Goal: Task Accomplishment & Management: Complete application form

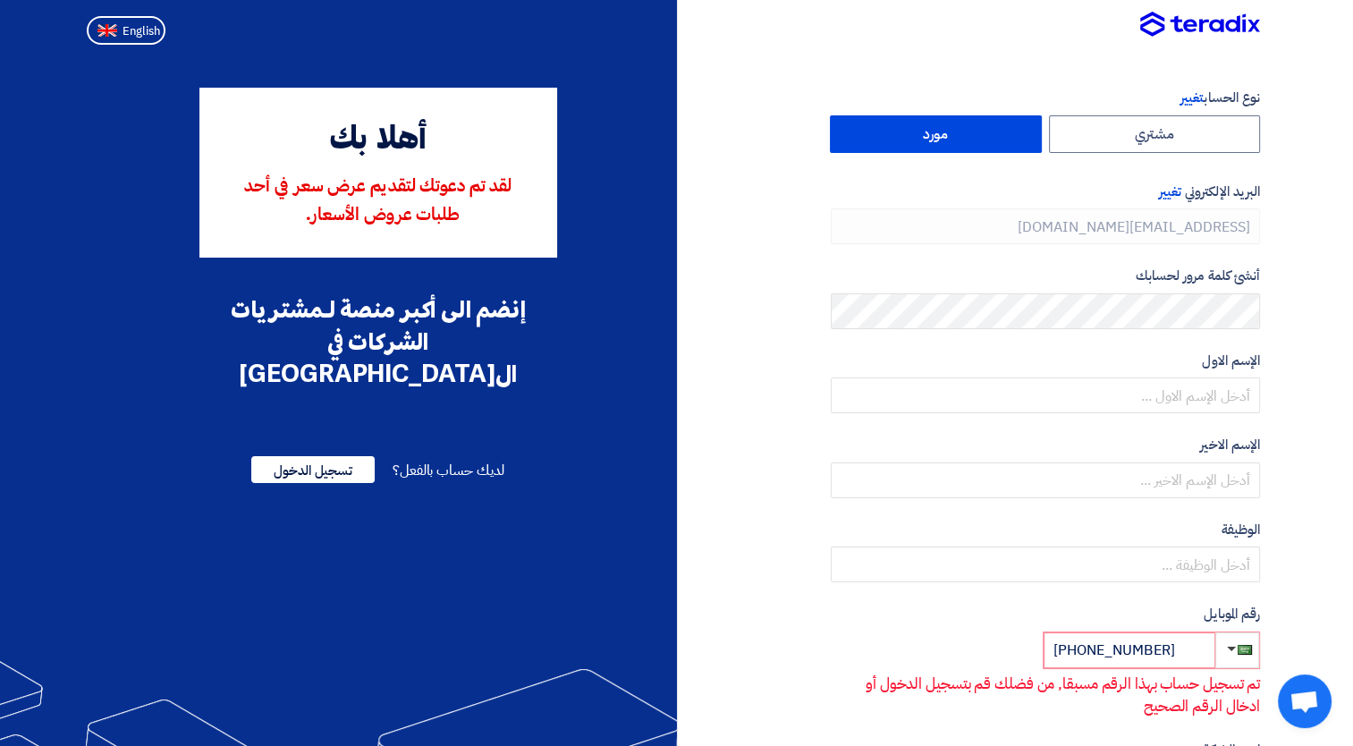
click at [1265, 304] on div "نوع الحساب تغيير مشتري مورد البريد الإلكتروني تغيير [EMAIL_ADDRESS][DOMAIN_NAME…" at bounding box center [975, 542] width 597 height 909
click at [310, 456] on span "تسجيل الدخول" at bounding box center [312, 469] width 123 height 27
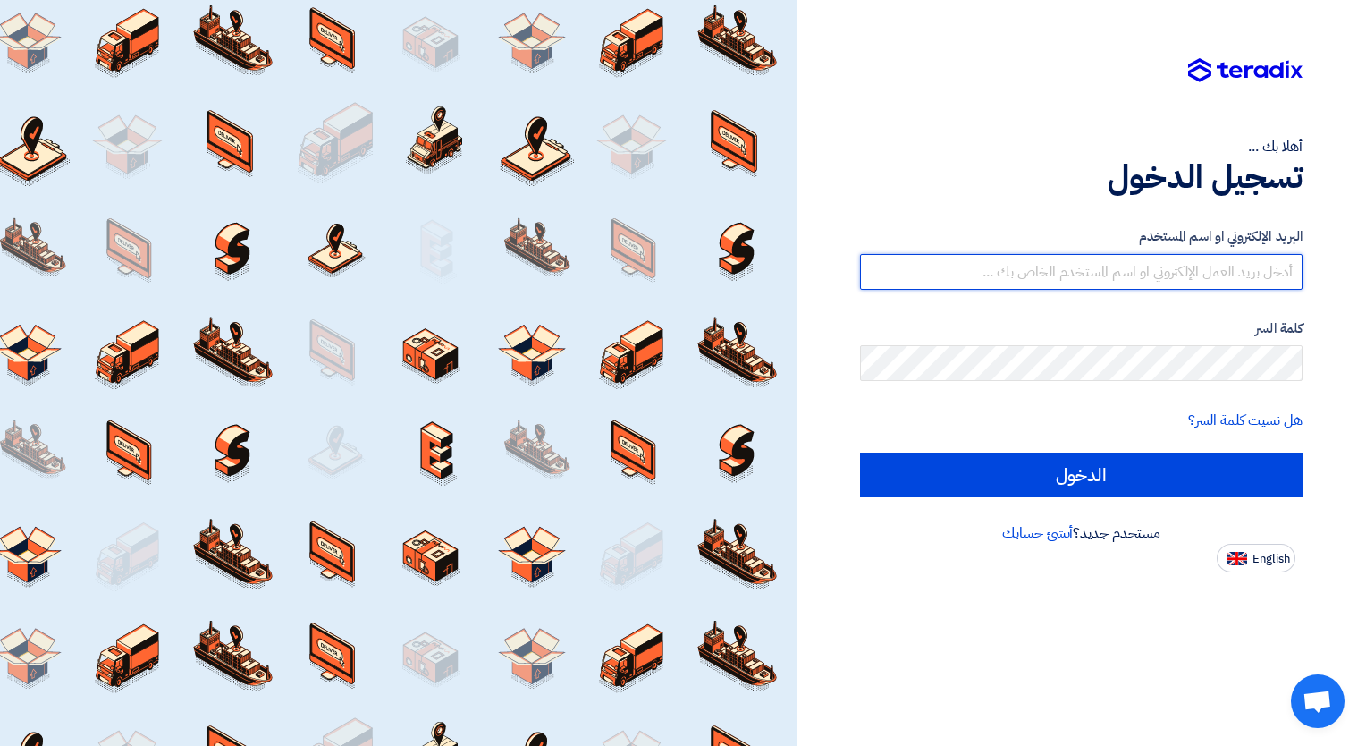
type input "[EMAIL_ADDRESS][DOMAIN_NAME]"
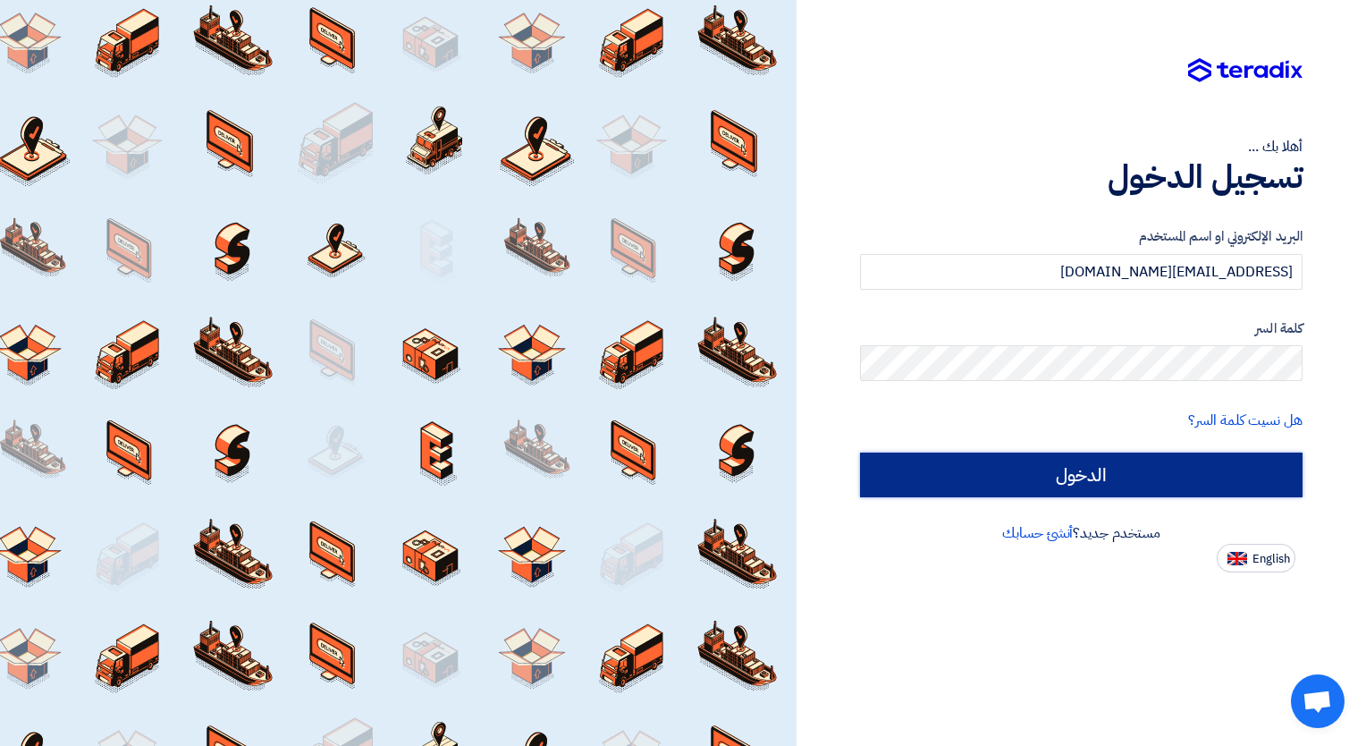
click at [1044, 463] on input "الدخول" at bounding box center [1081, 475] width 443 height 45
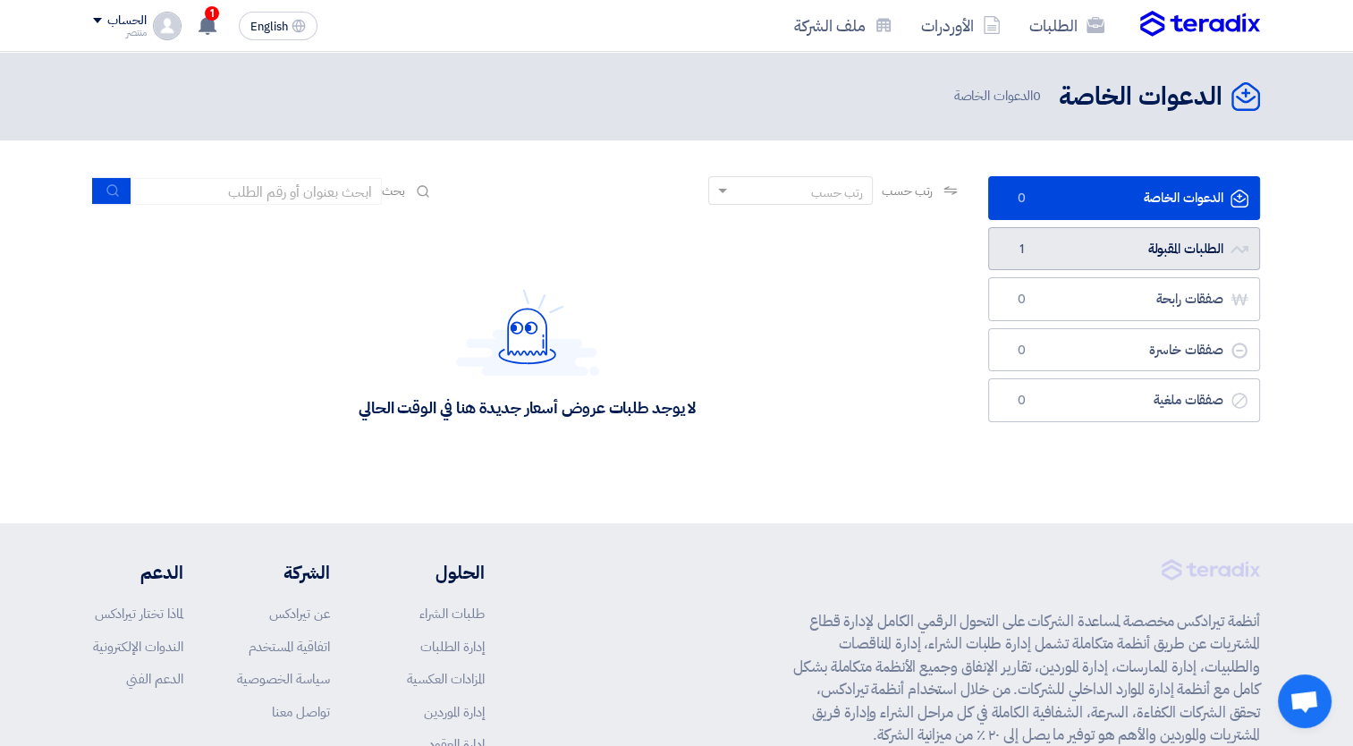
click at [1166, 259] on link "الطلبات المقبولة الطلبات المقبولة 1" at bounding box center [1124, 249] width 272 height 44
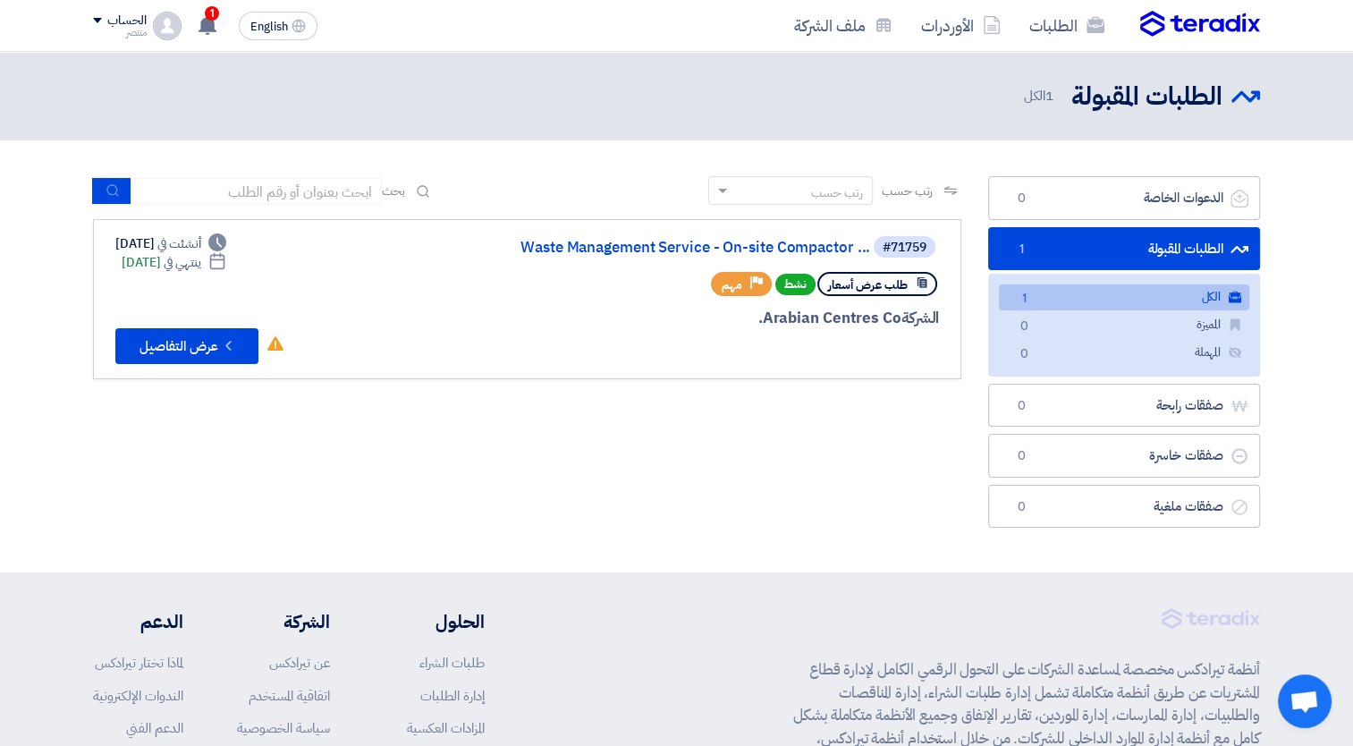
click at [1172, 296] on link "الكل الكل 1" at bounding box center [1124, 297] width 250 height 26
click at [186, 341] on button "Check details عرض التفاصيل" at bounding box center [186, 346] width 143 height 36
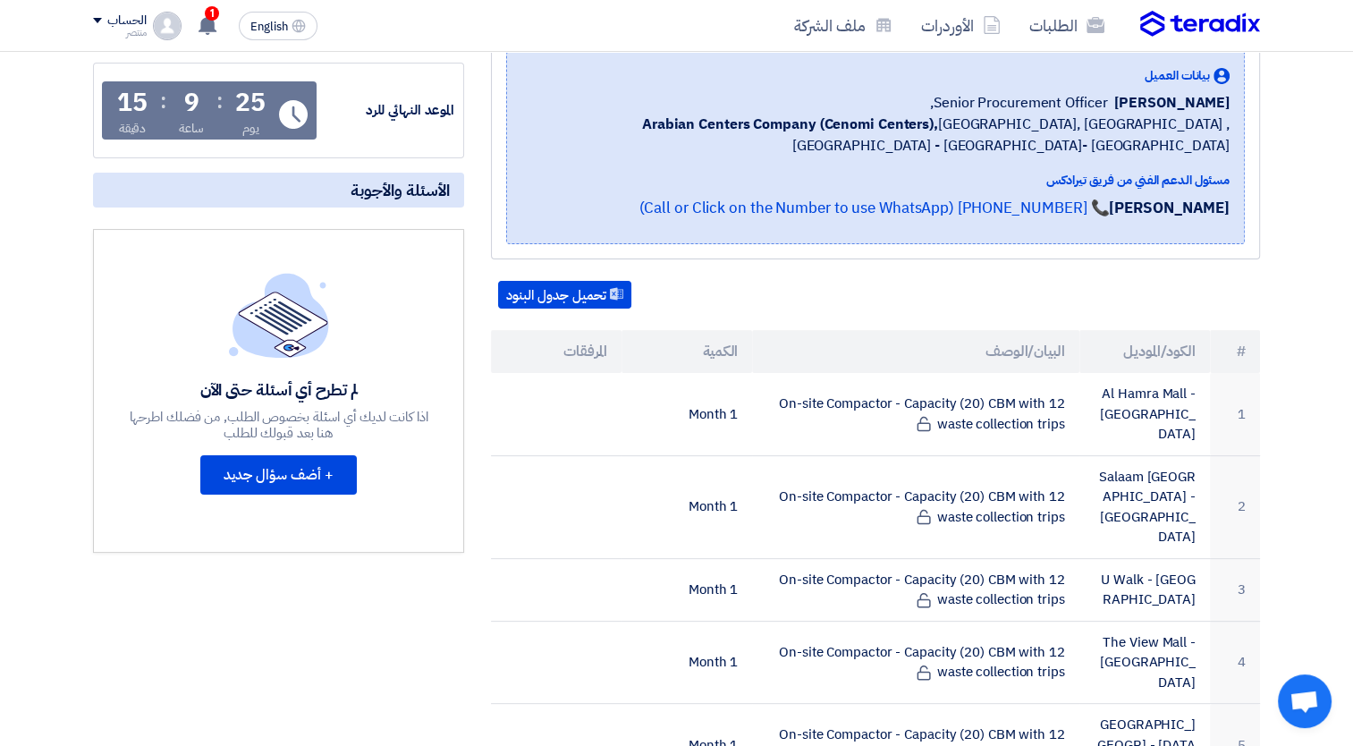
scroll to position [300, 0]
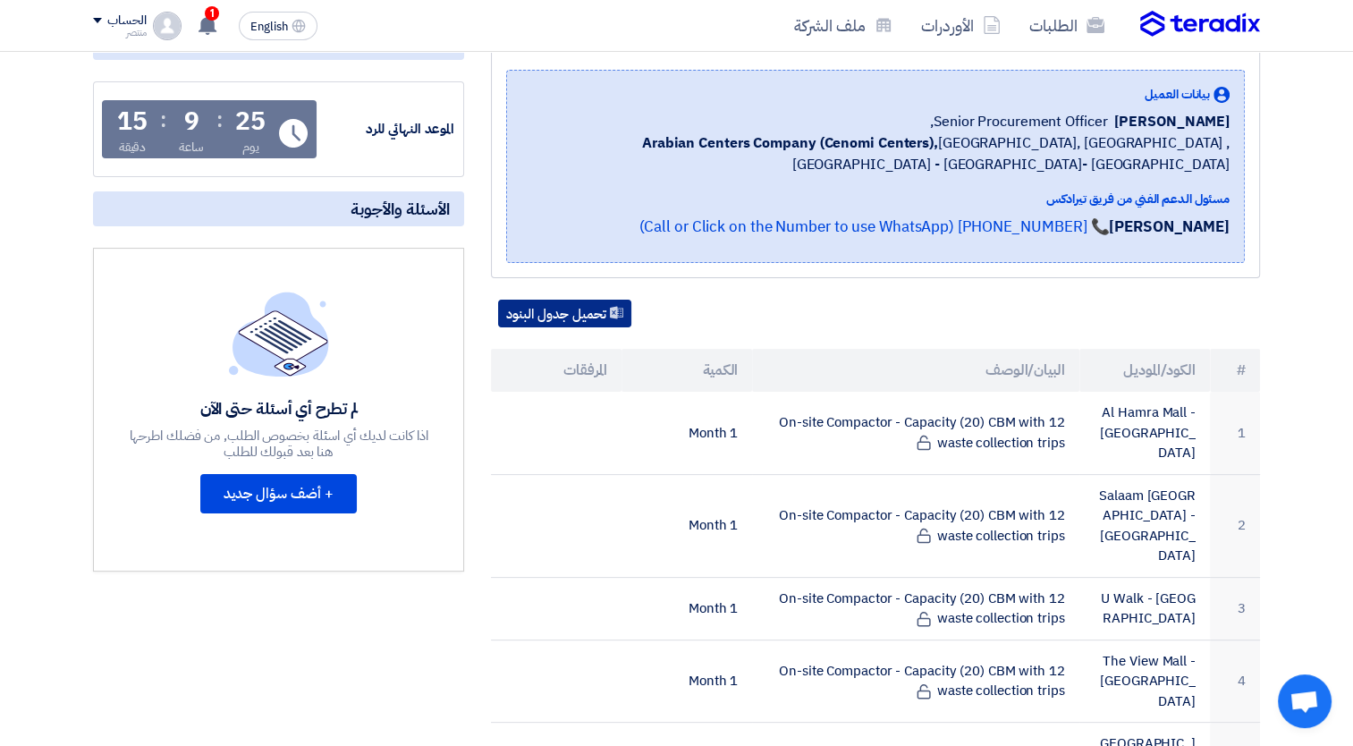
click at [558, 300] on button "تحميل جدول البنود" at bounding box center [564, 314] width 133 height 29
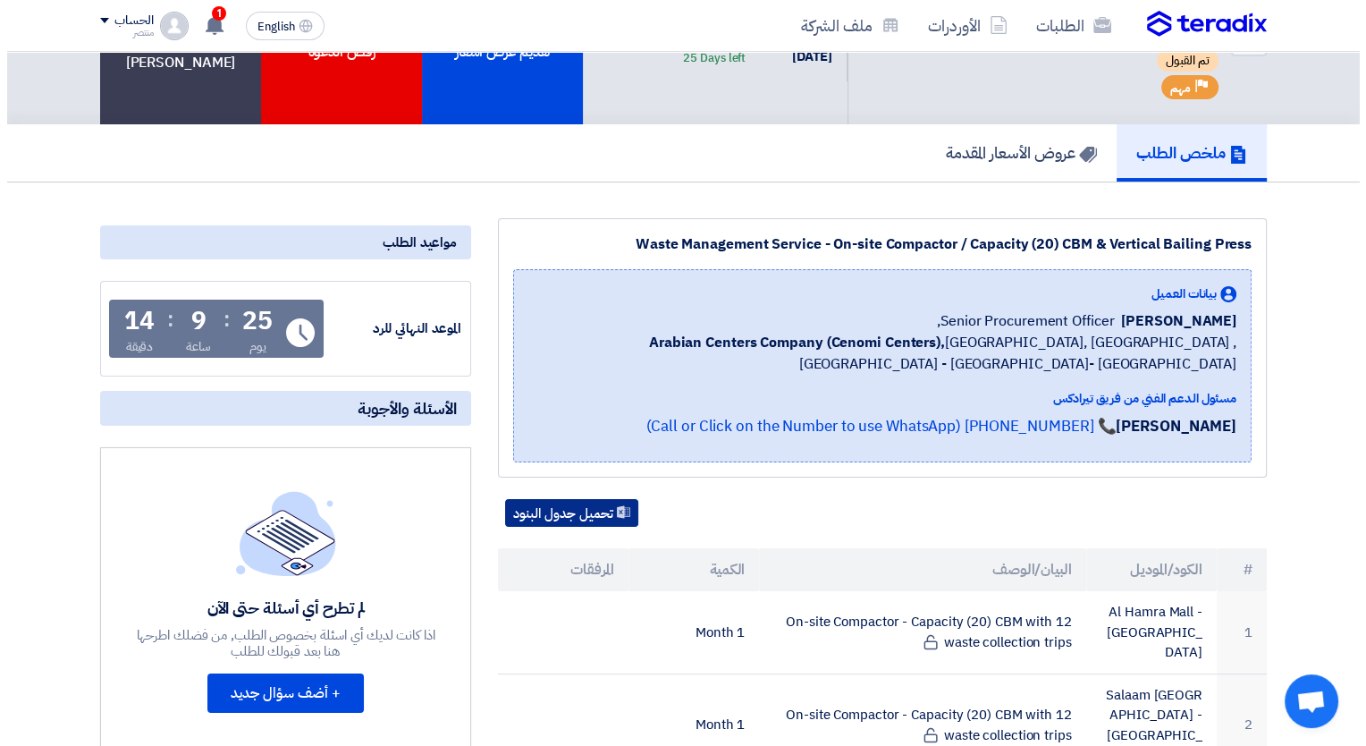
scroll to position [76, 0]
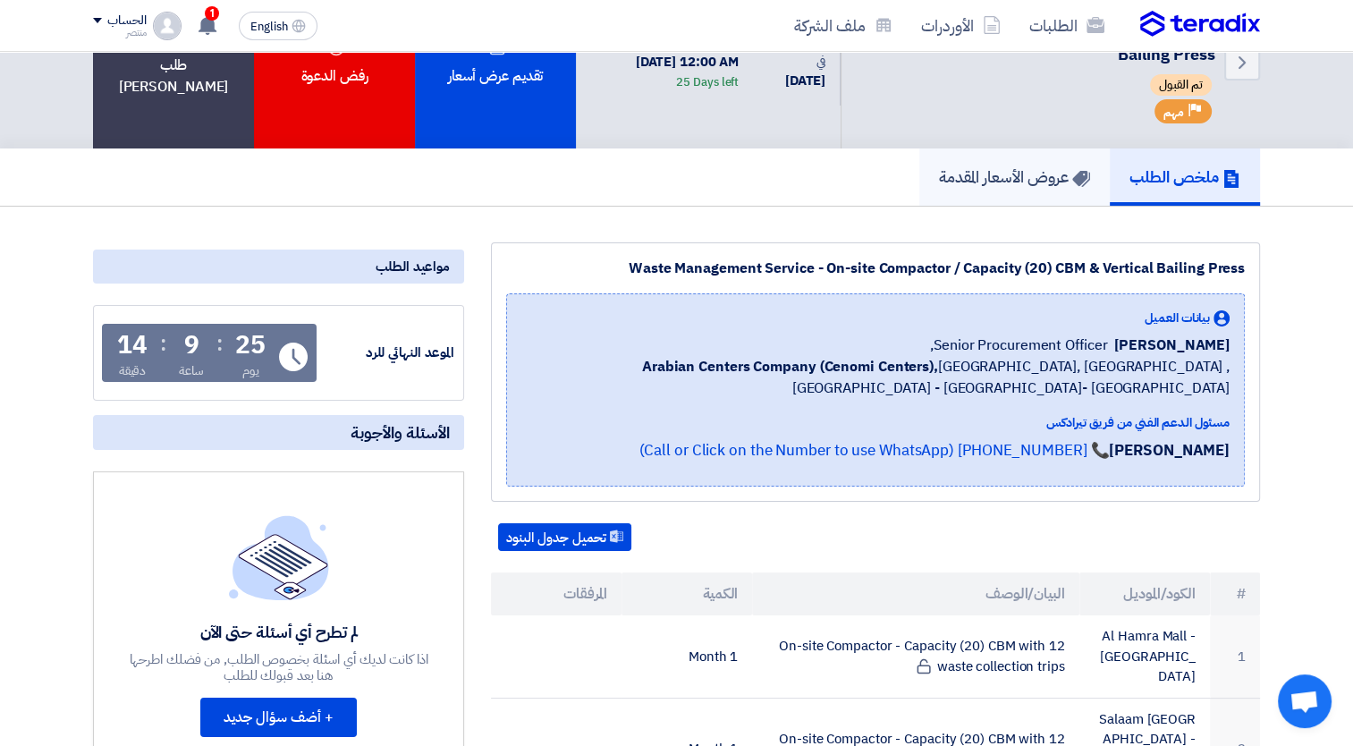
click at [993, 160] on link "عروض الأسعار المقدمة" at bounding box center [1014, 176] width 190 height 57
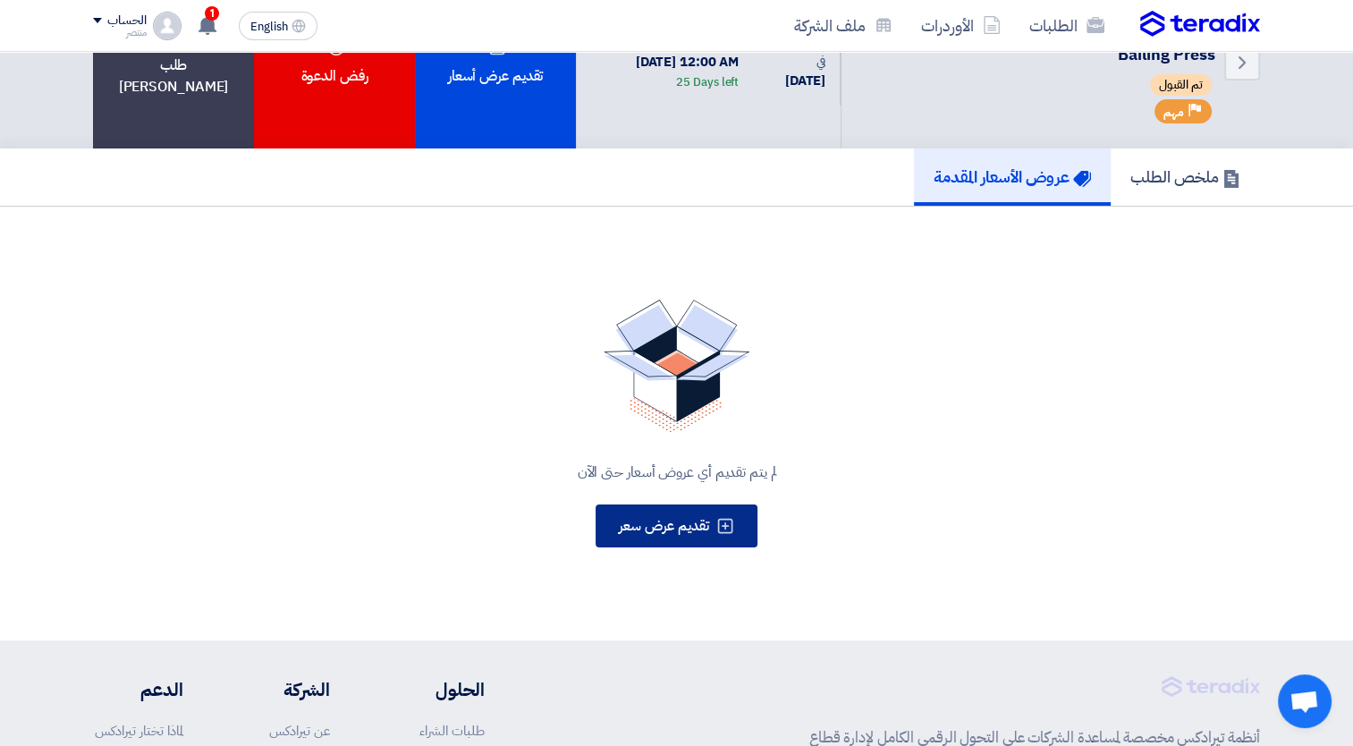
click at [671, 529] on span "تقديم عرض سعر" at bounding box center [664, 525] width 90 height 21
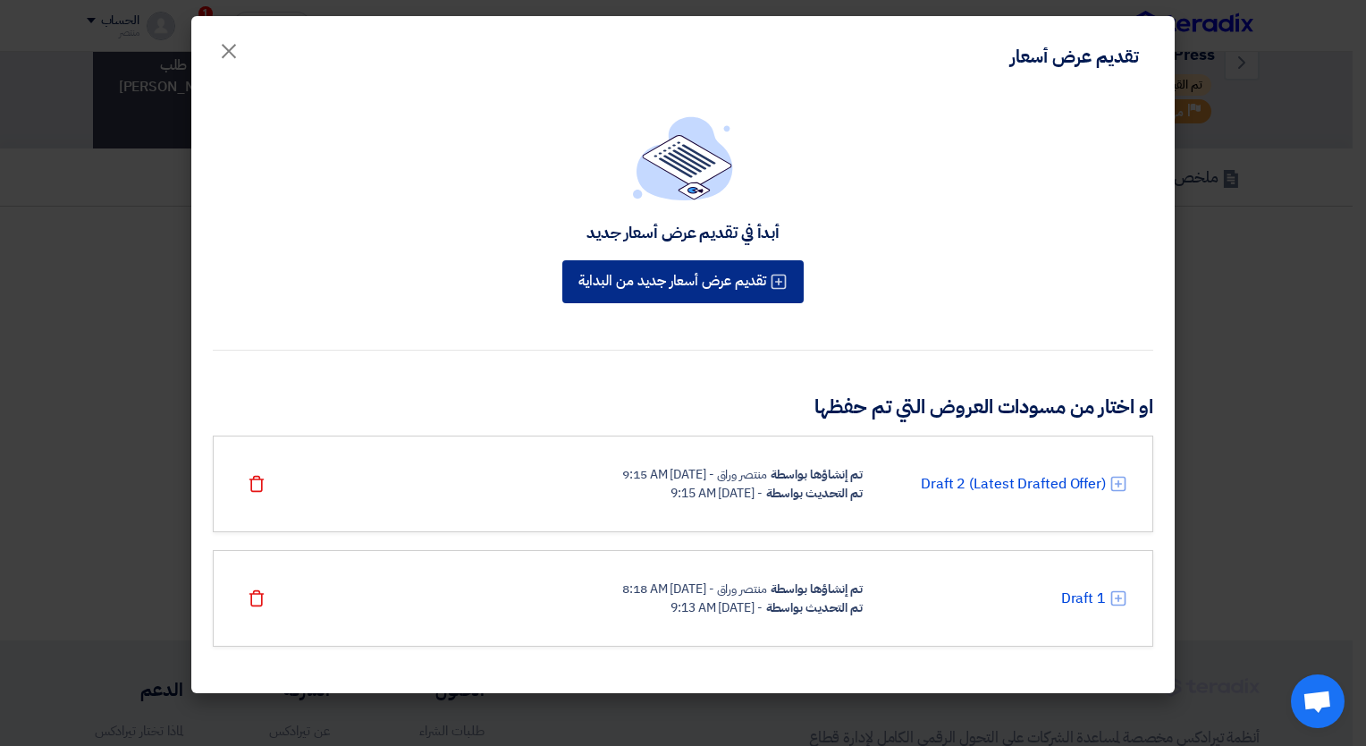
click at [689, 290] on button "تقديم عرض أسعار جديد من البداية" at bounding box center [683, 281] width 241 height 43
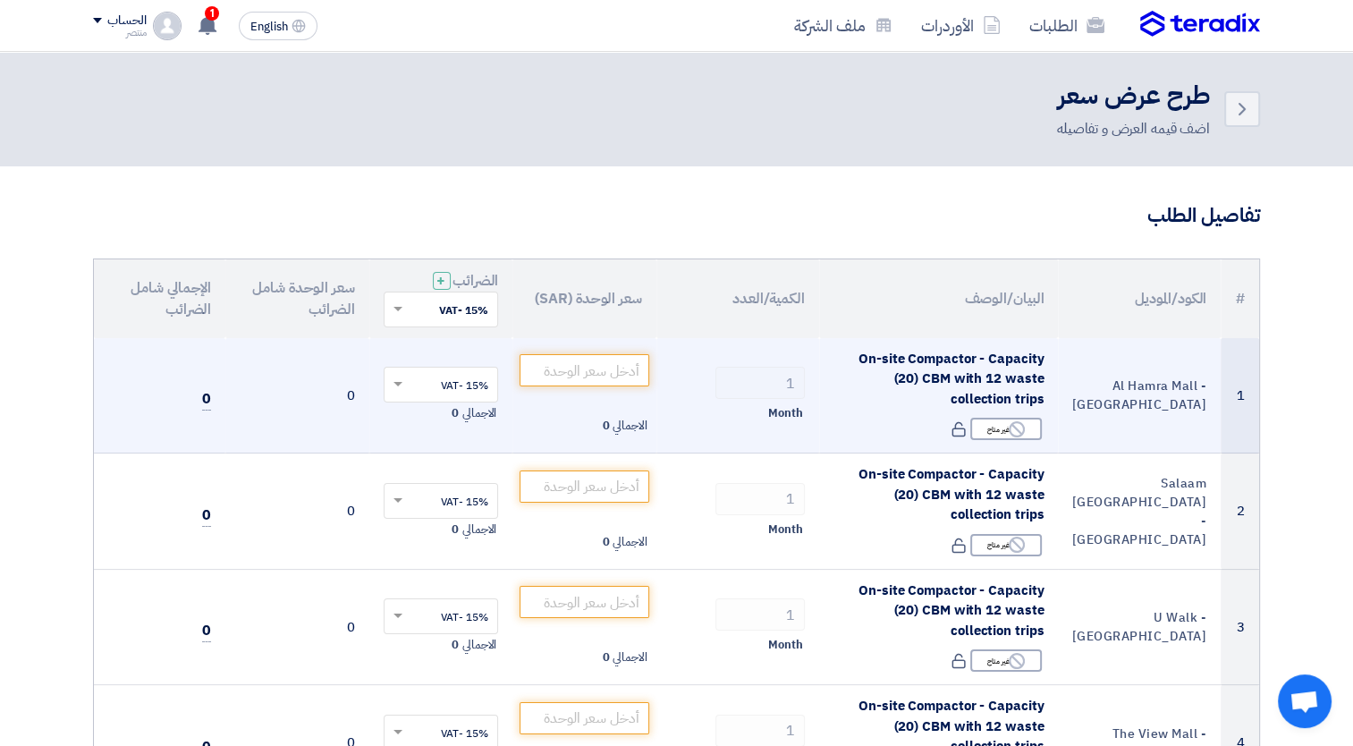
click at [343, 395] on td "0" at bounding box center [297, 395] width 144 height 115
click at [203, 395] on span "0" at bounding box center [206, 399] width 9 height 22
click at [594, 373] on input "number" at bounding box center [585, 370] width 130 height 32
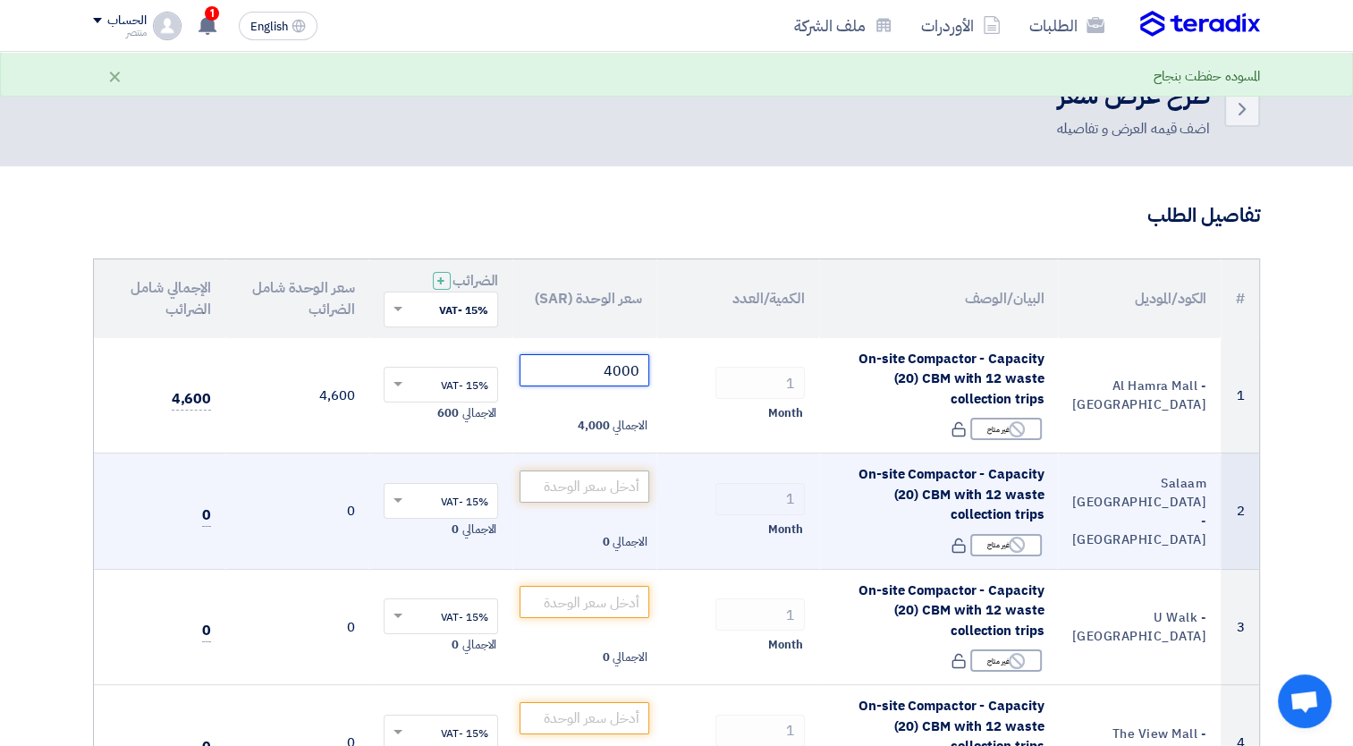
type input "4000"
click at [566, 475] on input "number" at bounding box center [585, 486] width 130 height 32
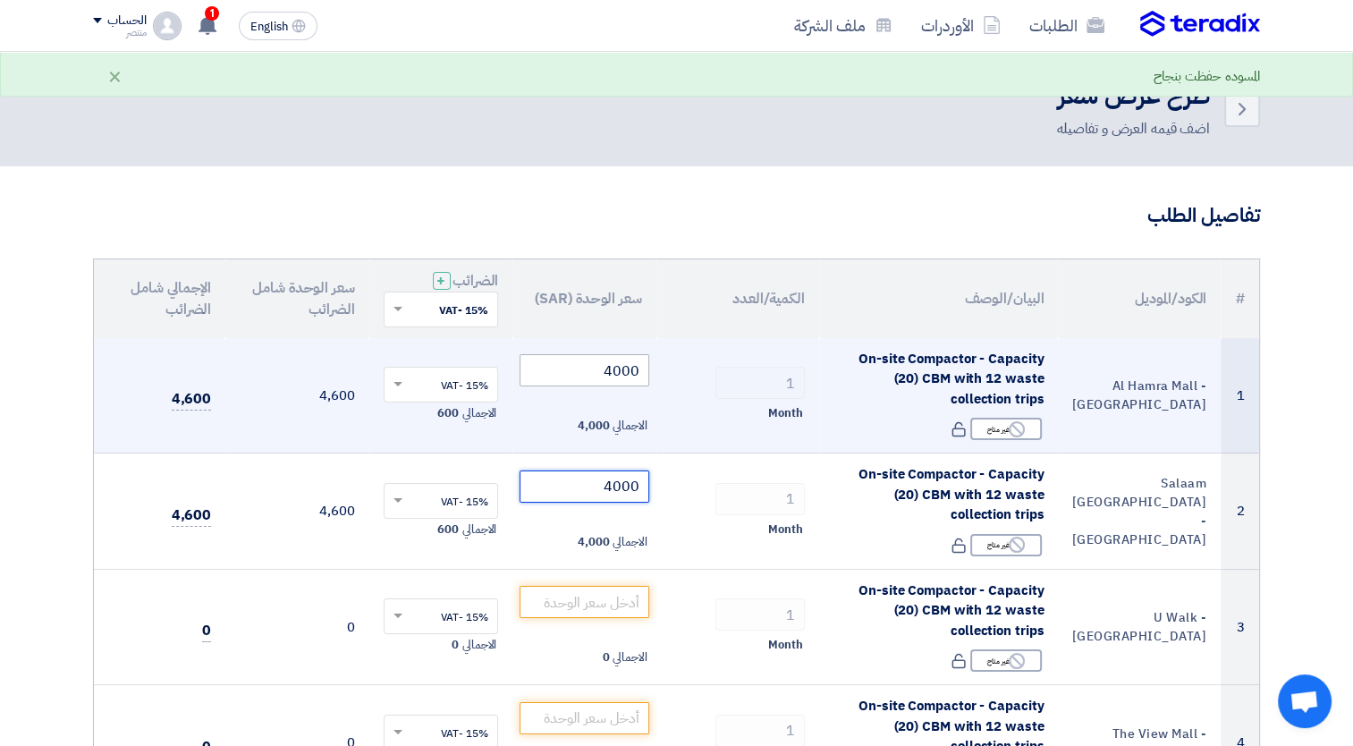
drag, startPoint x: 561, startPoint y: 495, endPoint x: 591, endPoint y: 381, distance: 118.4
type input "4000"
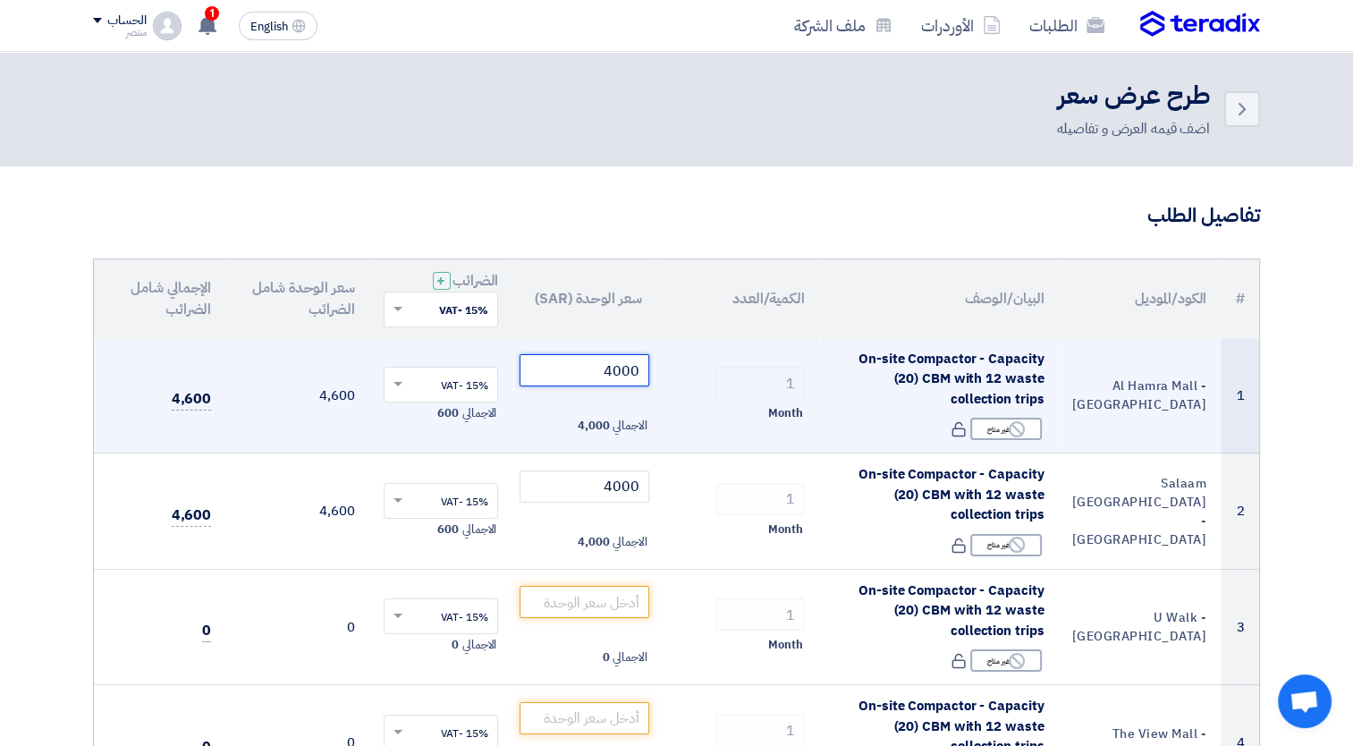
click at [591, 381] on input "4000" at bounding box center [585, 370] width 130 height 32
drag, startPoint x: 597, startPoint y: 377, endPoint x: 642, endPoint y: 379, distance: 44.8
click at [642, 379] on input "4000" at bounding box center [585, 370] width 130 height 32
type input "6"
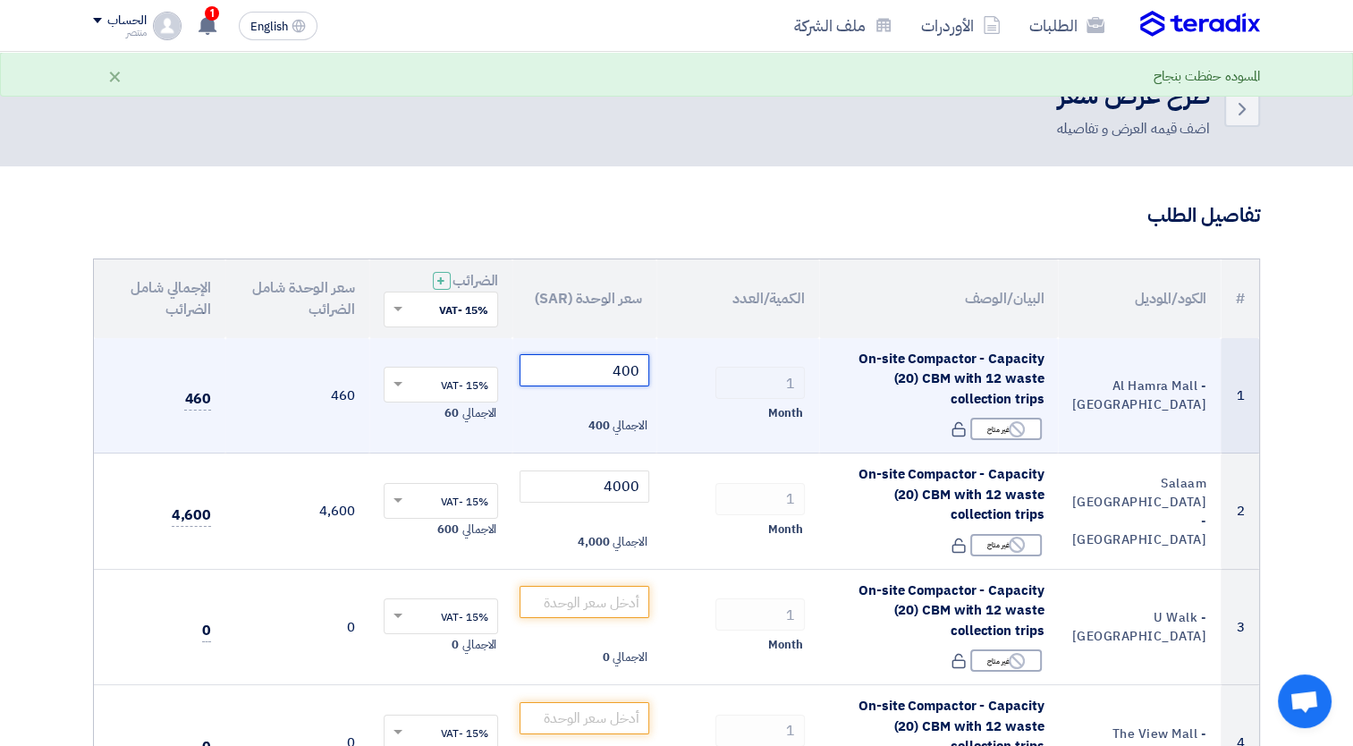
type input "4000"
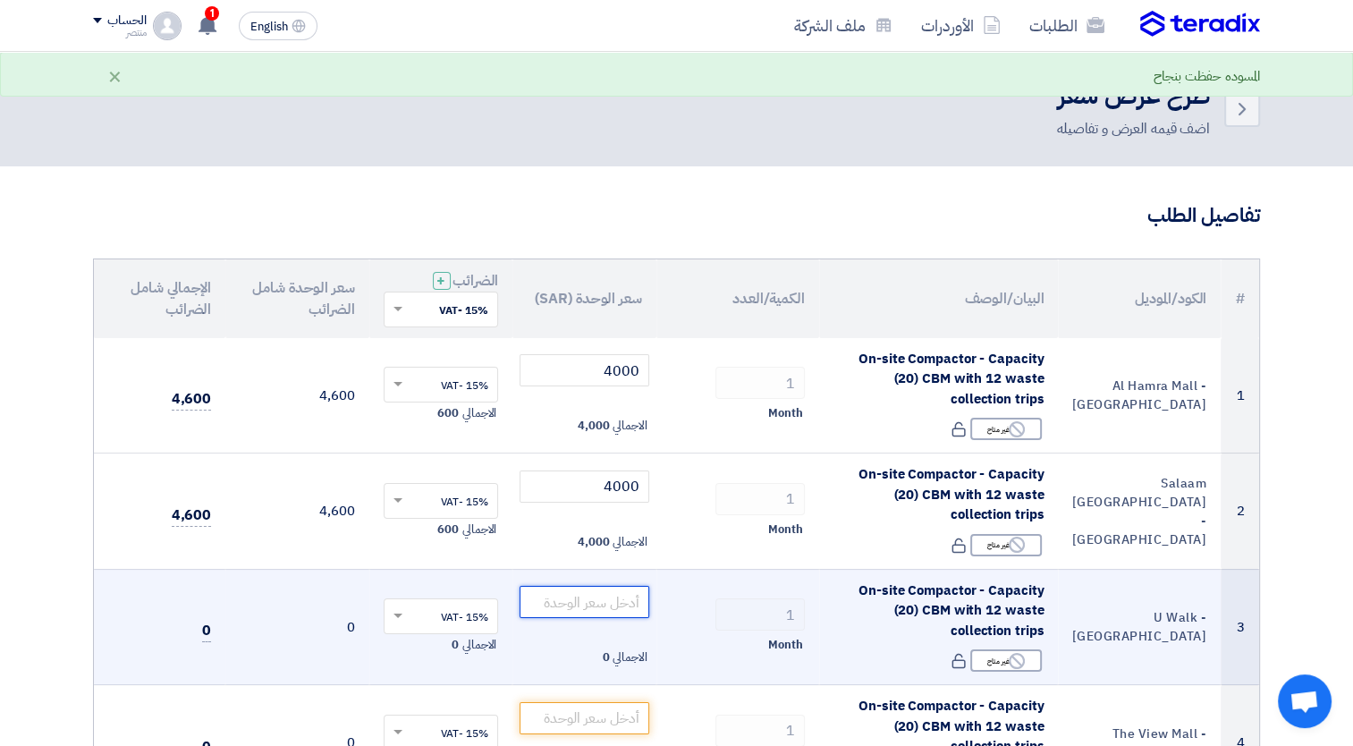
click at [592, 597] on input "number" at bounding box center [585, 602] width 130 height 32
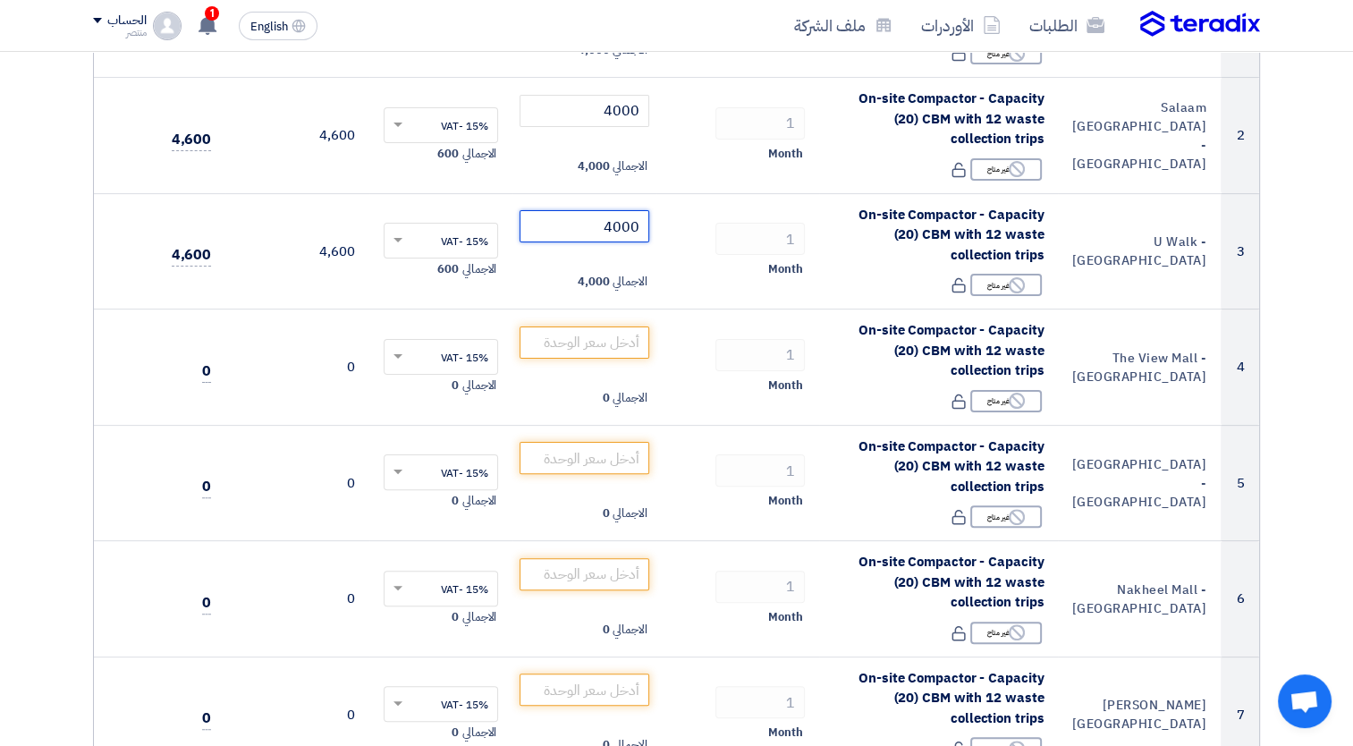
scroll to position [427, 0]
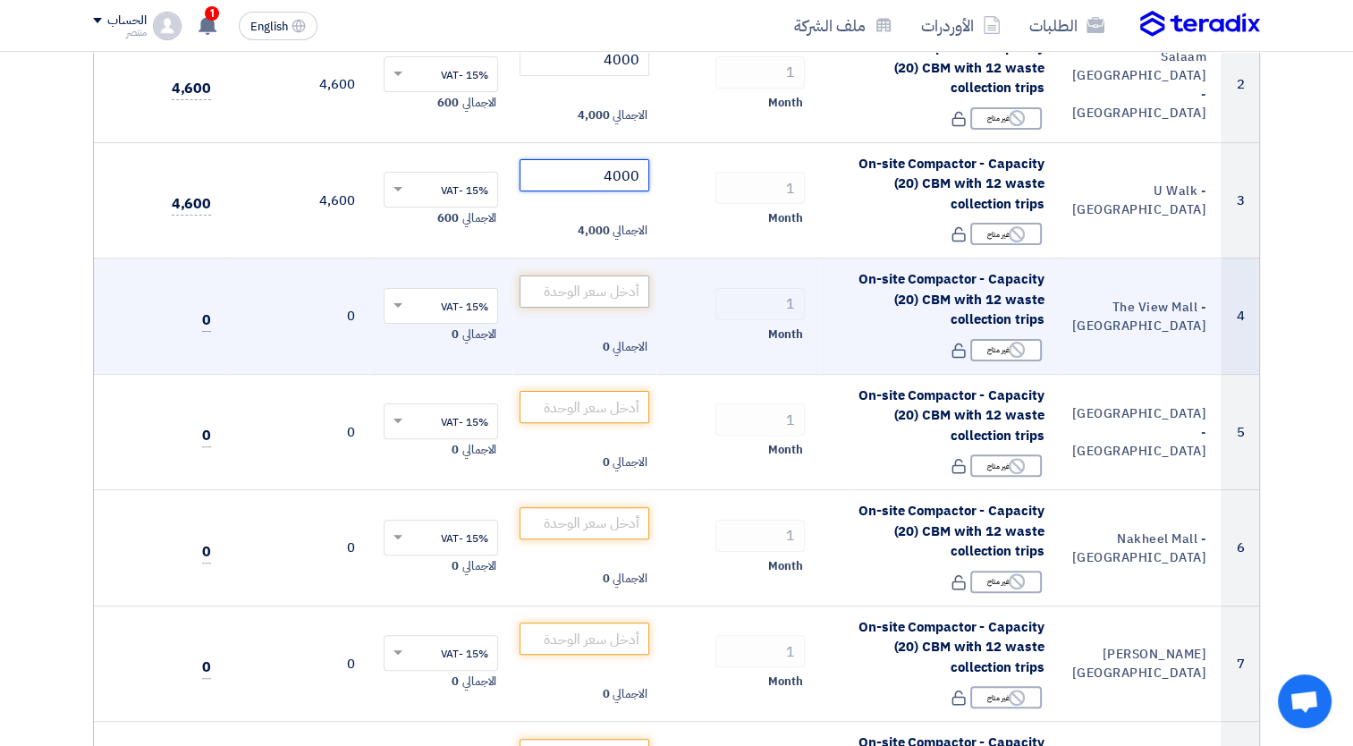
type input "4000"
click at [581, 285] on input "number" at bounding box center [585, 291] width 130 height 32
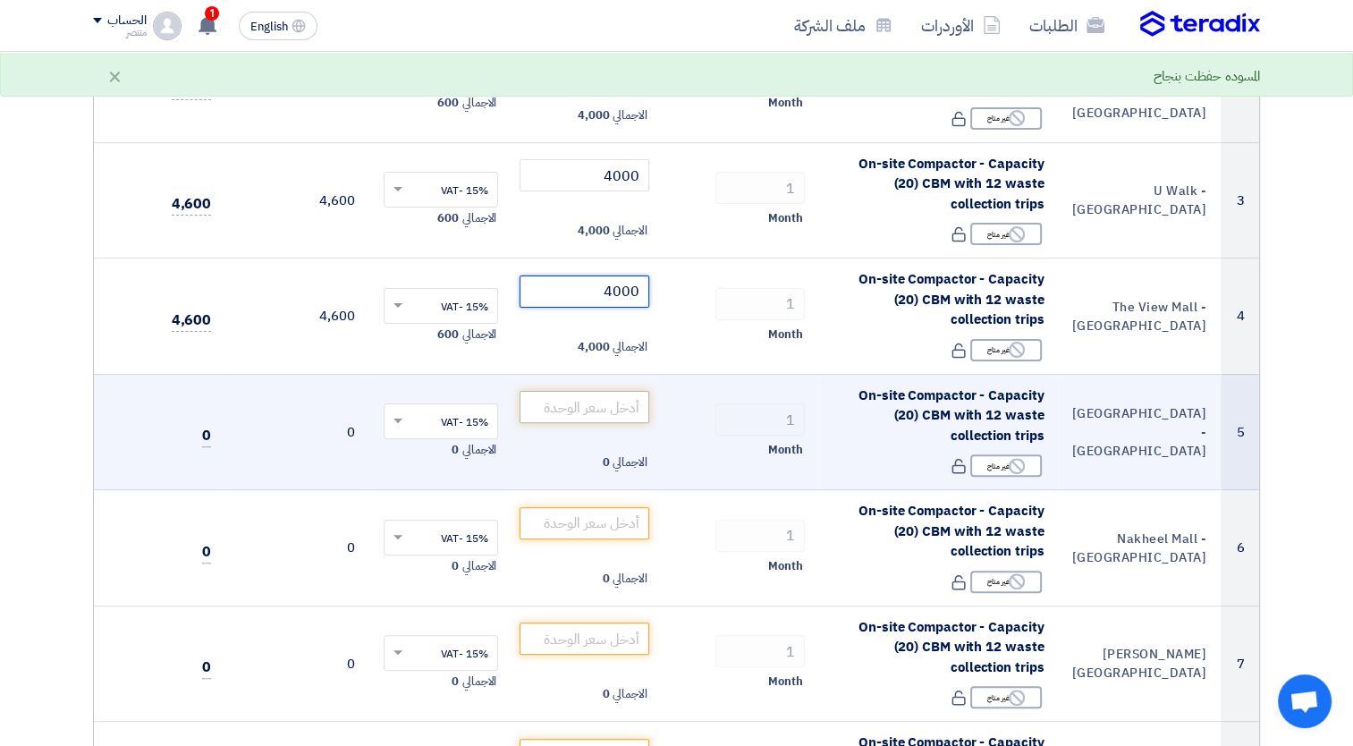
type input "4000"
click at [578, 410] on input "number" at bounding box center [585, 407] width 130 height 32
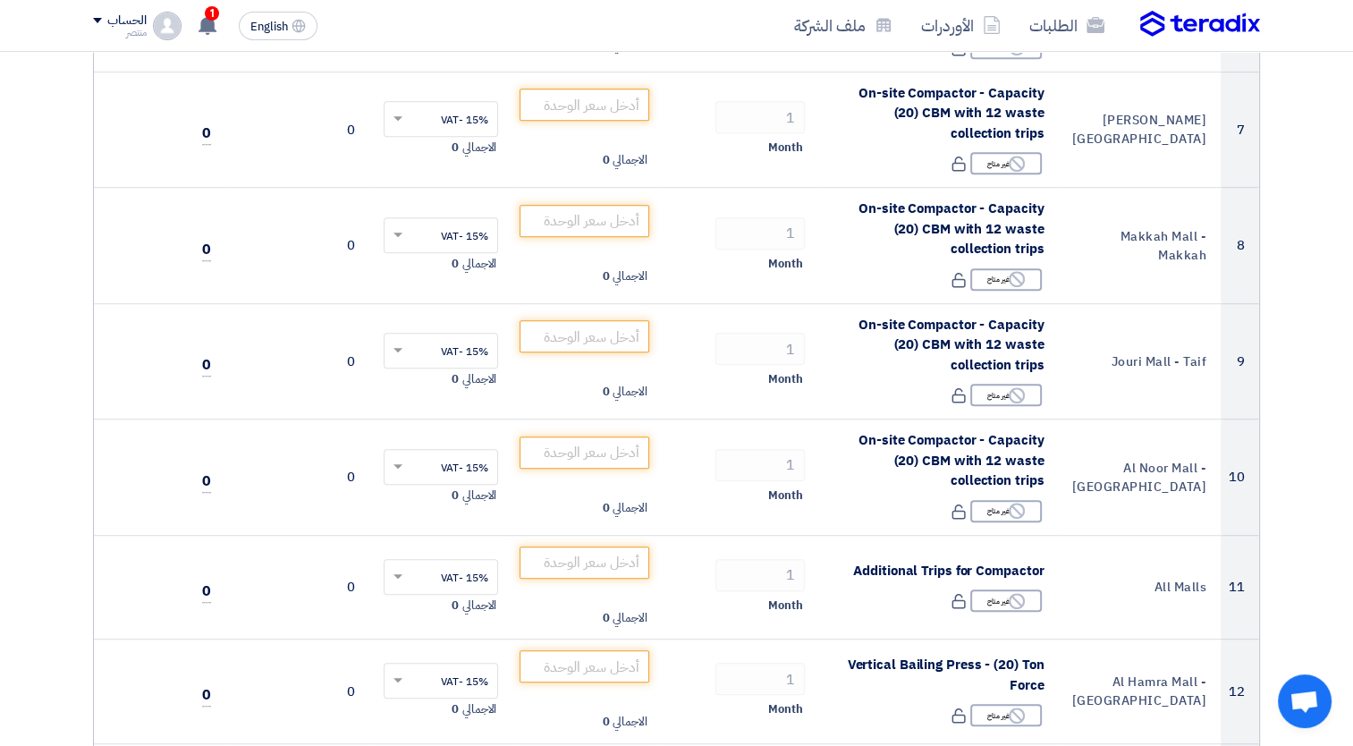
scroll to position [965, 0]
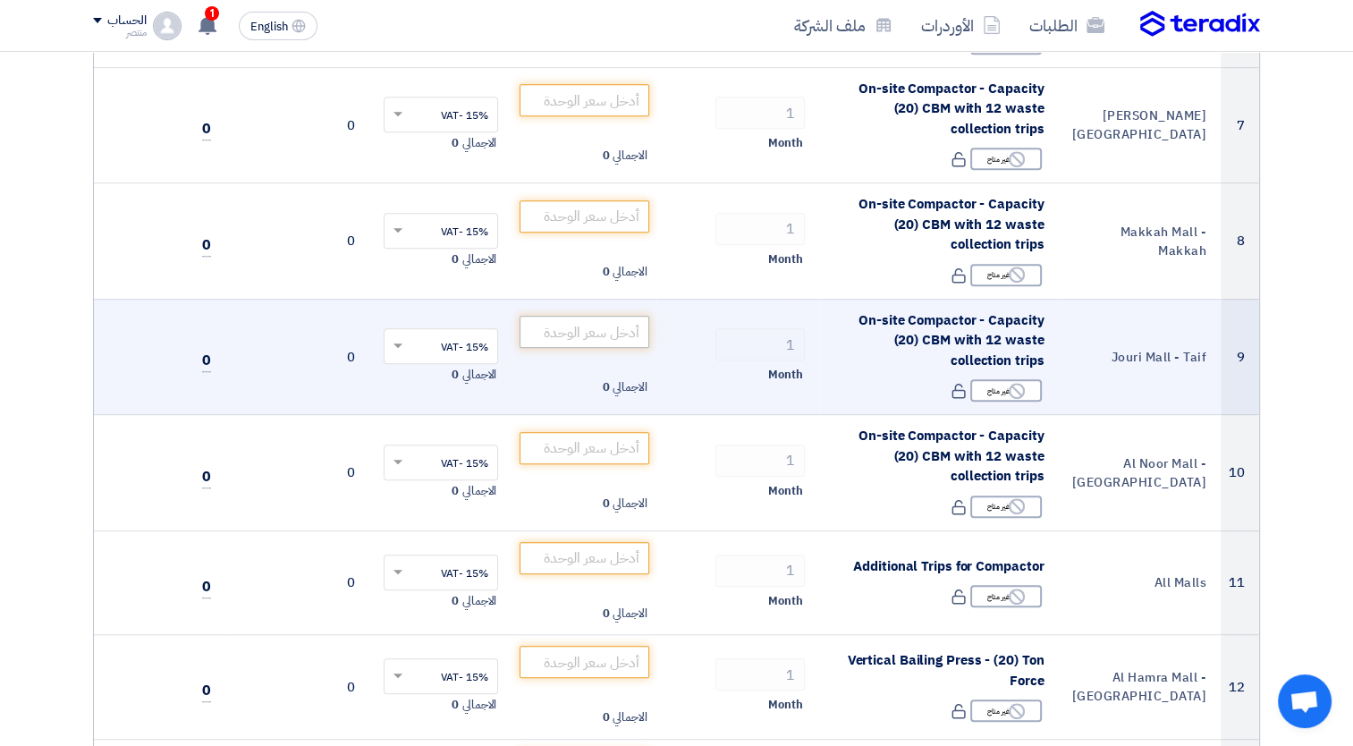
type input "4000"
click at [607, 335] on input "number" at bounding box center [585, 332] width 130 height 32
type input "4"
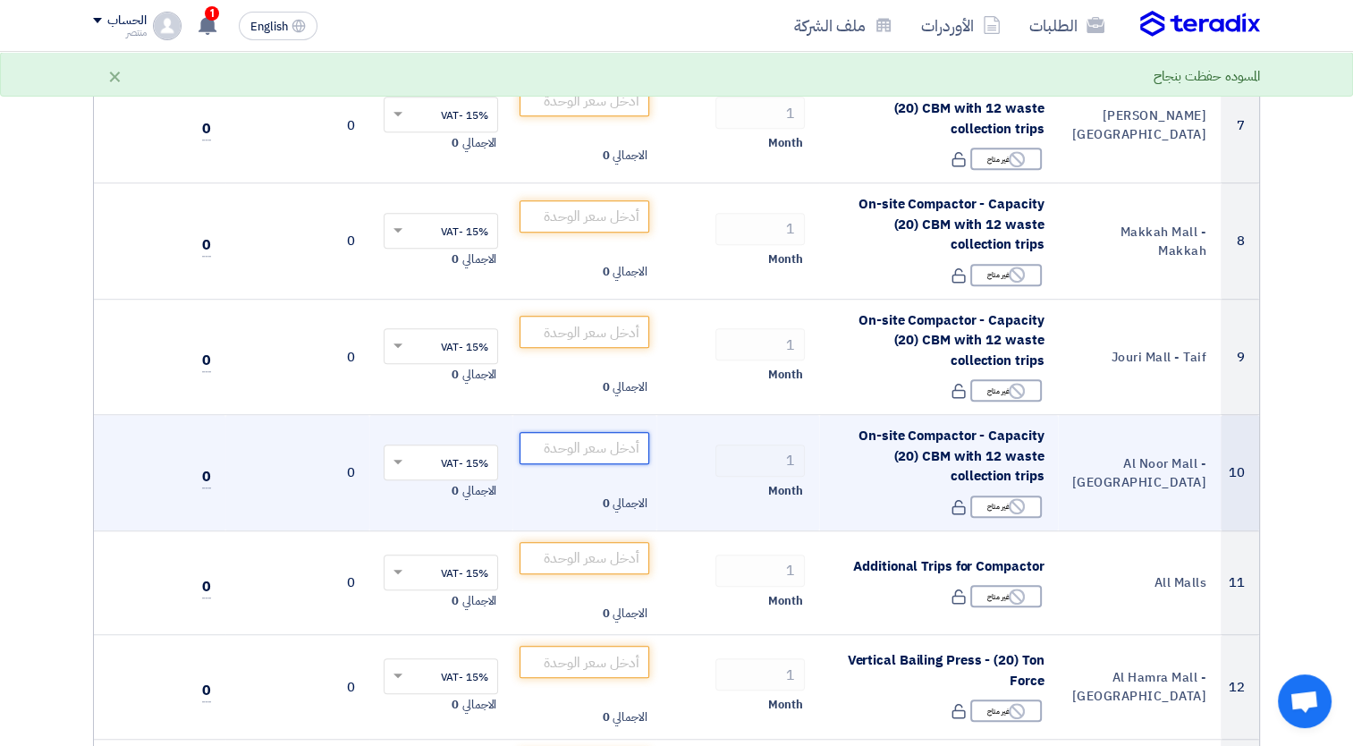
click at [587, 441] on input "number" at bounding box center [585, 448] width 130 height 32
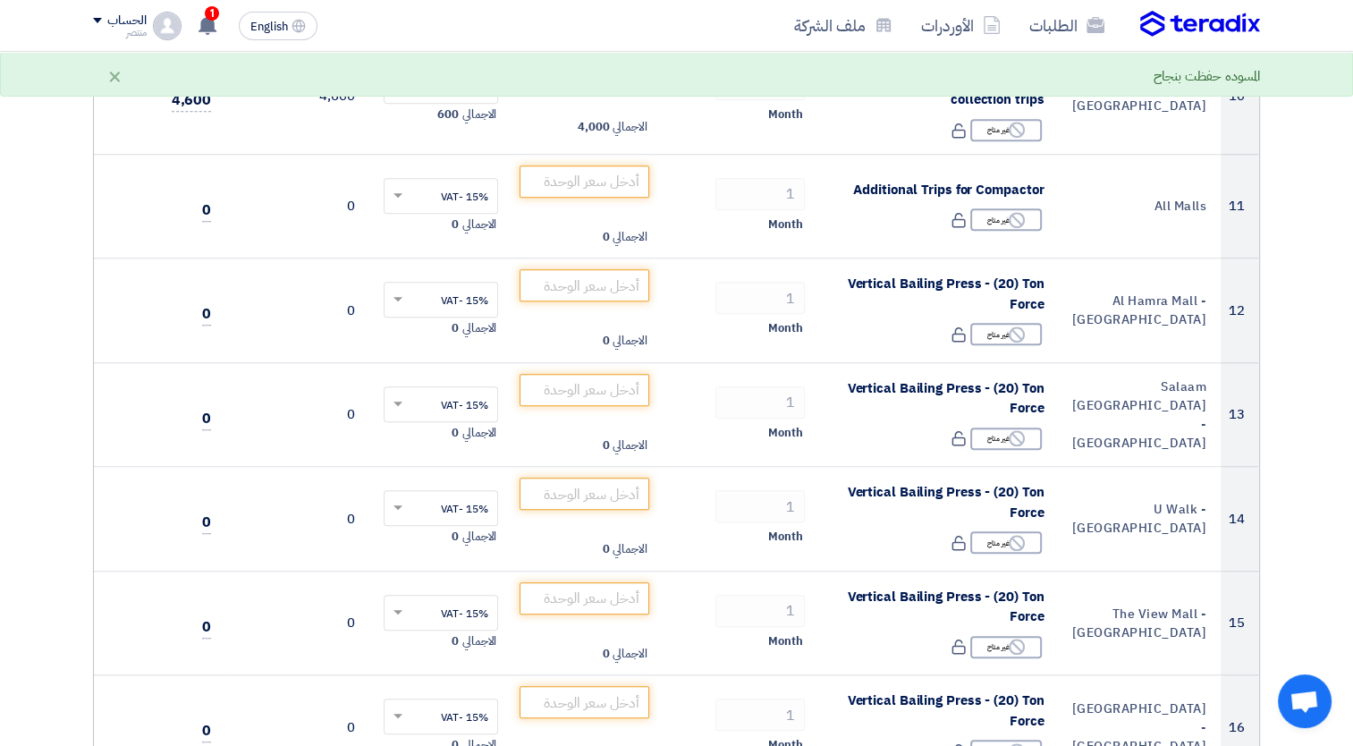
scroll to position [1363, 0]
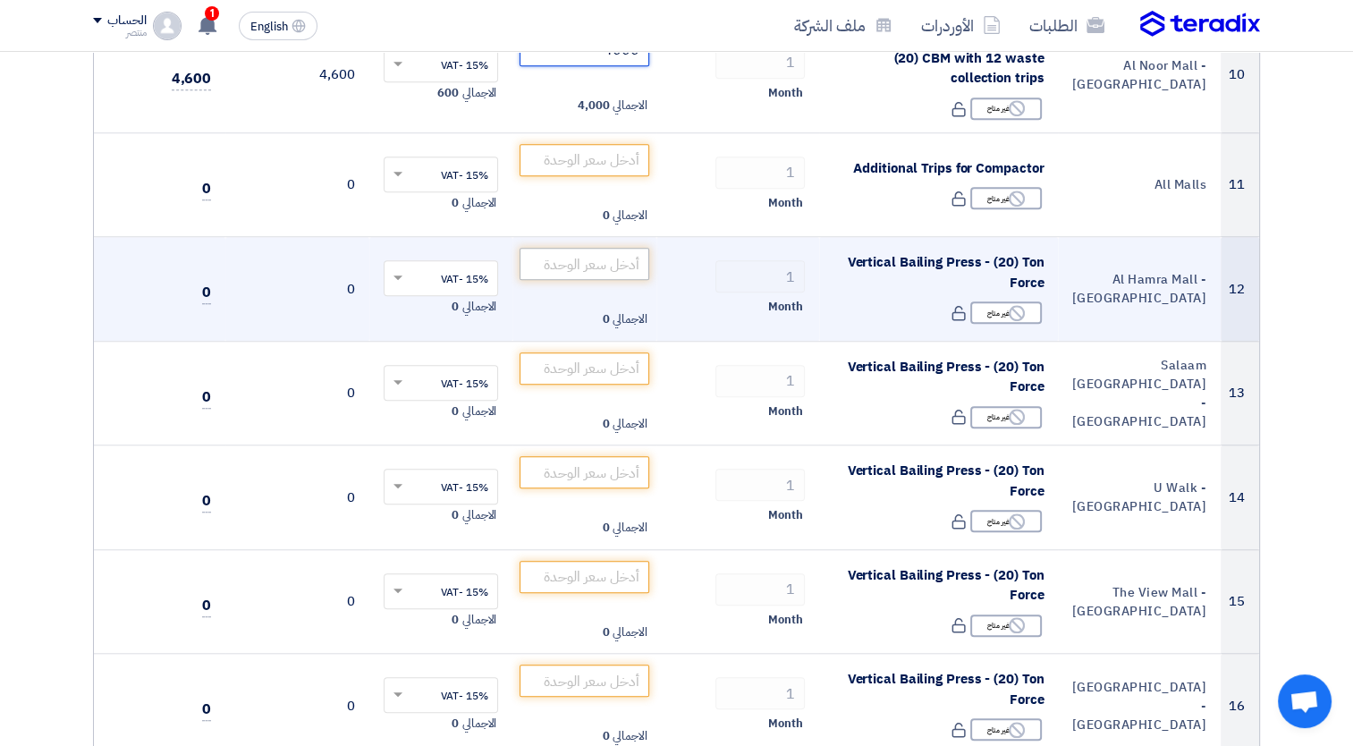
type input "4000"
click at [615, 253] on input "number" at bounding box center [585, 264] width 130 height 32
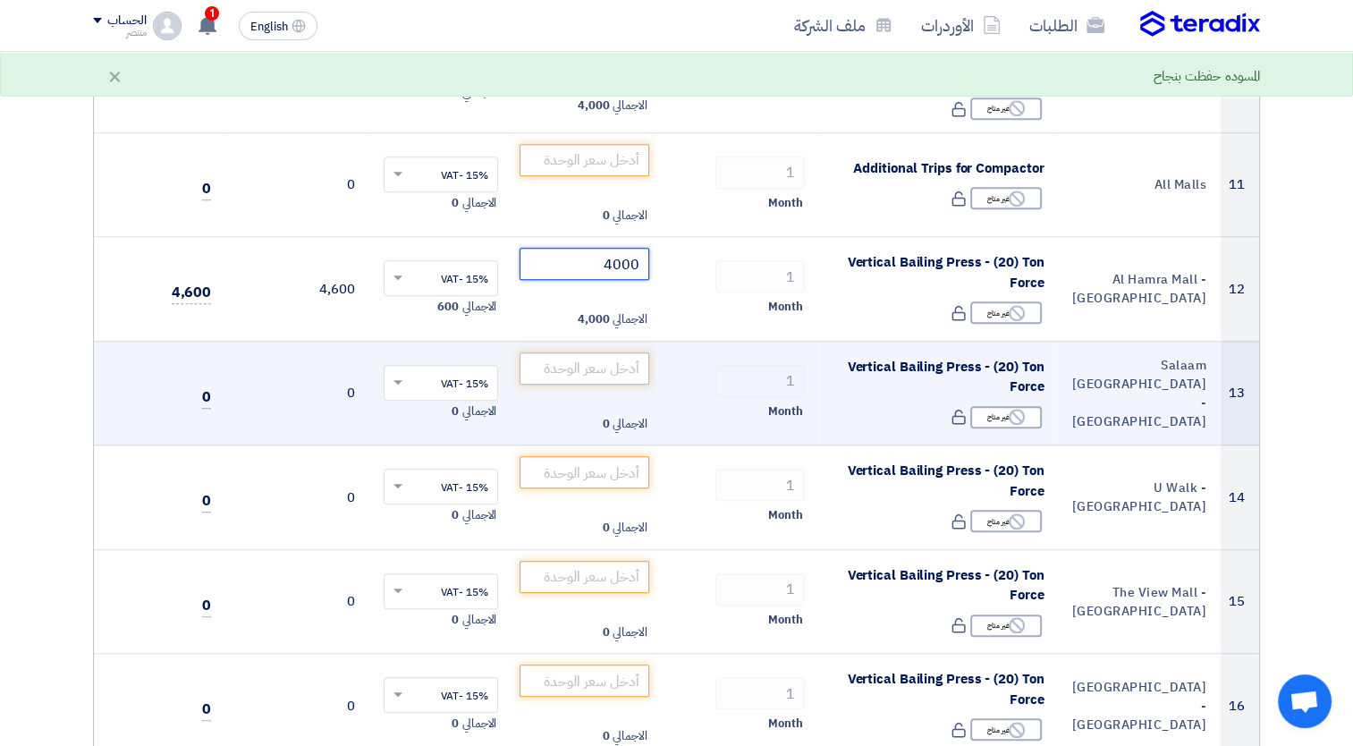
type input "4000"
click at [601, 360] on input "number" at bounding box center [585, 368] width 130 height 32
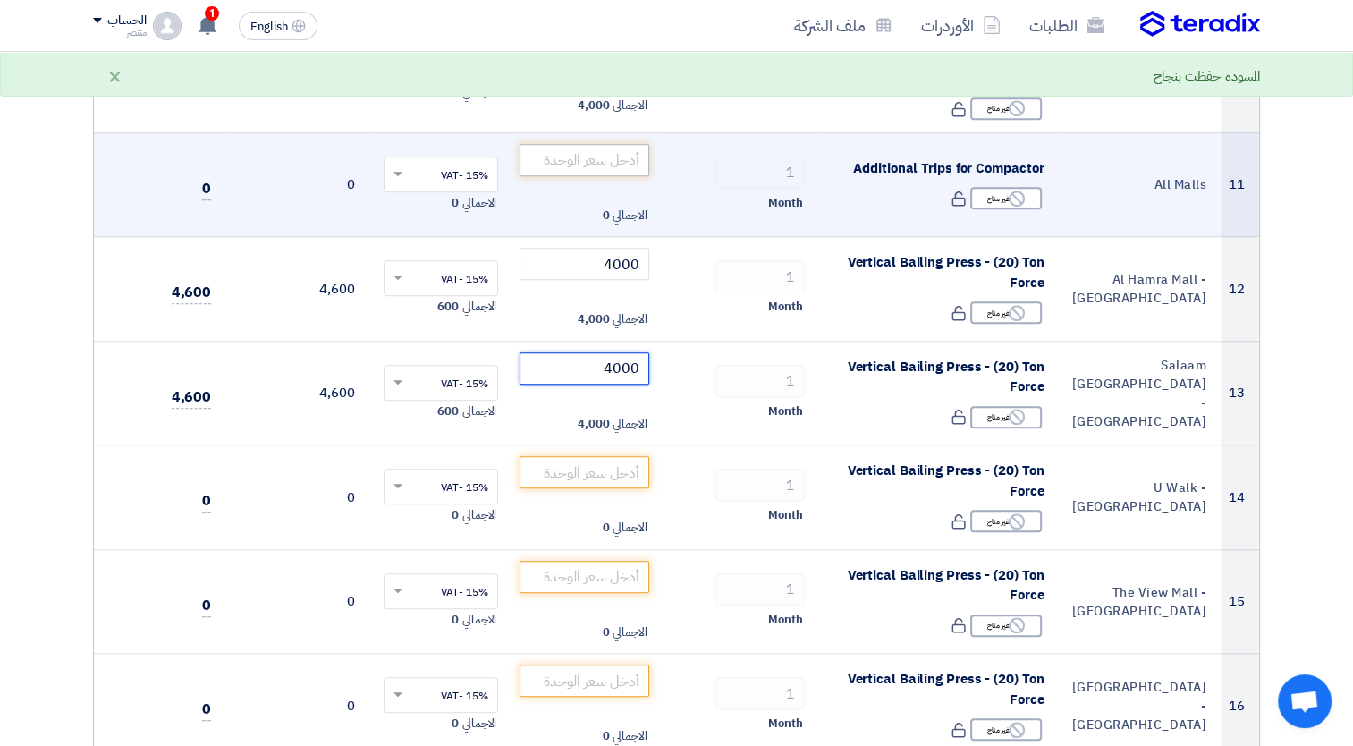
type input "4000"
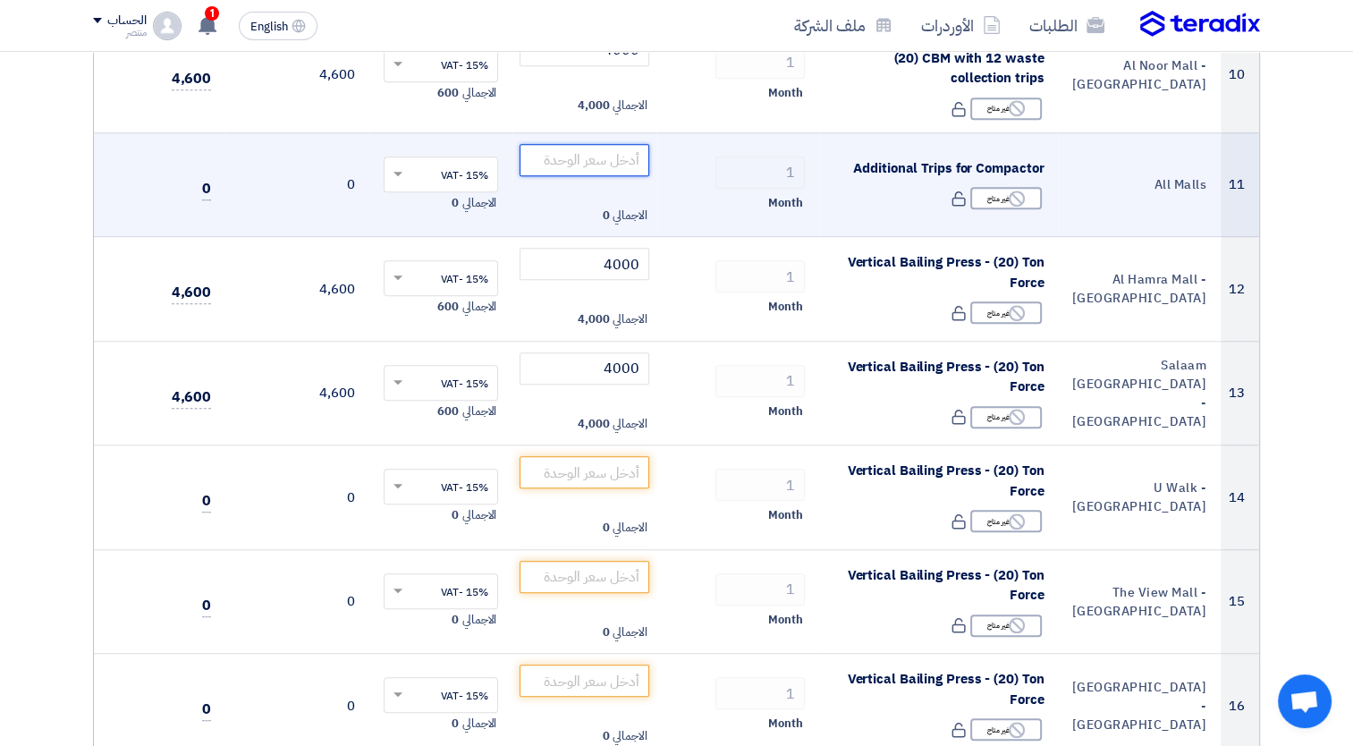
click at [594, 163] on input "number" at bounding box center [585, 160] width 130 height 32
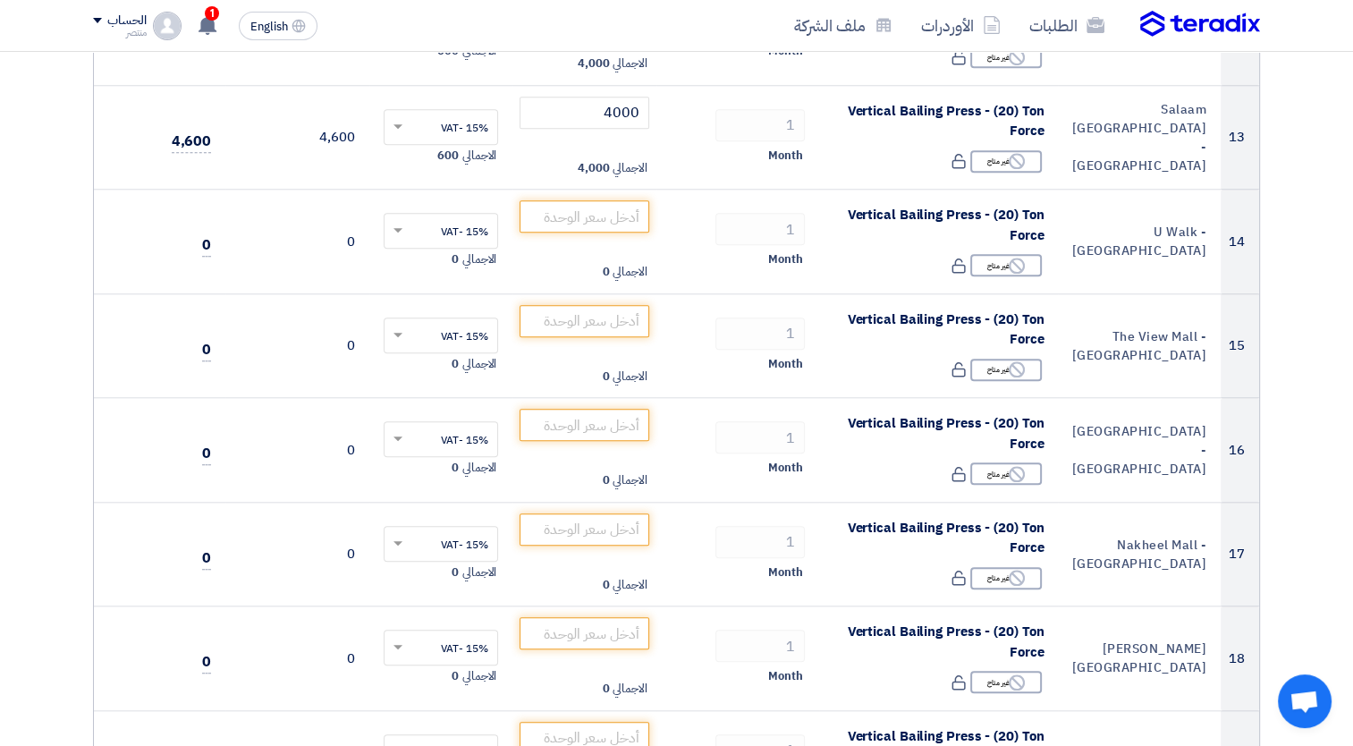
scroll to position [1610, 0]
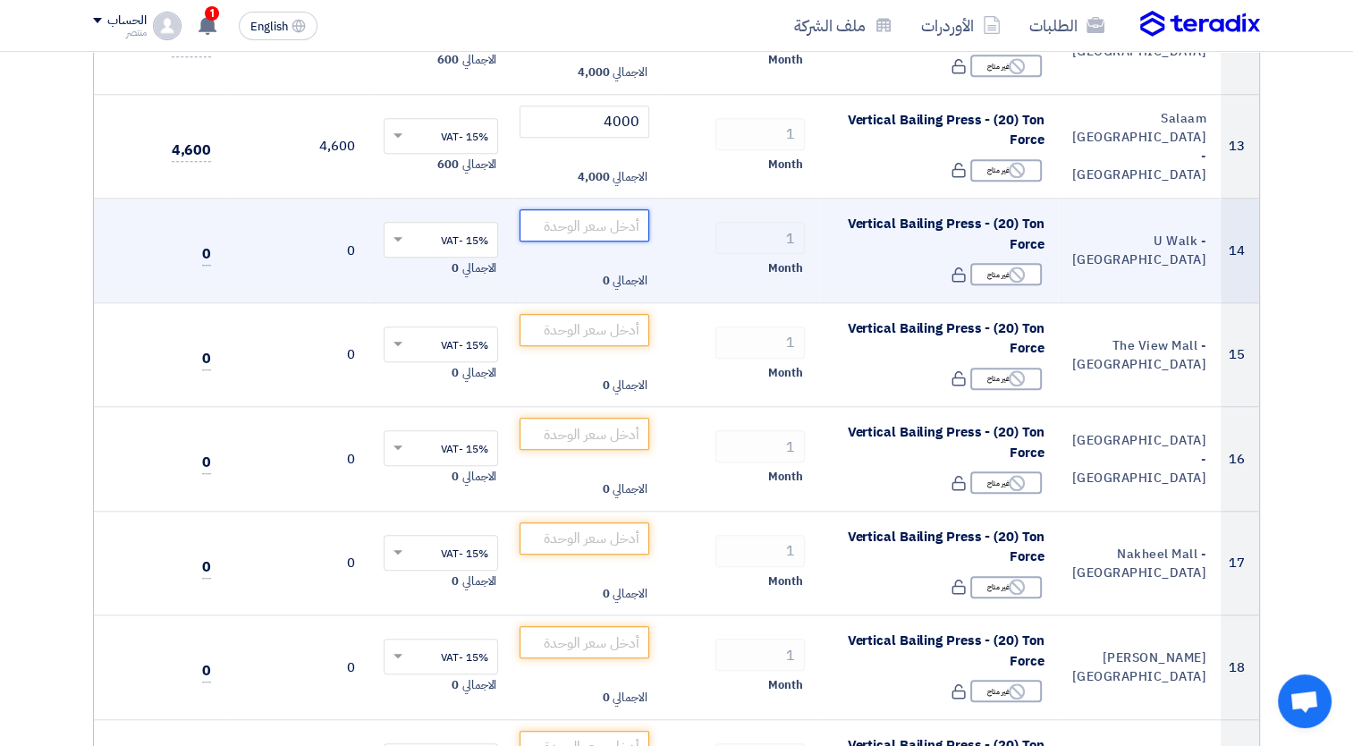
click at [615, 224] on input "number" at bounding box center [585, 225] width 130 height 32
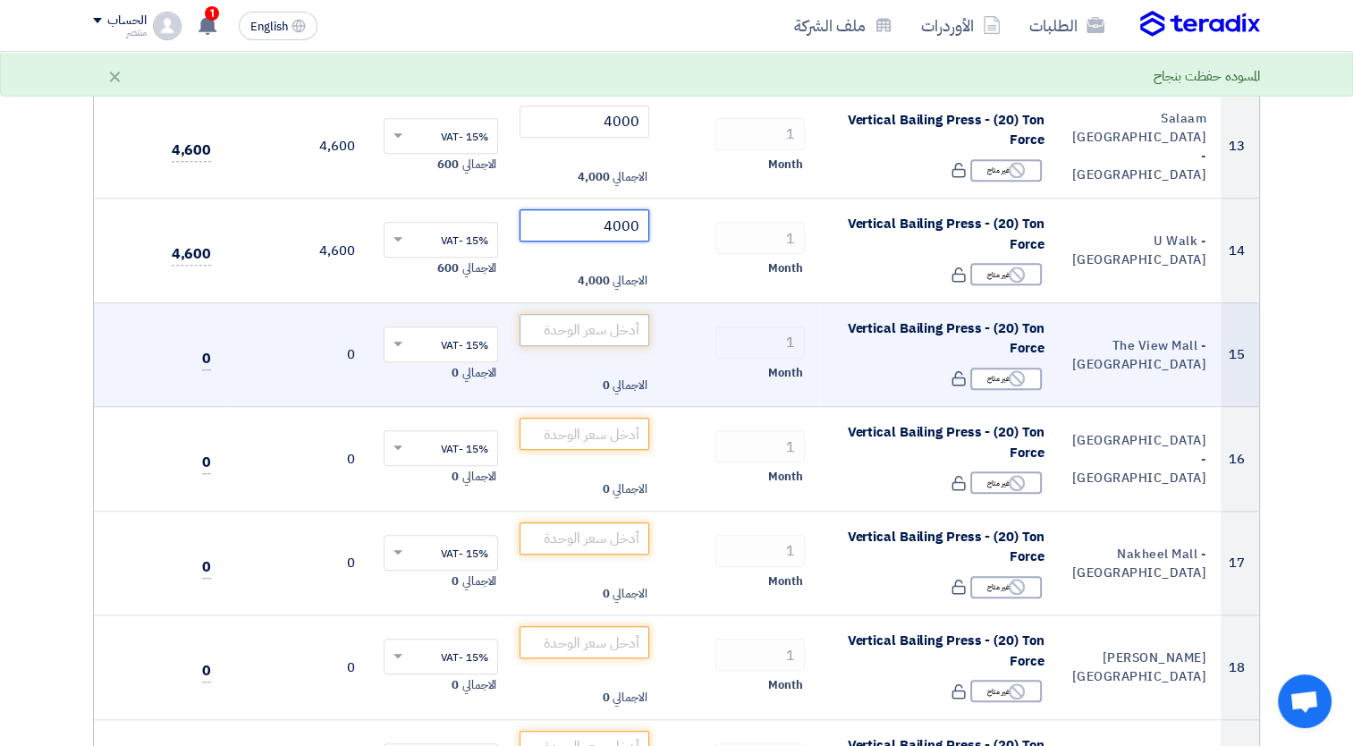
type input "4000"
click at [609, 314] on input "number" at bounding box center [585, 330] width 130 height 32
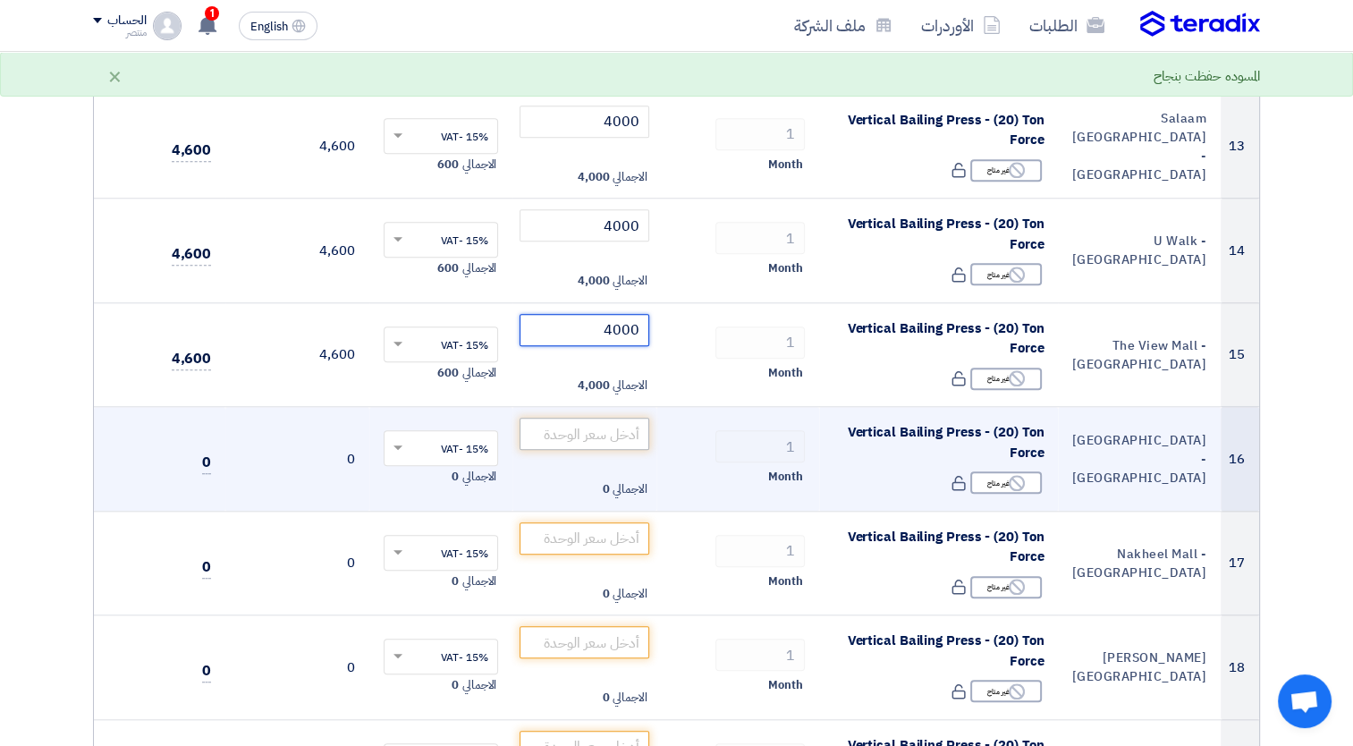
type input "4000"
click at [609, 435] on input "number" at bounding box center [585, 434] width 130 height 32
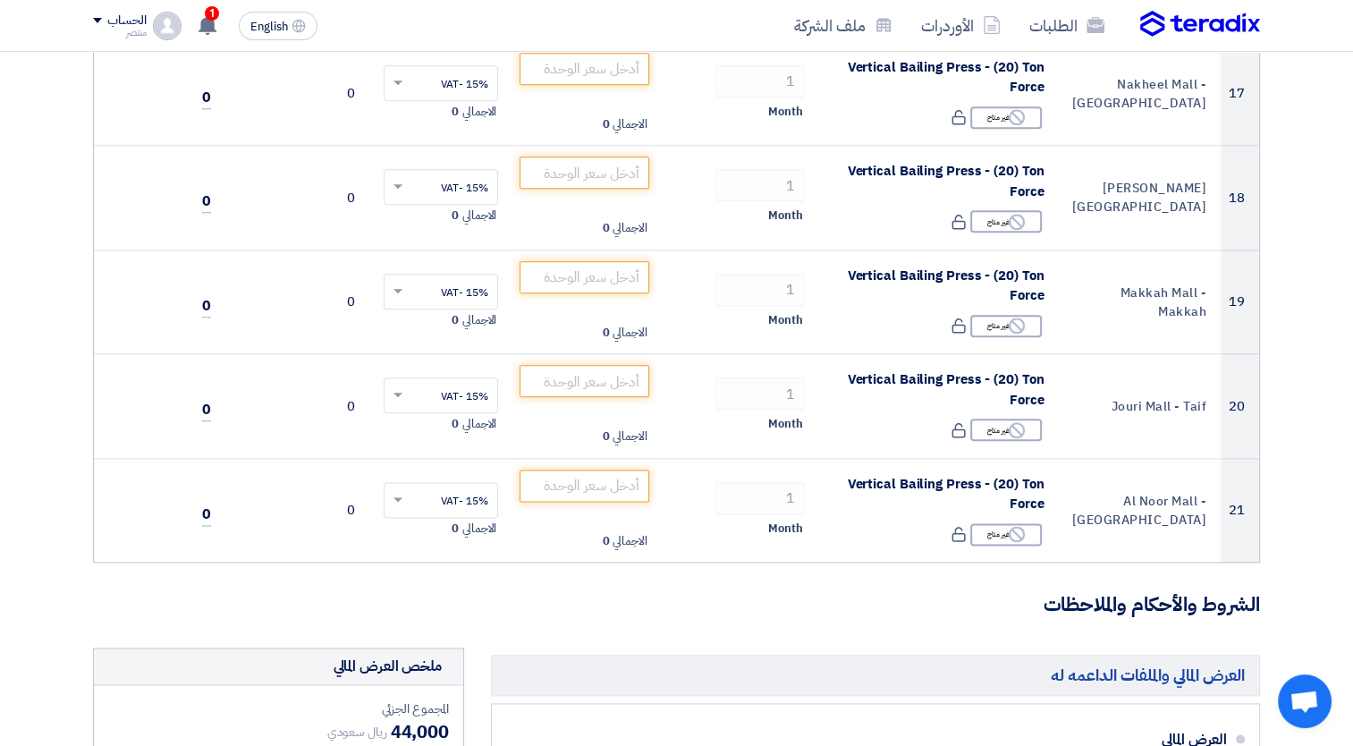
scroll to position [2104, 0]
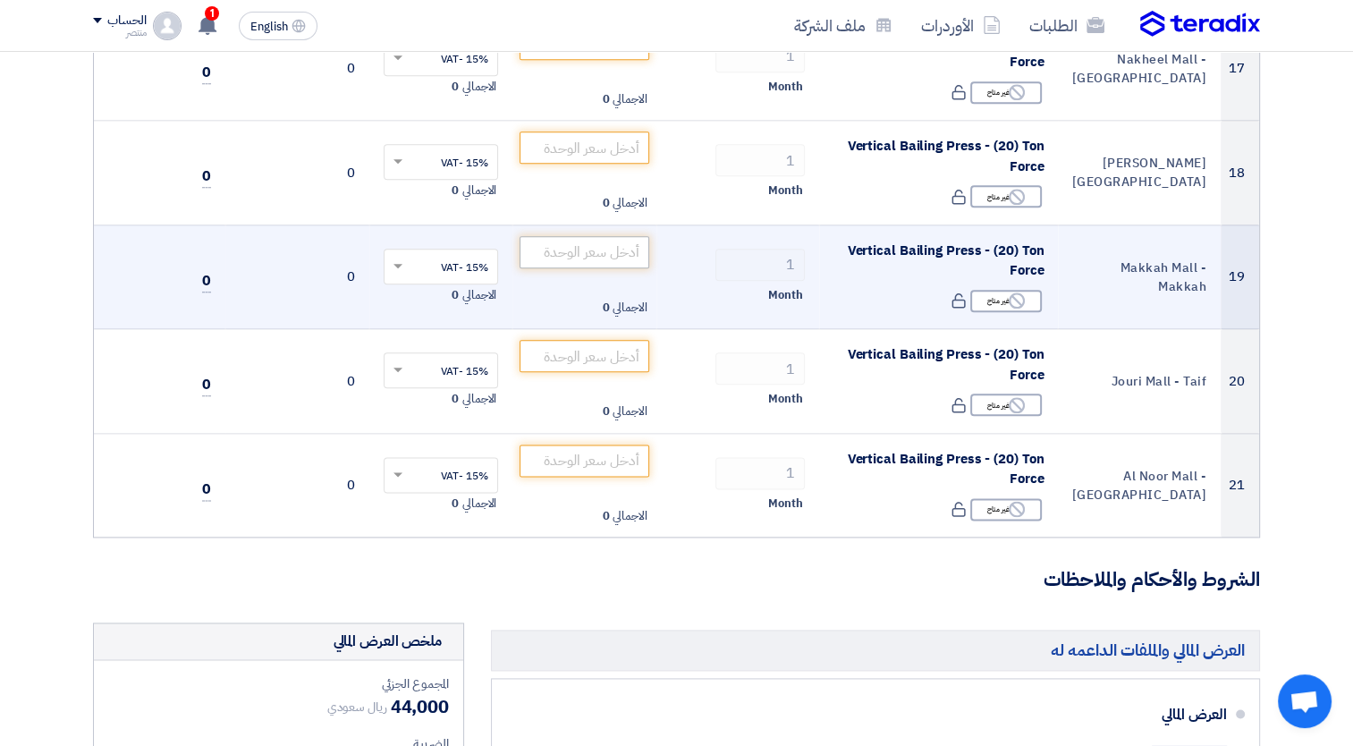
type input "4000"
click at [601, 252] on input "number" at bounding box center [585, 252] width 130 height 32
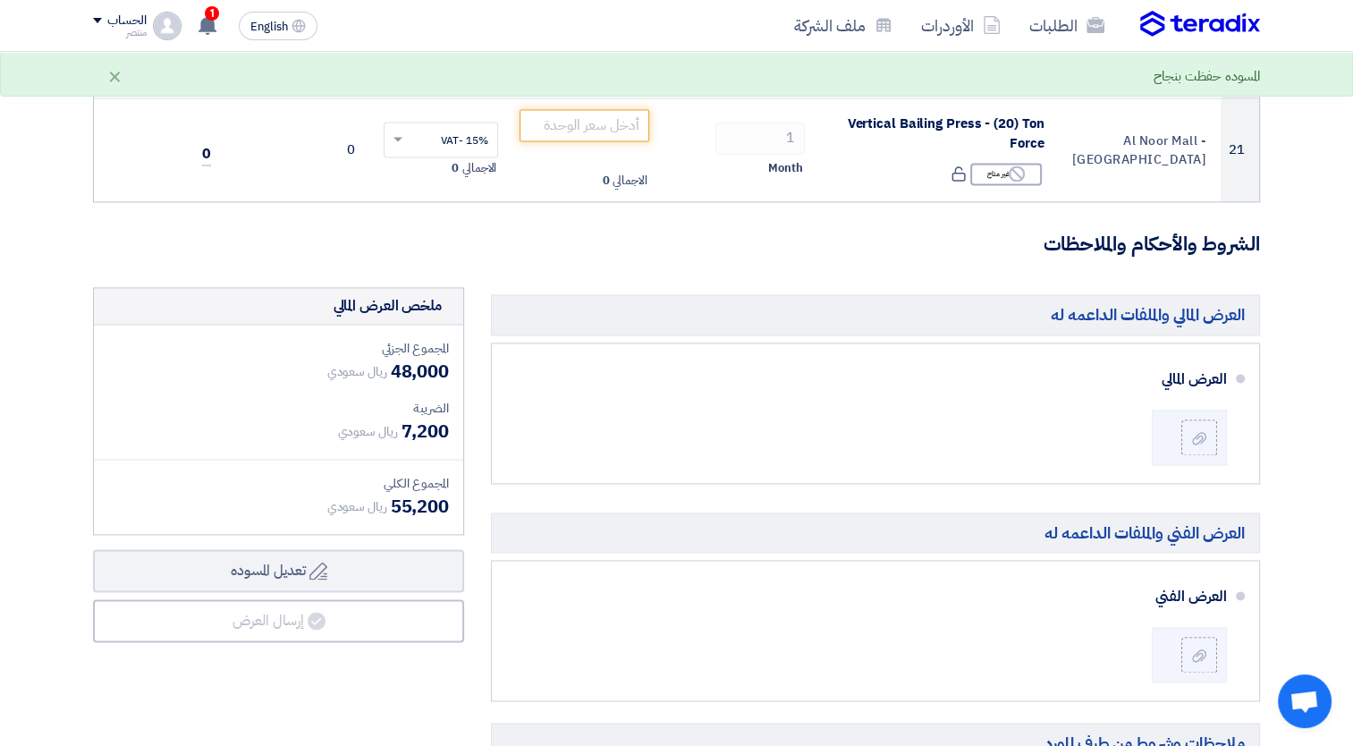
scroll to position [2443, 0]
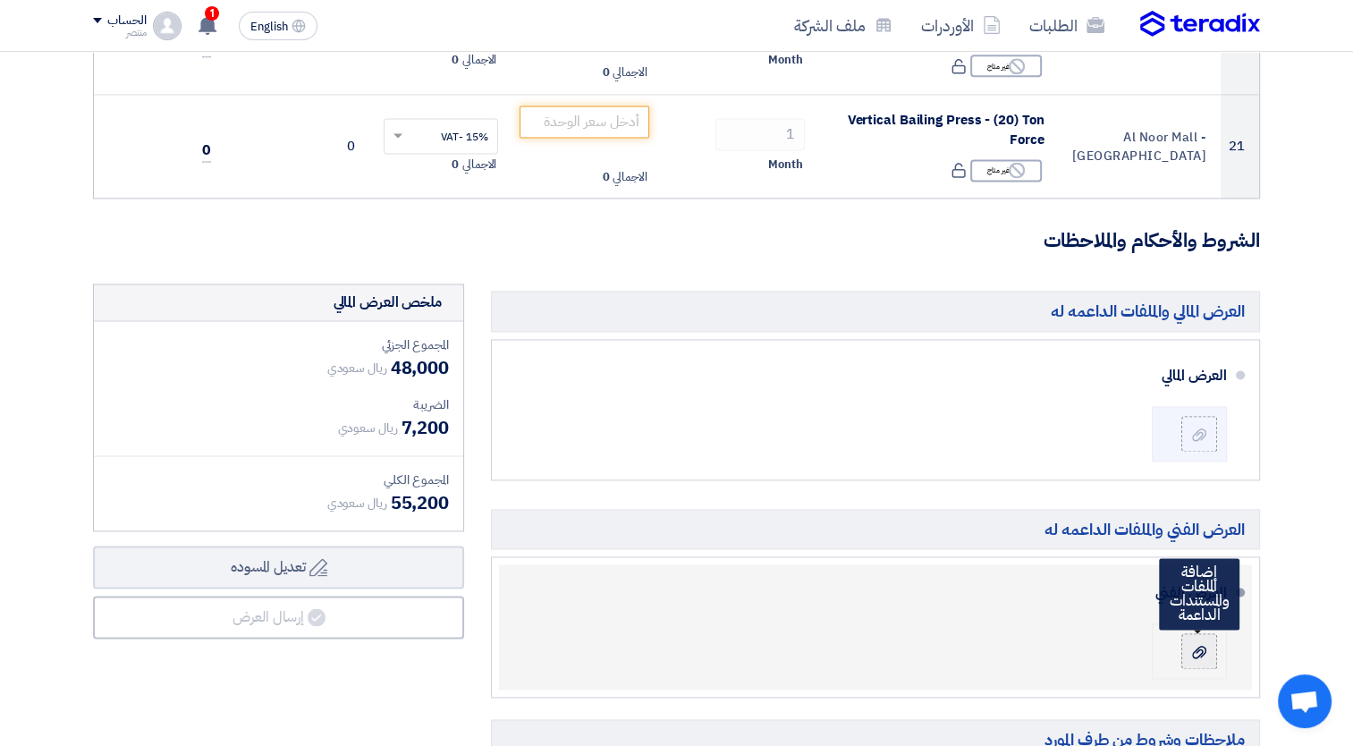
type input "4000"
click at [1208, 644] on div at bounding box center [1199, 651] width 21 height 18
click at [0, 0] on input "file" at bounding box center [0, 0] width 0 height 0
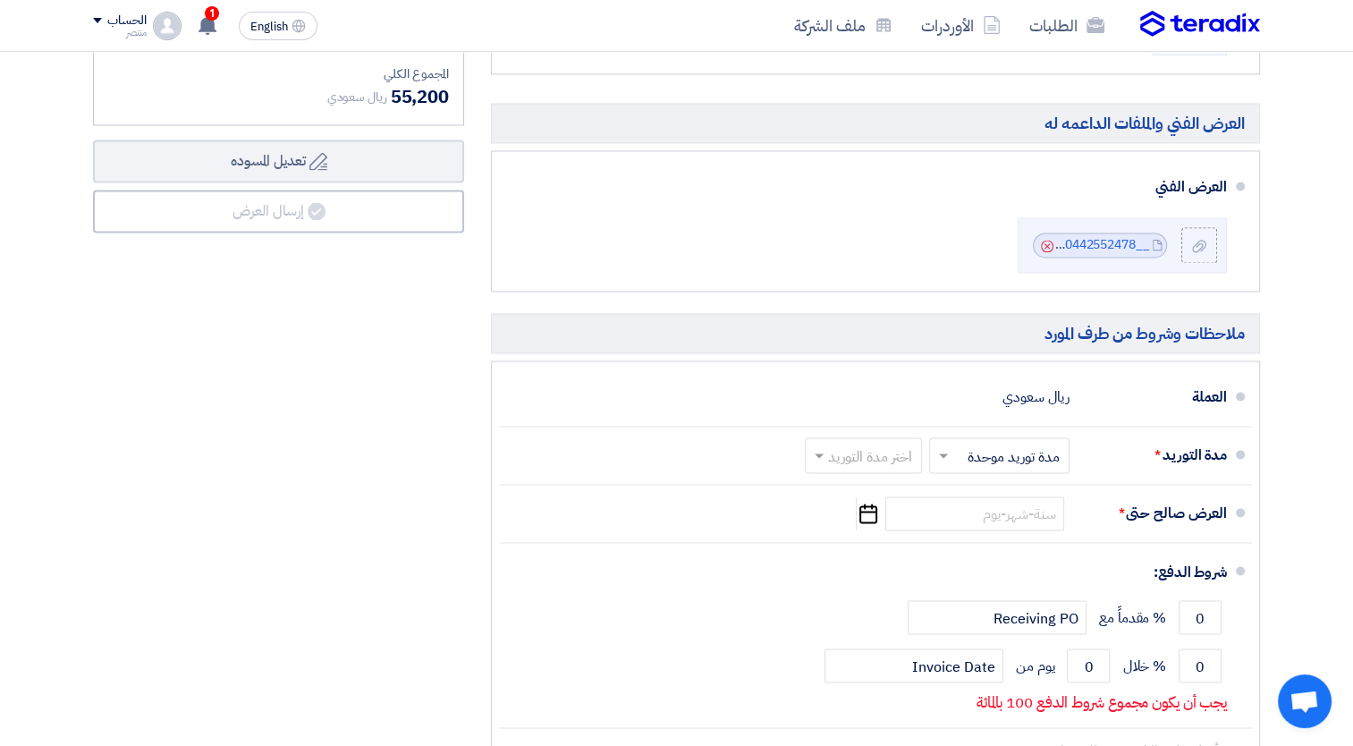
scroll to position [2865, 0]
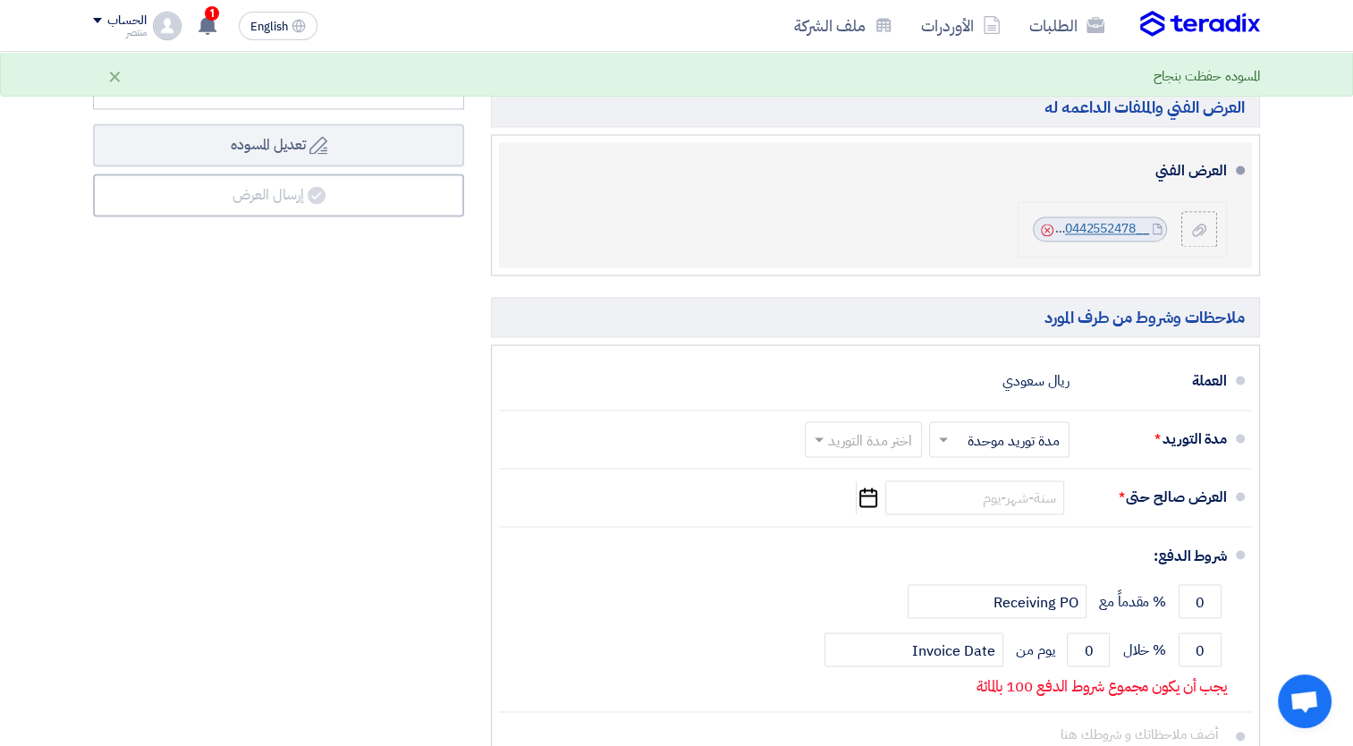
click at [1112, 221] on link "__1760442552478.pdf" at bounding box center [1085, 228] width 128 height 19
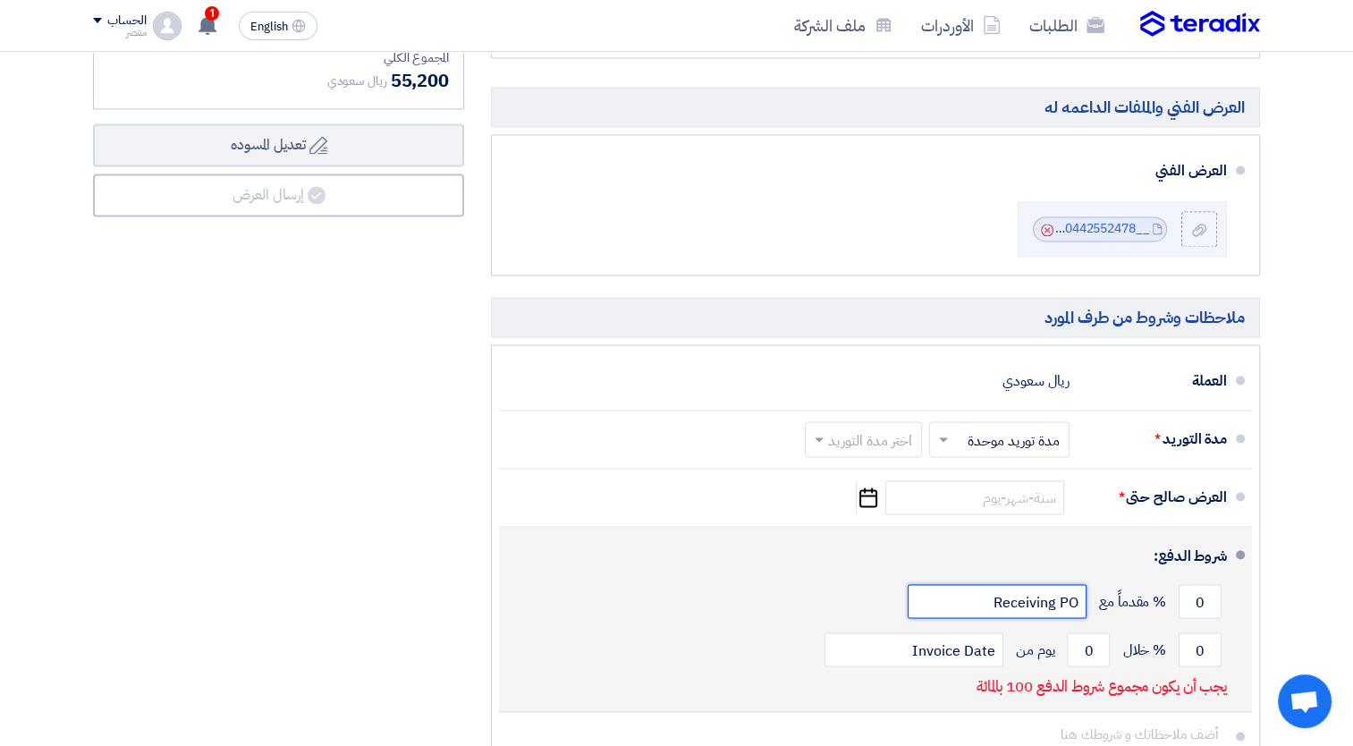
click at [1026, 598] on input "Receiving PO" at bounding box center [997, 601] width 179 height 34
drag, startPoint x: 982, startPoint y: 592, endPoint x: 1099, endPoint y: 580, distance: 117.8
click at [1099, 580] on div "0 % مقدماً مع Receiving PO" at bounding box center [870, 601] width 714 height 48
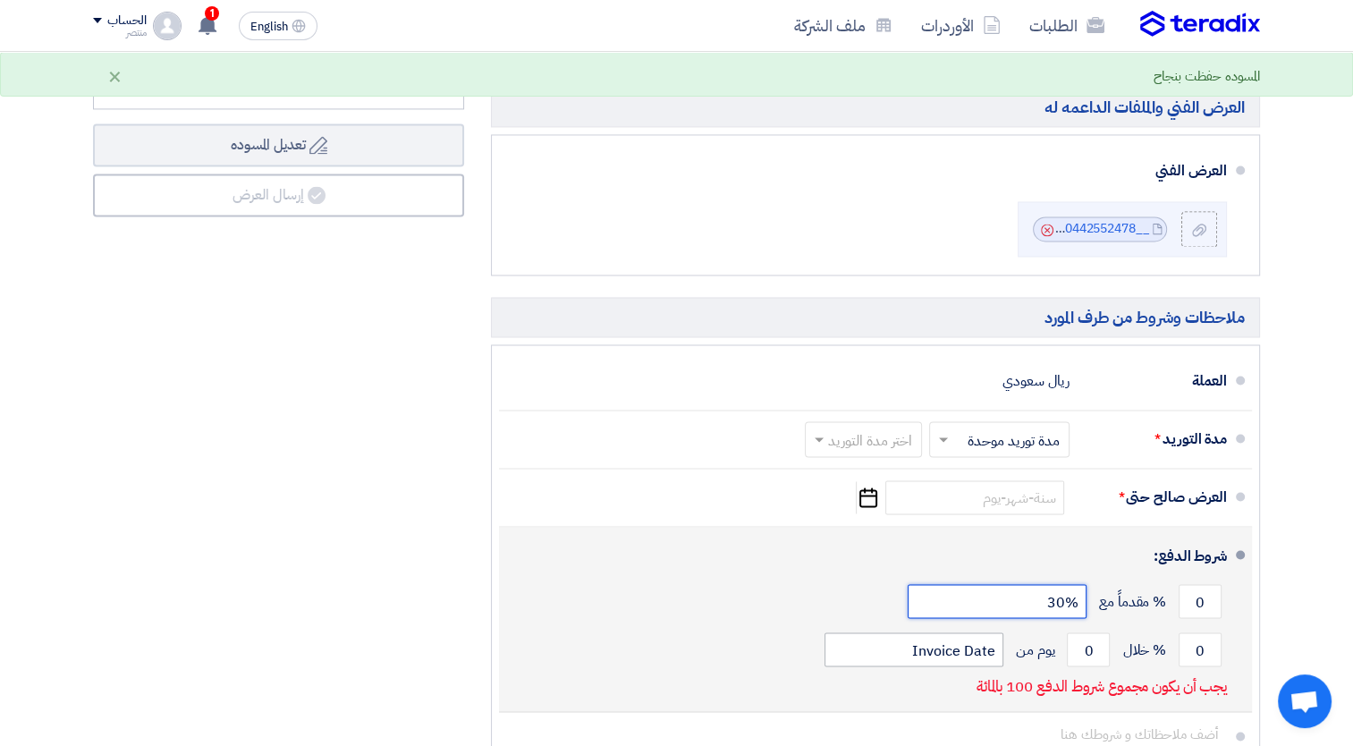
type input "30%"
click at [983, 644] on input "Invoice Date" at bounding box center [914, 649] width 179 height 34
type input "Invoice Da30te"
drag, startPoint x: 869, startPoint y: 634, endPoint x: 996, endPoint y: 625, distance: 127.3
click at [996, 632] on input "Invoice Da30te" at bounding box center [914, 649] width 179 height 34
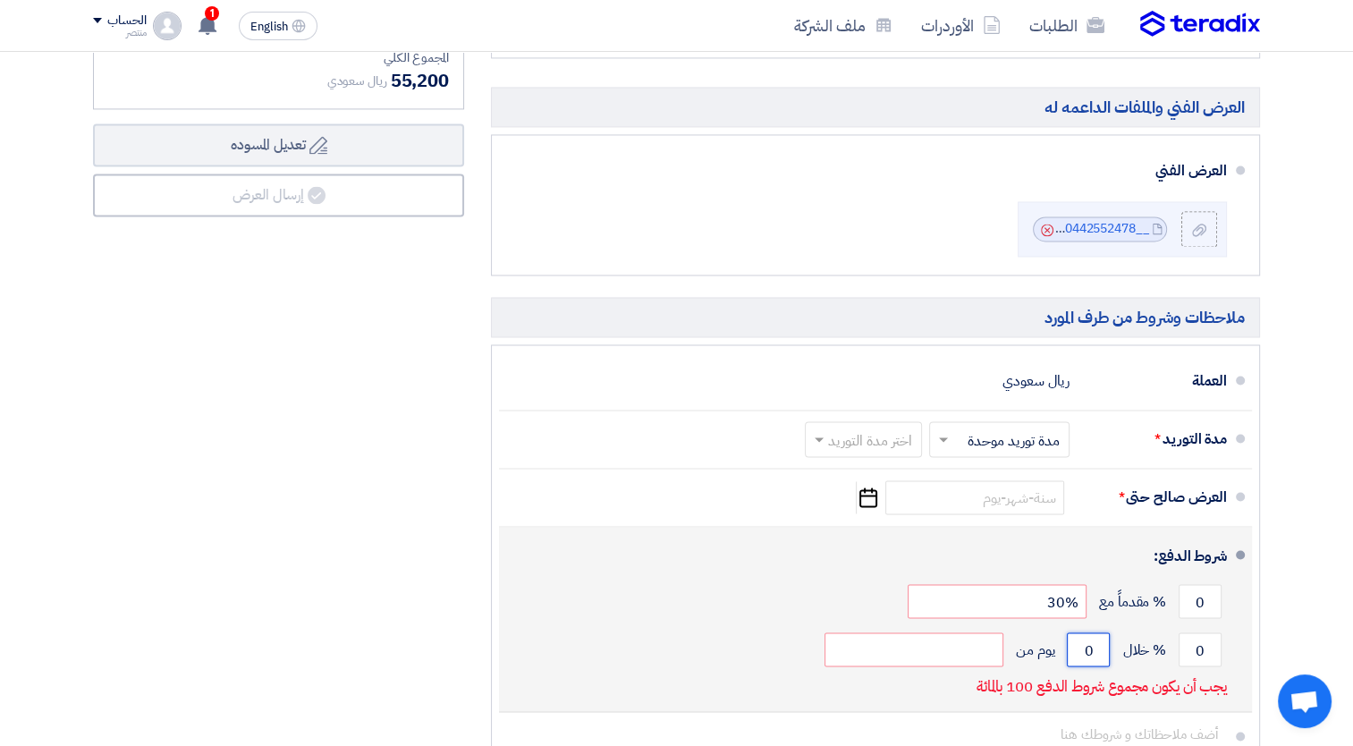
click at [1080, 649] on input "0" at bounding box center [1088, 649] width 43 height 34
drag, startPoint x: 1080, startPoint y: 648, endPoint x: 1094, endPoint y: 648, distance: 13.4
click at [1094, 648] on input "0" at bounding box center [1088, 649] width 43 height 34
type input "30"
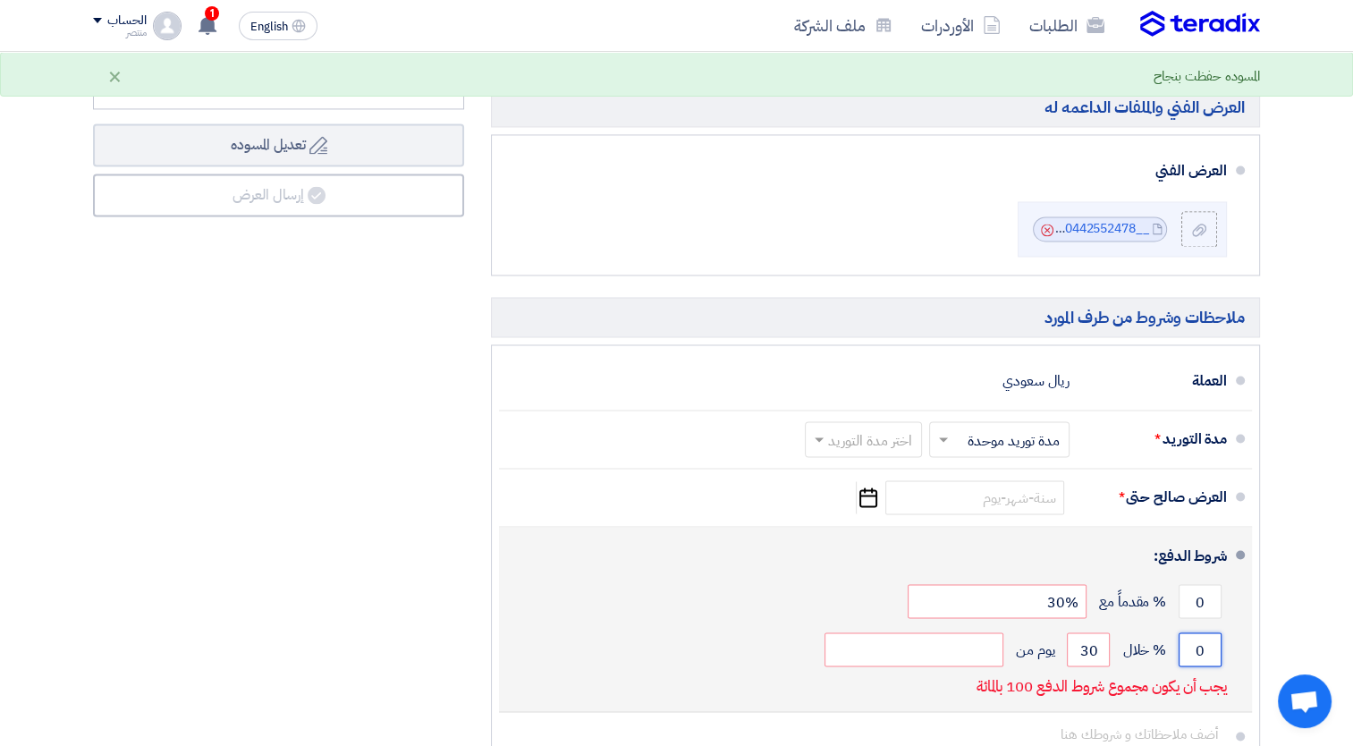
drag, startPoint x: 1195, startPoint y: 646, endPoint x: 1208, endPoint y: 643, distance: 13.7
click at [1208, 643] on input "0" at bounding box center [1200, 649] width 43 height 34
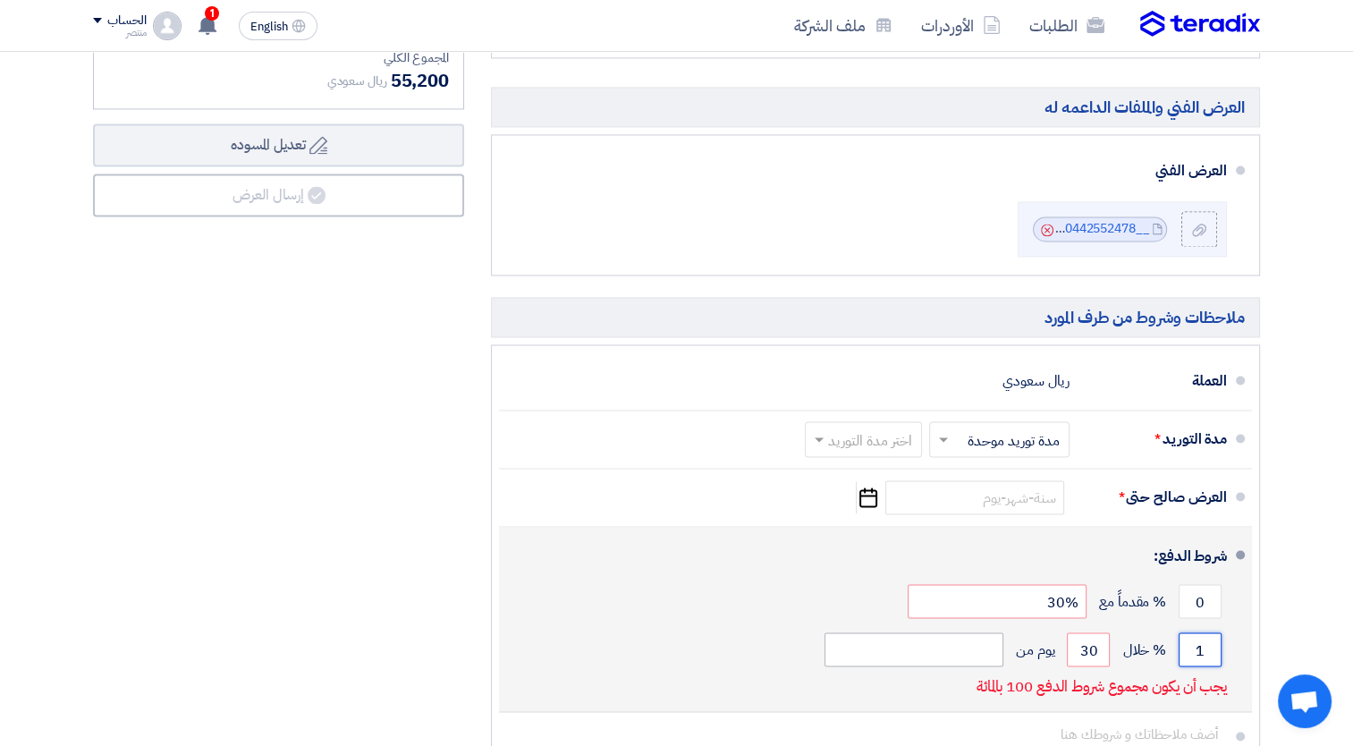
type input "1"
click at [928, 652] on input "text" at bounding box center [914, 649] width 179 height 34
type input "30%"
drag, startPoint x: 1197, startPoint y: 588, endPoint x: 1227, endPoint y: 588, distance: 30.4
click at [1227, 588] on div "0 % مقدماً مع 30%" at bounding box center [870, 601] width 714 height 48
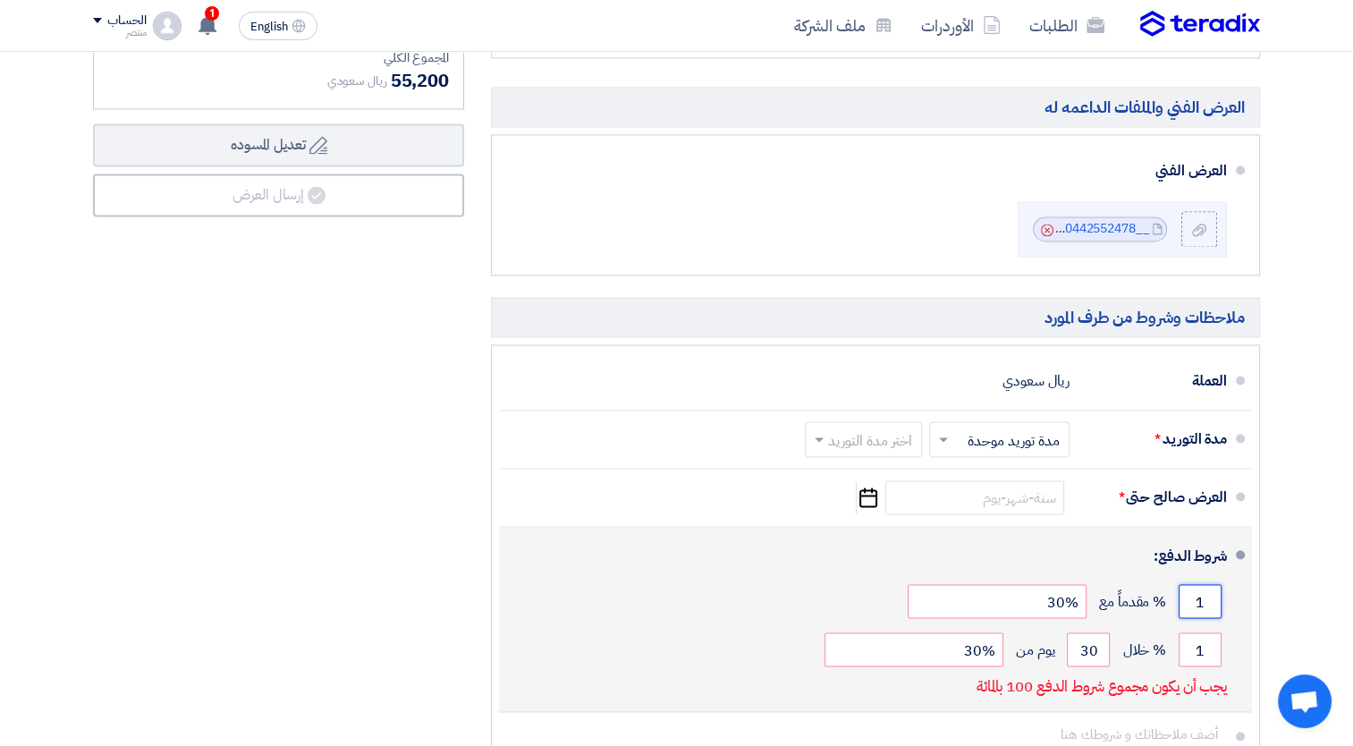
drag, startPoint x: 1194, startPoint y: 590, endPoint x: 1217, endPoint y: 588, distance: 23.3
click at [1217, 588] on input "1" at bounding box center [1200, 601] width 43 height 34
type input "0"
drag, startPoint x: 1187, startPoint y: 598, endPoint x: 1206, endPoint y: 593, distance: 19.5
click at [1206, 593] on input "0" at bounding box center [1200, 601] width 43 height 34
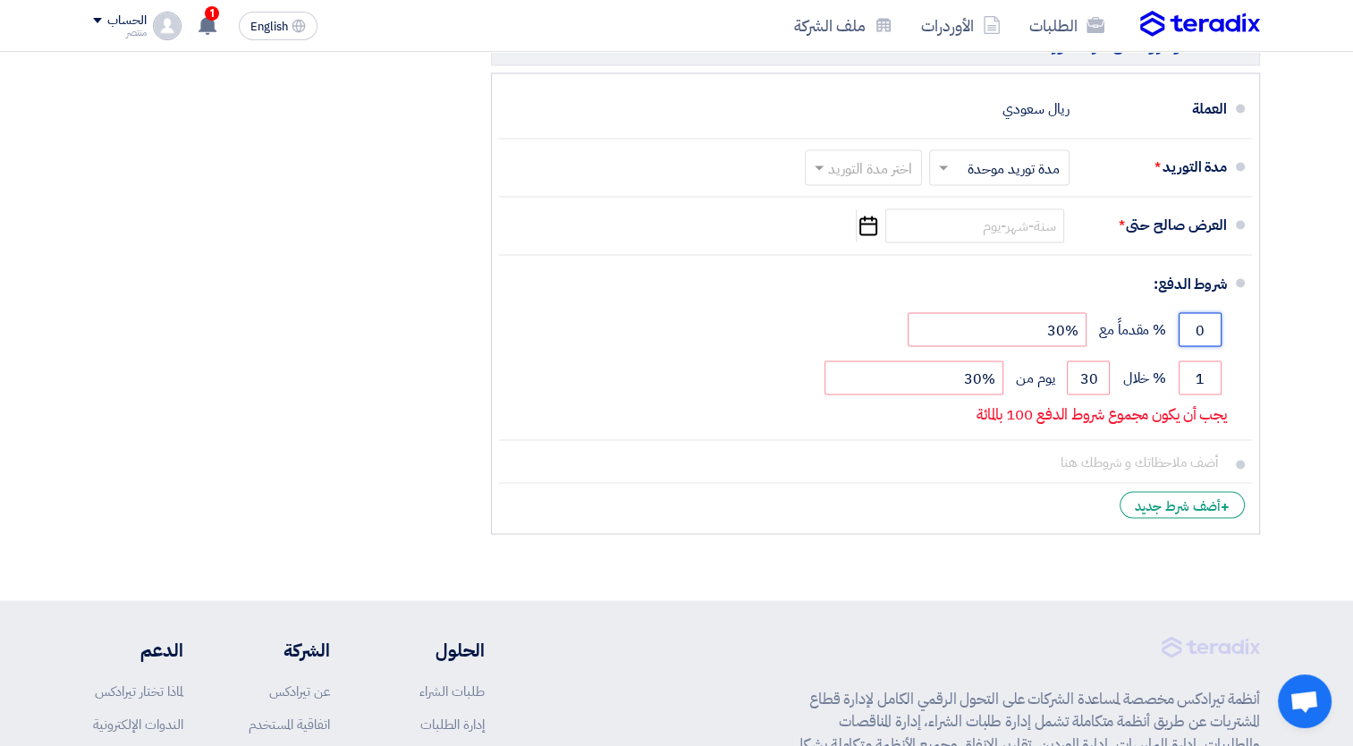
scroll to position [3141, 0]
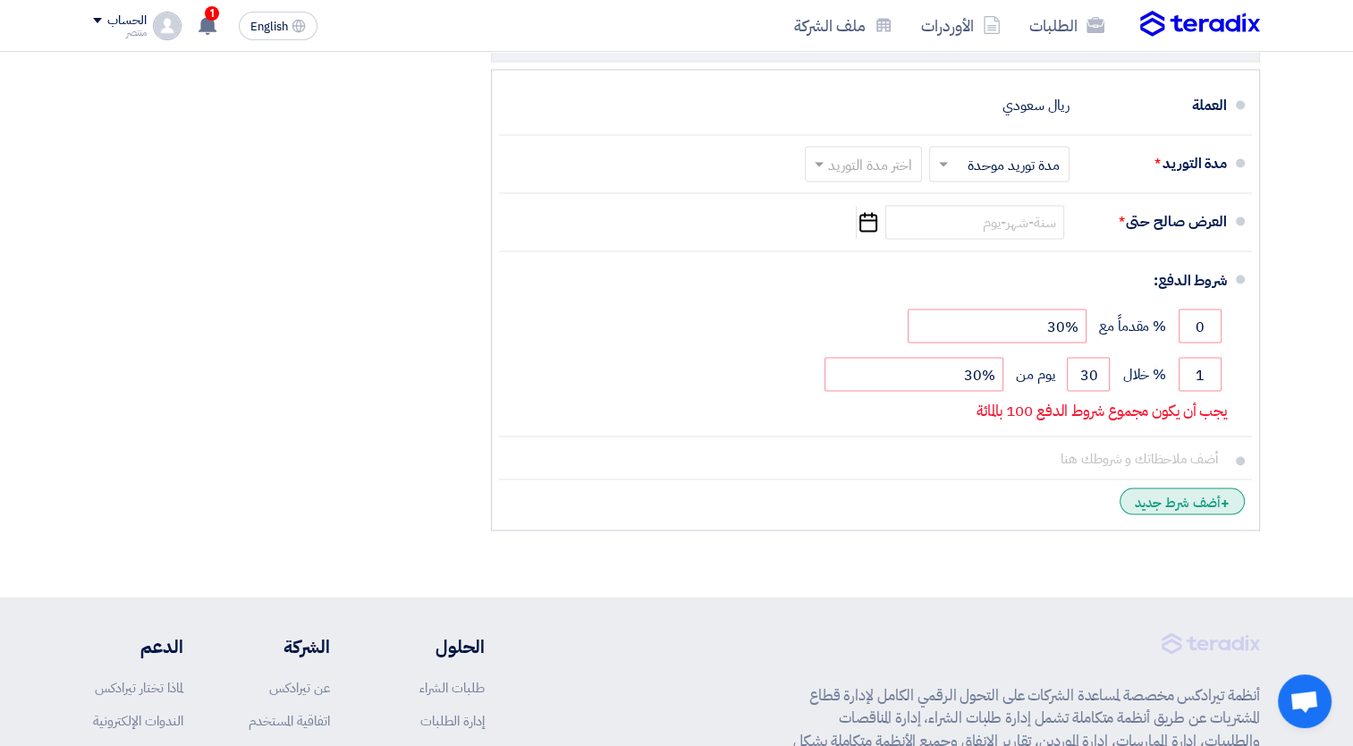
click at [1164, 501] on div "+ أضف شرط جديد" at bounding box center [1182, 500] width 125 height 27
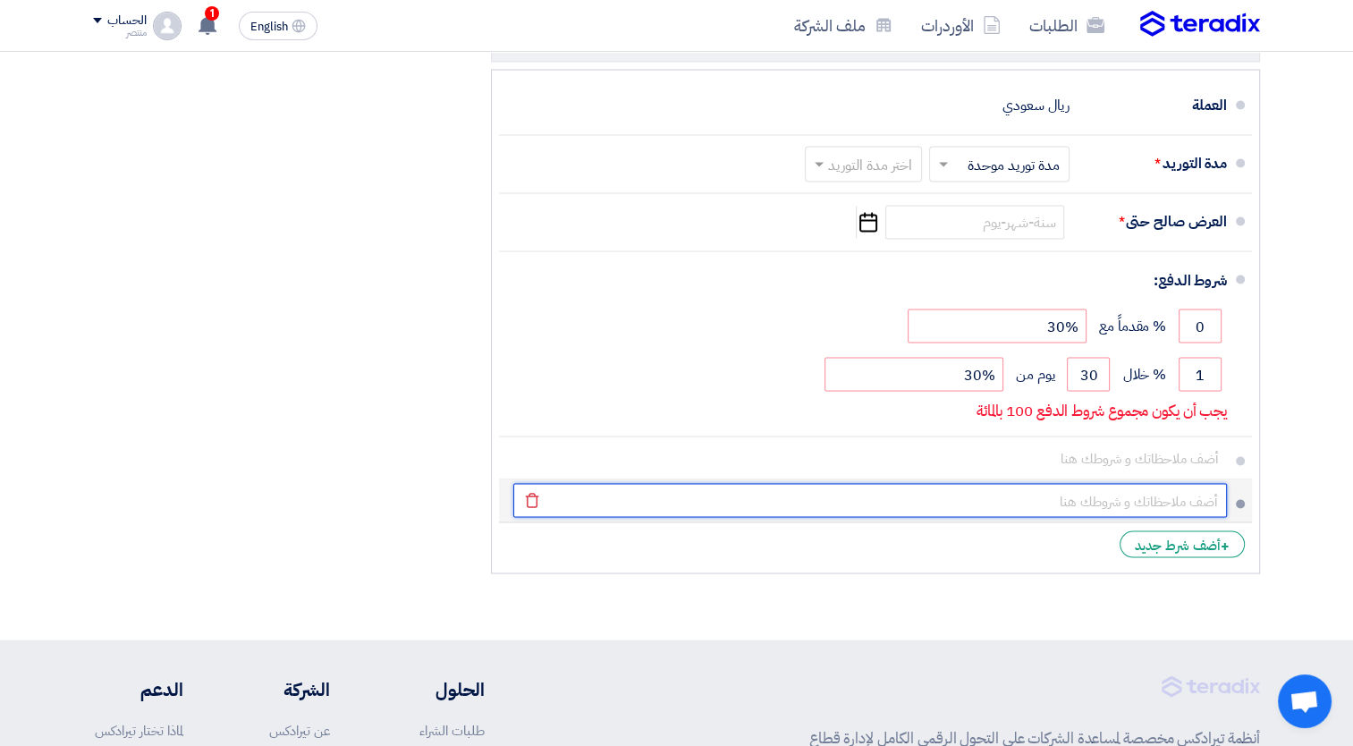
click at [1110, 487] on input "text" at bounding box center [870, 500] width 714 height 34
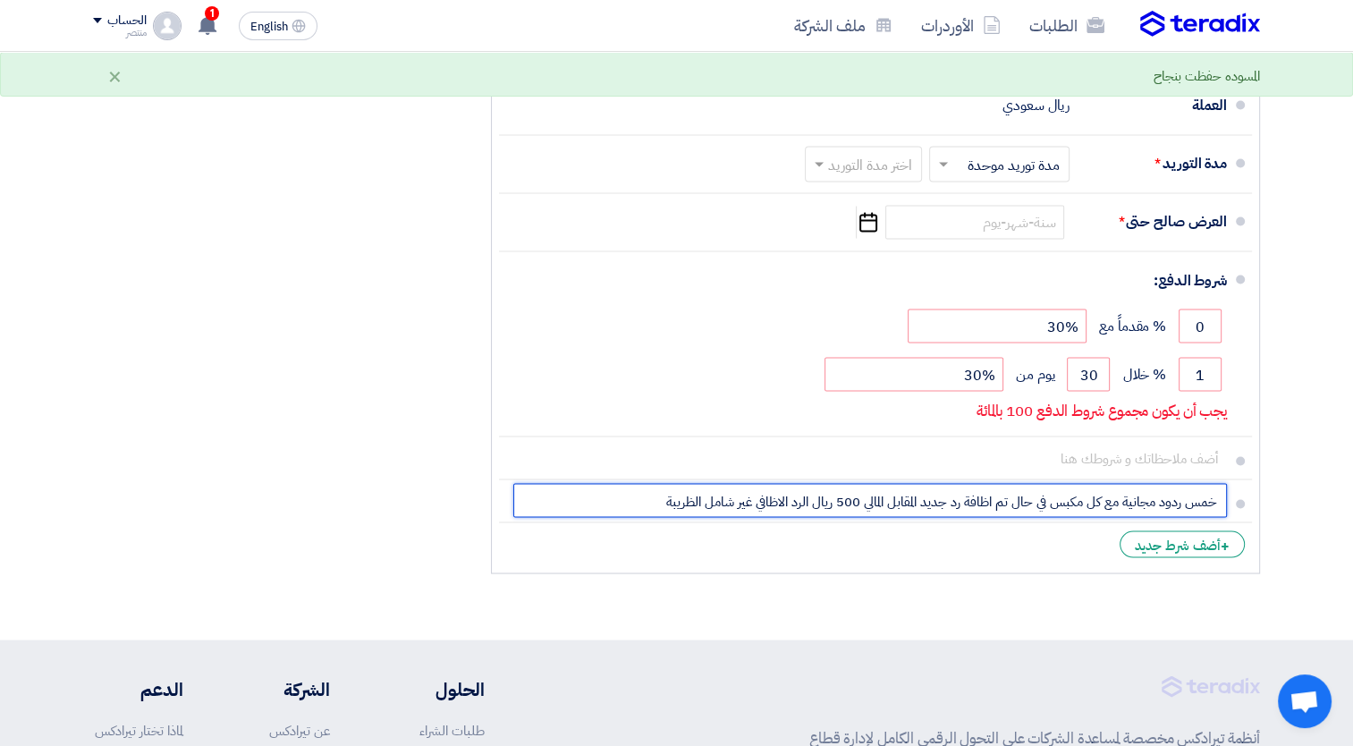
type input "خمس ردود مجانية مع كل مكبس في حال تم اظافة رد جديد المقابل المالي 500 ريال الرد…"
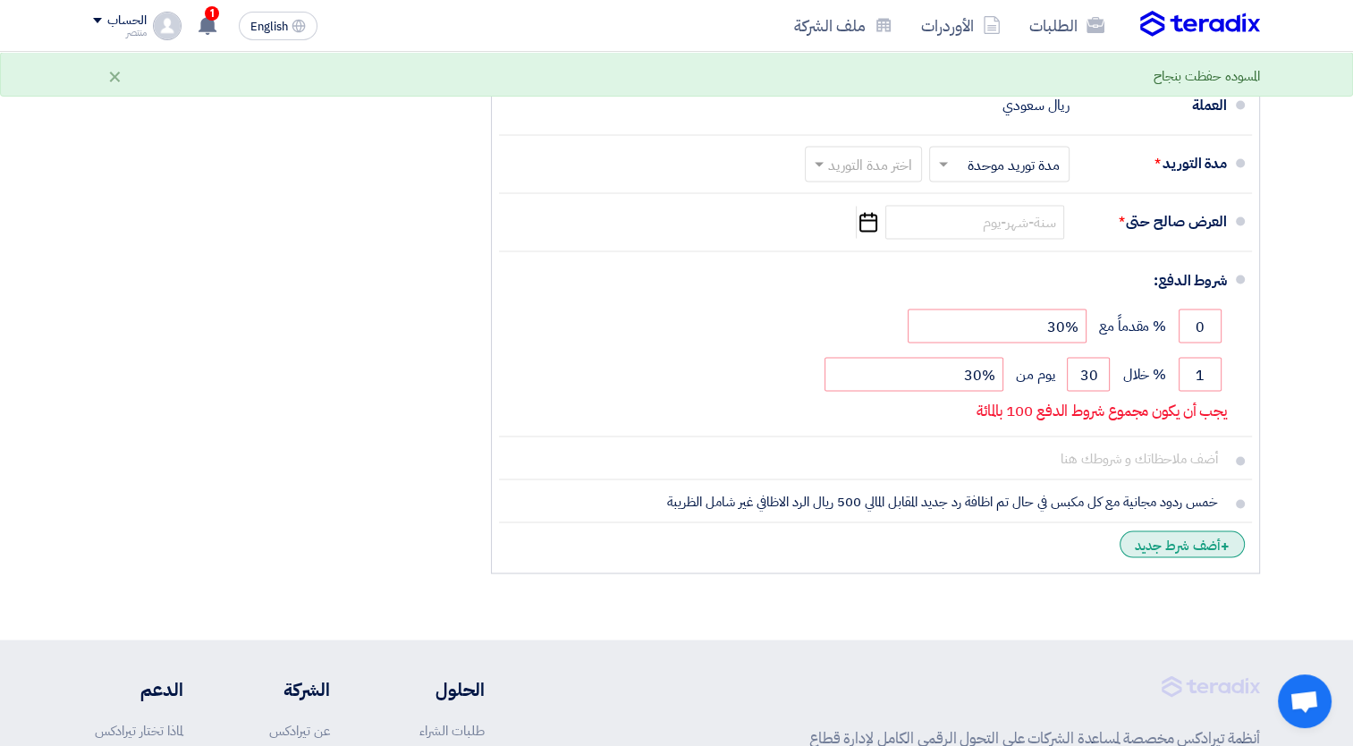
drag, startPoint x: 1353, startPoint y: 588, endPoint x: 1179, endPoint y: 533, distance: 182.7
click at [1179, 533] on div "+ أضف شرط جديد" at bounding box center [1182, 543] width 125 height 27
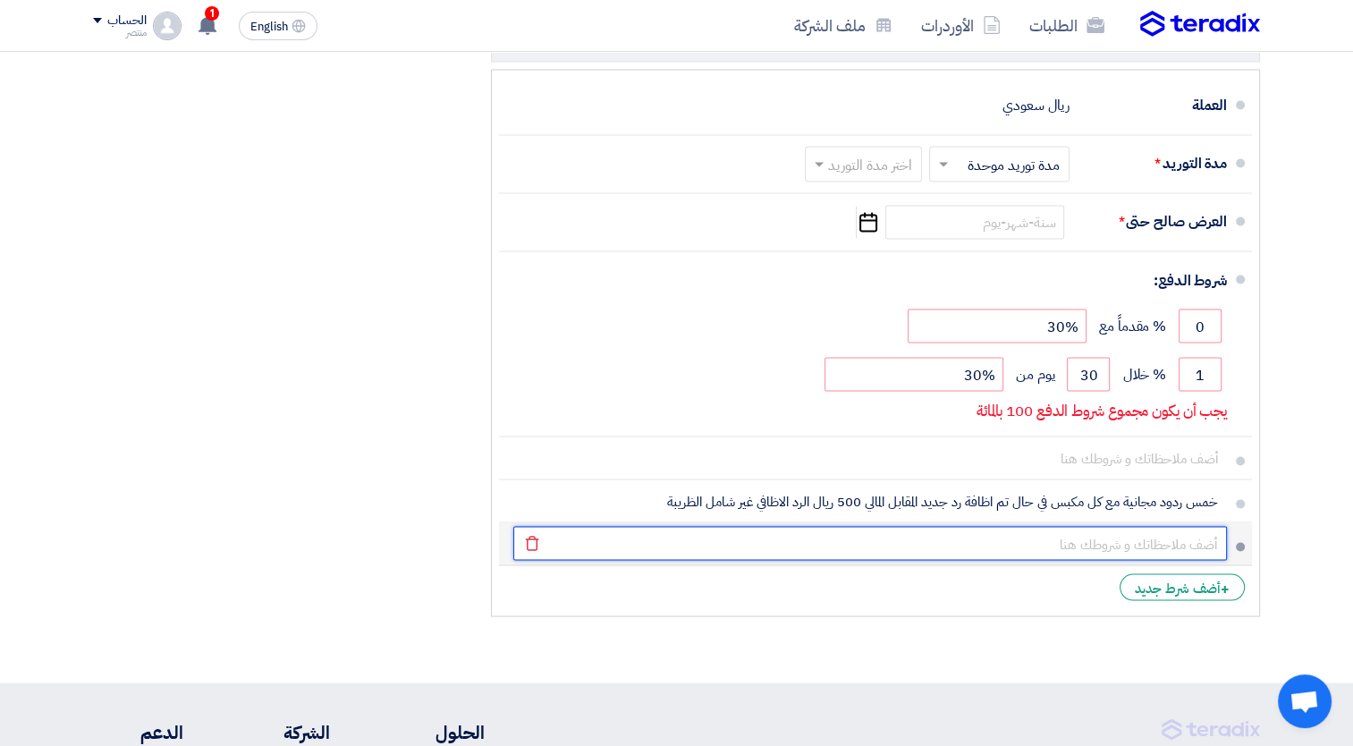
click at [1119, 538] on input "text" at bounding box center [870, 543] width 714 height 34
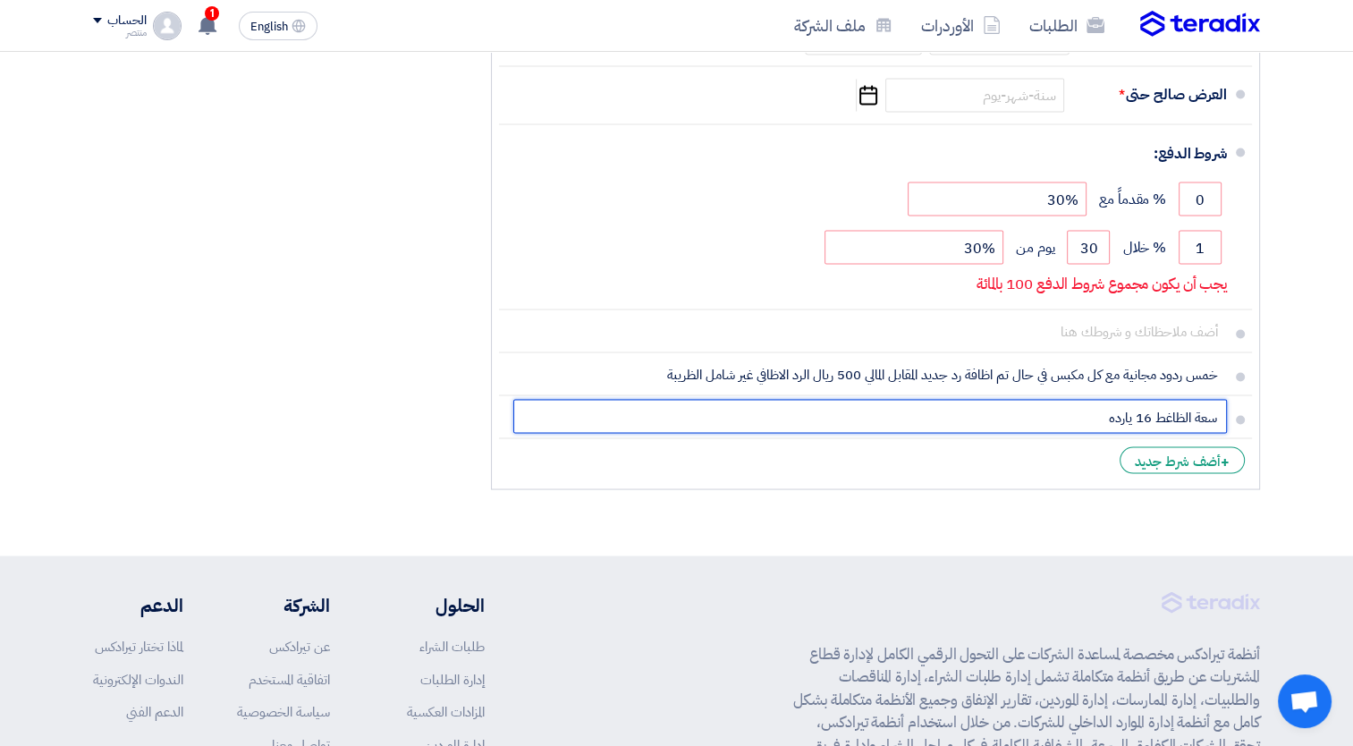
scroll to position [3272, 0]
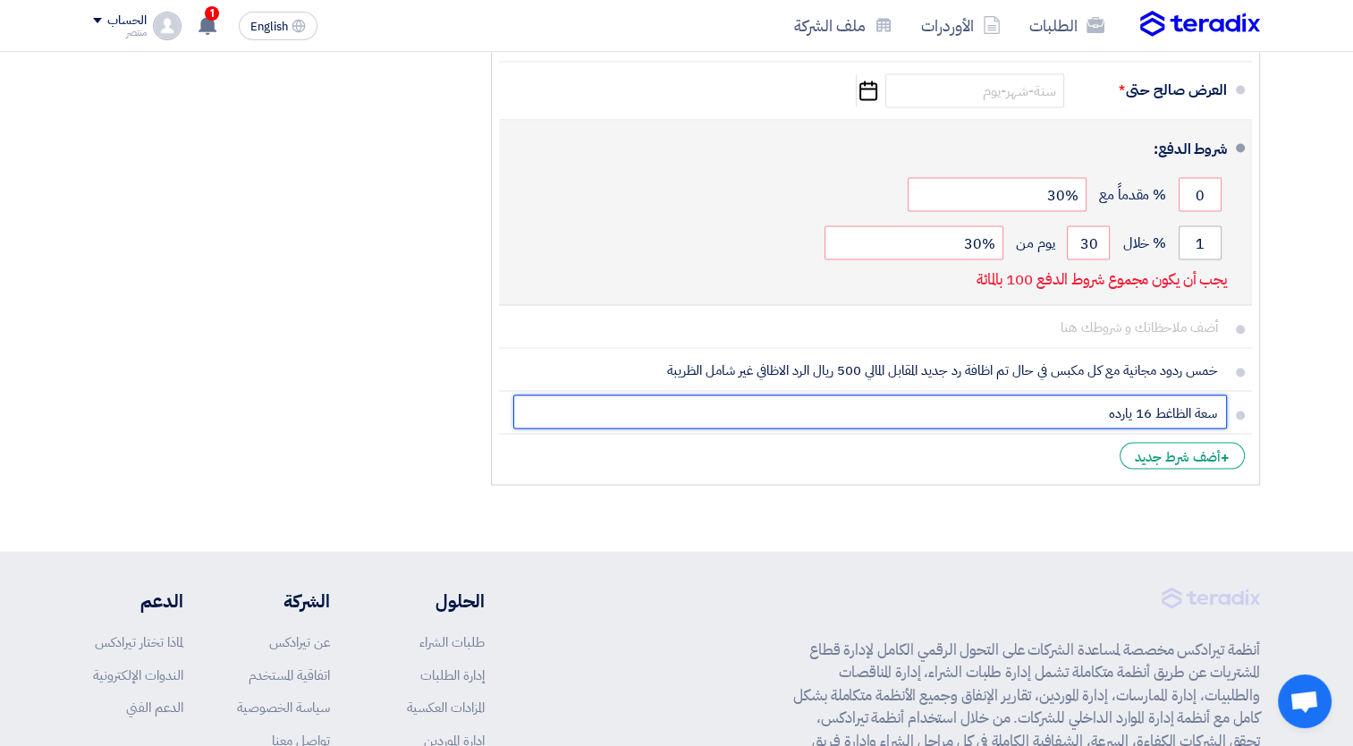
type input "سعة الظاغط 16 يارده"
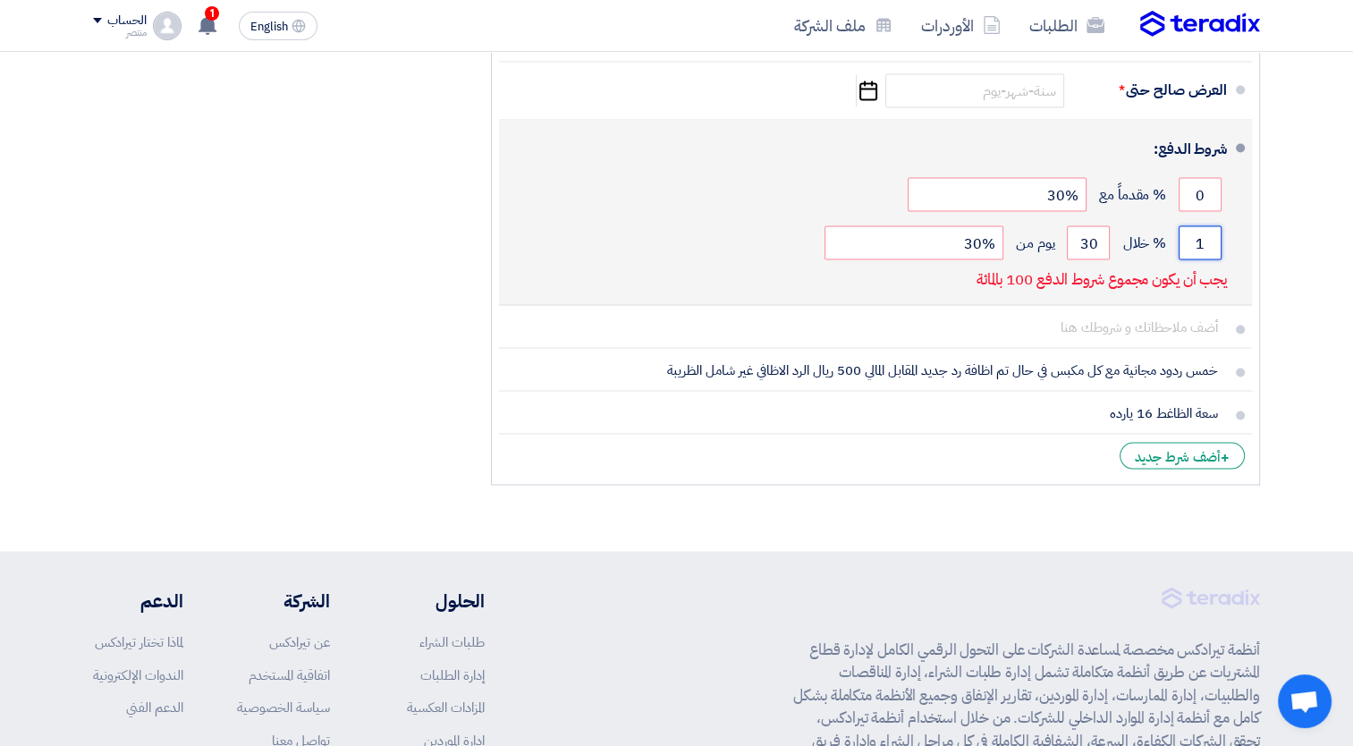
drag, startPoint x: 1197, startPoint y: 243, endPoint x: 1209, endPoint y: 241, distance: 12.6
click at [1209, 241] on input "1" at bounding box center [1200, 242] width 43 height 34
click at [1243, 143] on span at bounding box center [1240, 147] width 9 height 9
drag, startPoint x: 960, startPoint y: 240, endPoint x: 1010, endPoint y: 240, distance: 50.1
click at [1010, 240] on div "1 % خلال 30 يوم من 30%" at bounding box center [870, 242] width 714 height 48
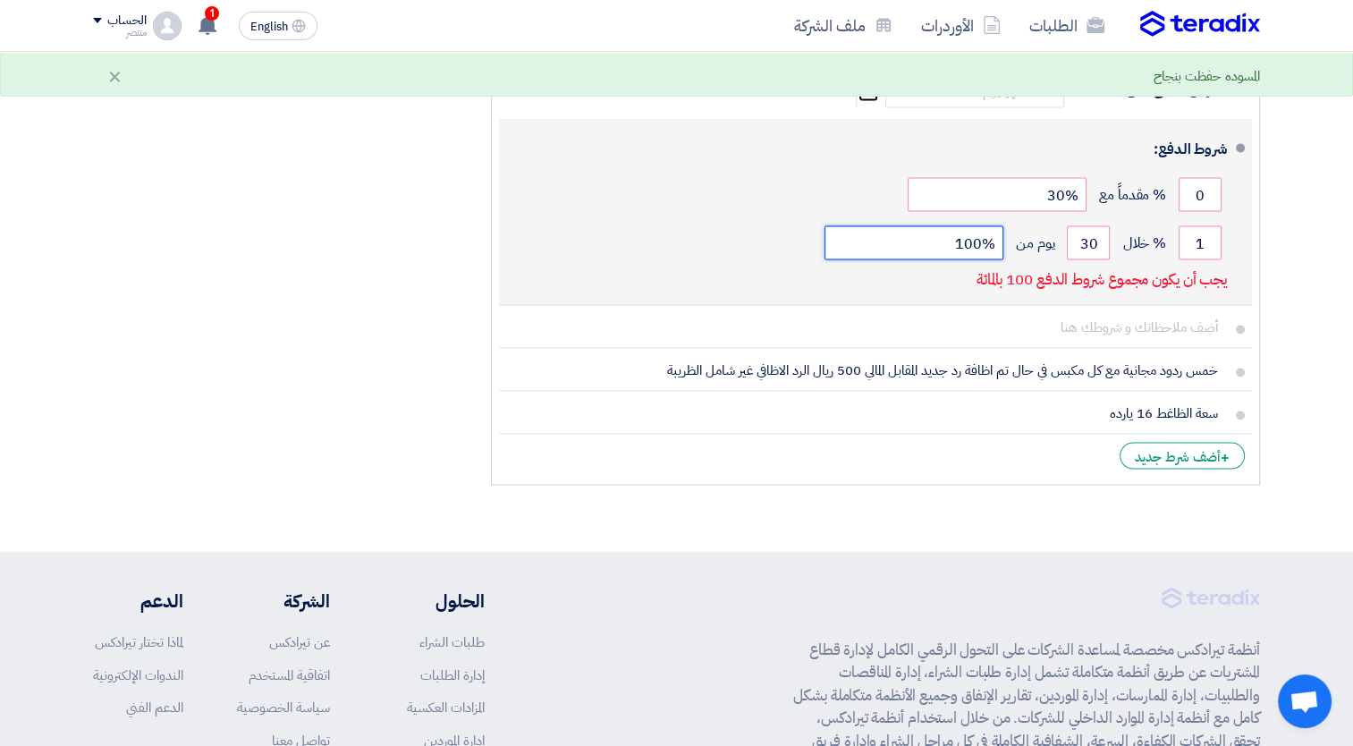
type input "100%"
click at [1245, 246] on li "شروط الدفع: 0 % مقدماً مع 30% 1 % خلال 30 100%" at bounding box center [875, 212] width 753 height 185
drag, startPoint x: 1080, startPoint y: 233, endPoint x: 1096, endPoint y: 233, distance: 16.1
click at [1096, 233] on input "30" at bounding box center [1088, 242] width 43 height 34
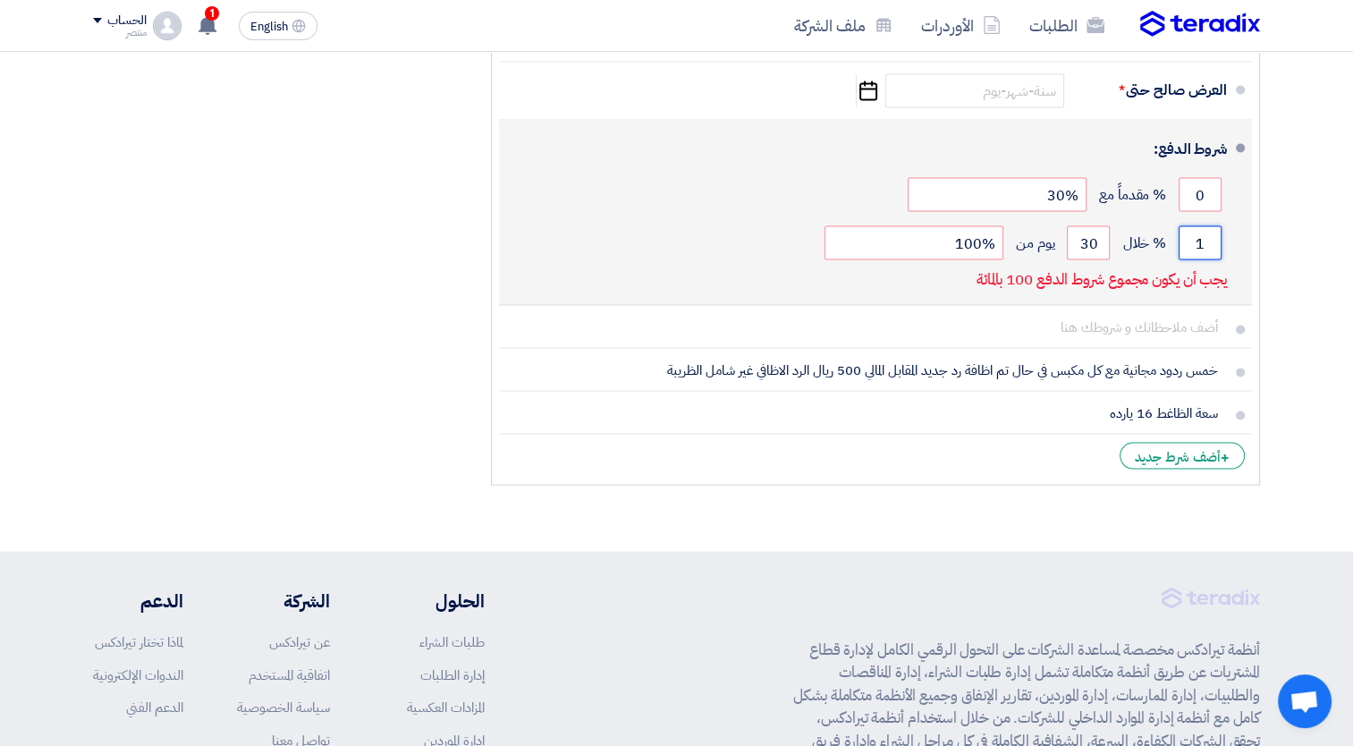
drag, startPoint x: 1189, startPoint y: 235, endPoint x: 1202, endPoint y: 235, distance: 12.5
click at [1202, 235] on input "1" at bounding box center [1200, 242] width 43 height 34
type input "70"
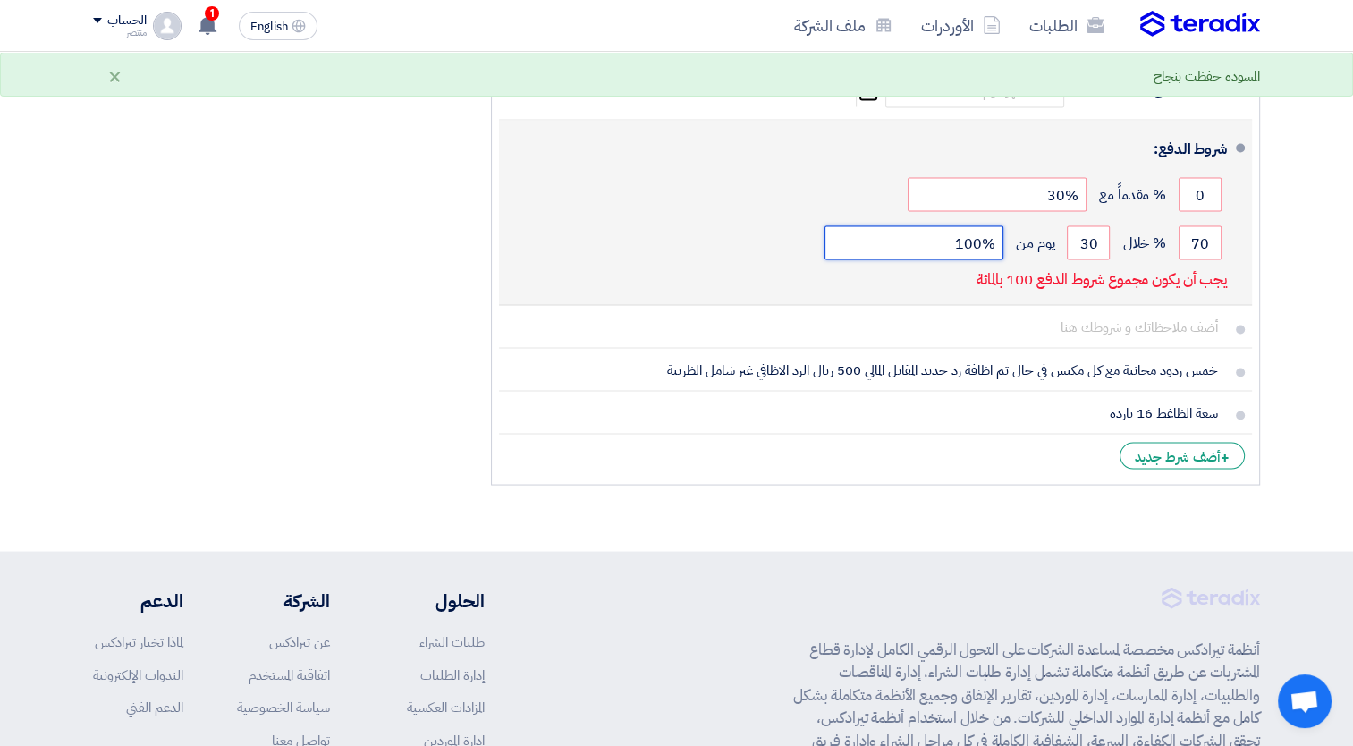
click at [948, 247] on input "100%" at bounding box center [914, 242] width 179 height 34
click at [944, 269] on div "شروط الدفع: 0 % مقدماً مع 30% 70 % خلال 30 100%" at bounding box center [870, 212] width 714 height 170
drag, startPoint x: 1192, startPoint y: 184, endPoint x: 1216, endPoint y: 181, distance: 24.4
click at [1216, 181] on input "0" at bounding box center [1200, 194] width 43 height 34
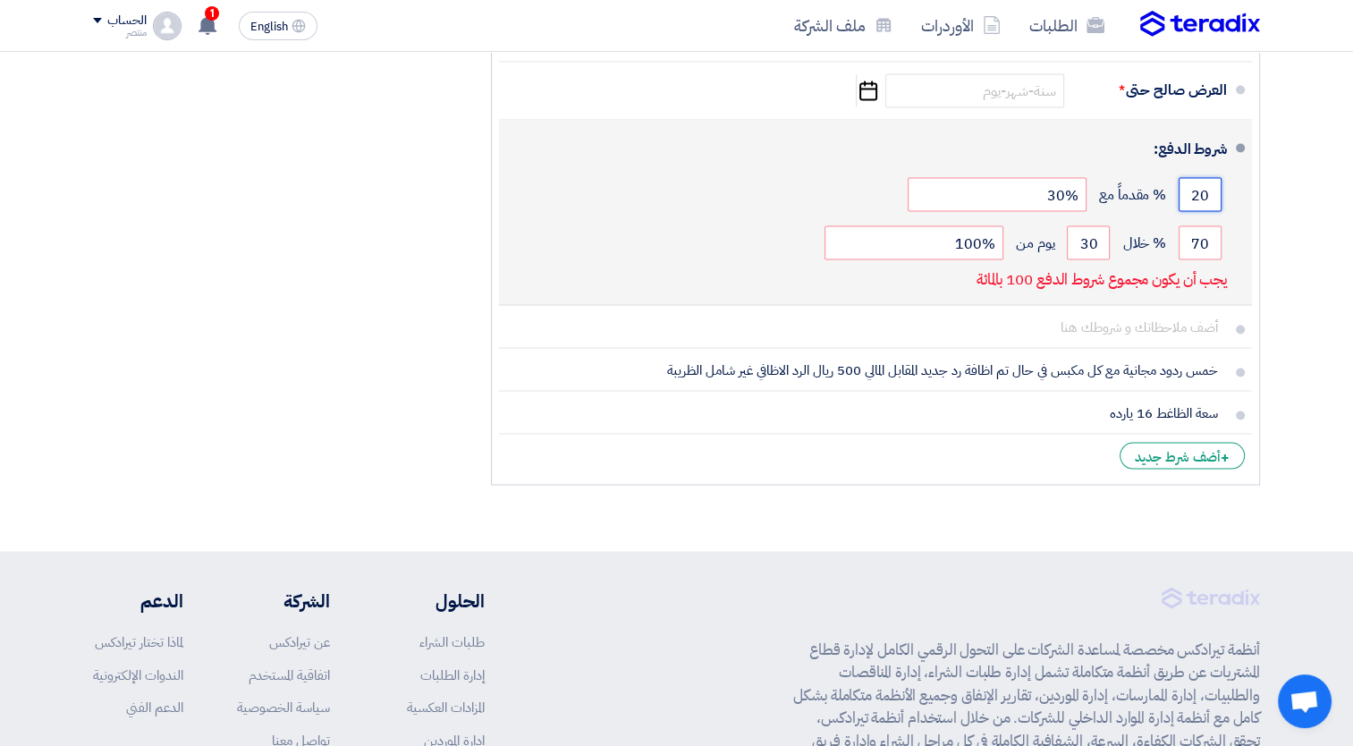
type input "20"
click at [1238, 193] on li "شروط الدفع: 20 % مقدماً مع 30% 70 % خلال 30" at bounding box center [875, 212] width 753 height 185
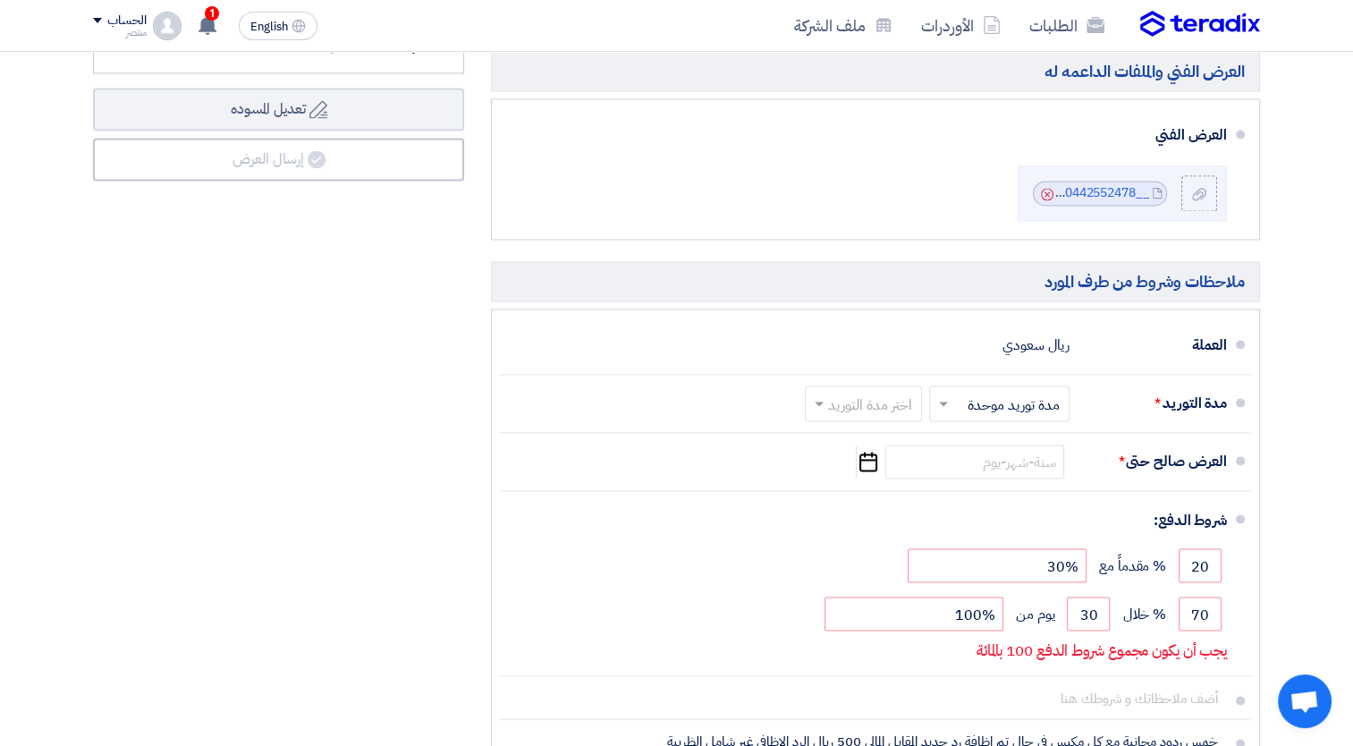
scroll to position [2897, 0]
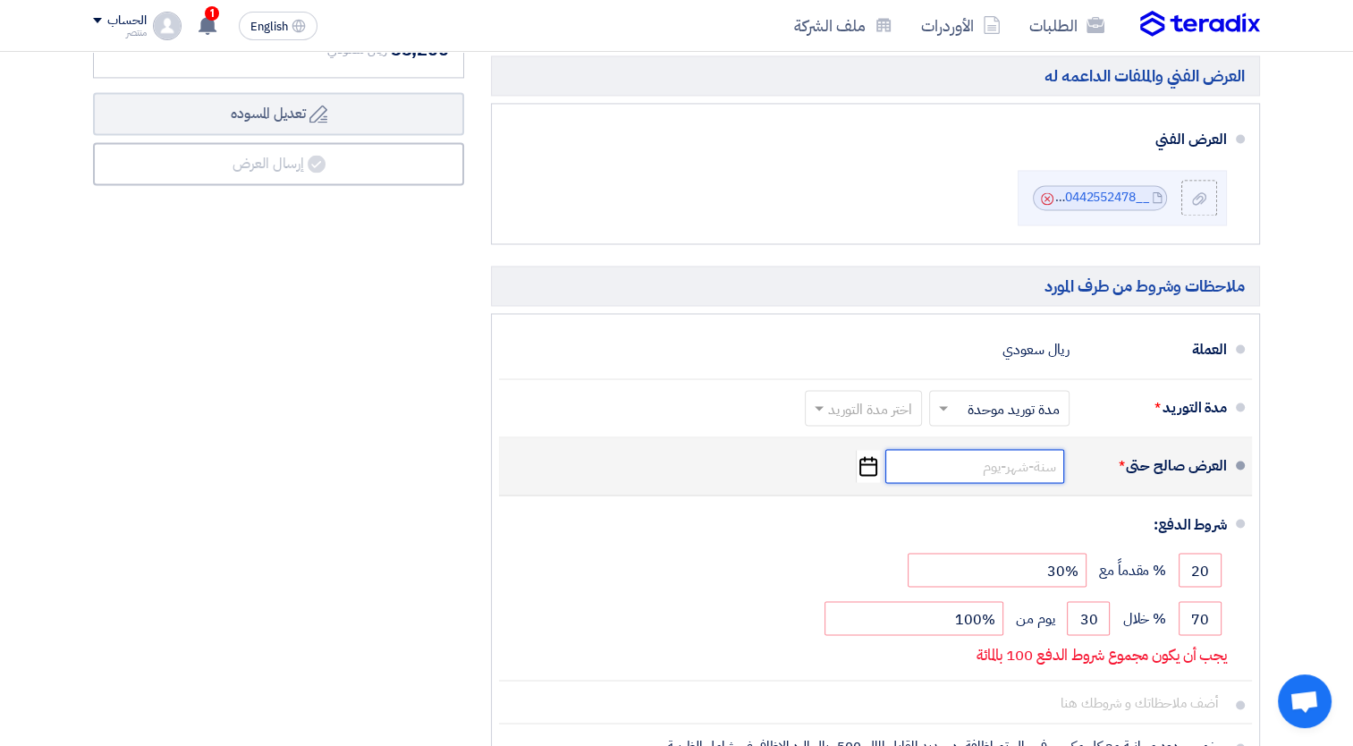
click at [995, 463] on input at bounding box center [974, 466] width 179 height 34
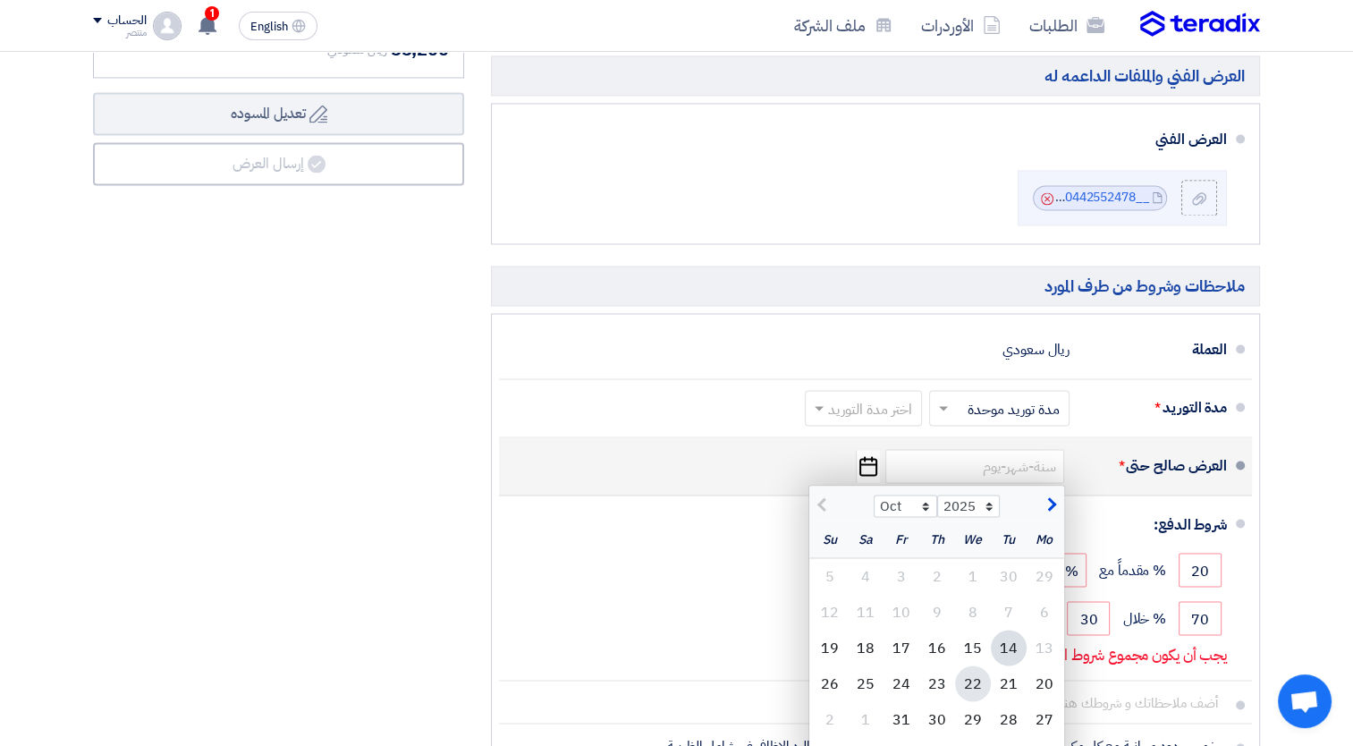
click at [977, 675] on div "22" at bounding box center [973, 683] width 36 height 36
type input "[DATE]"
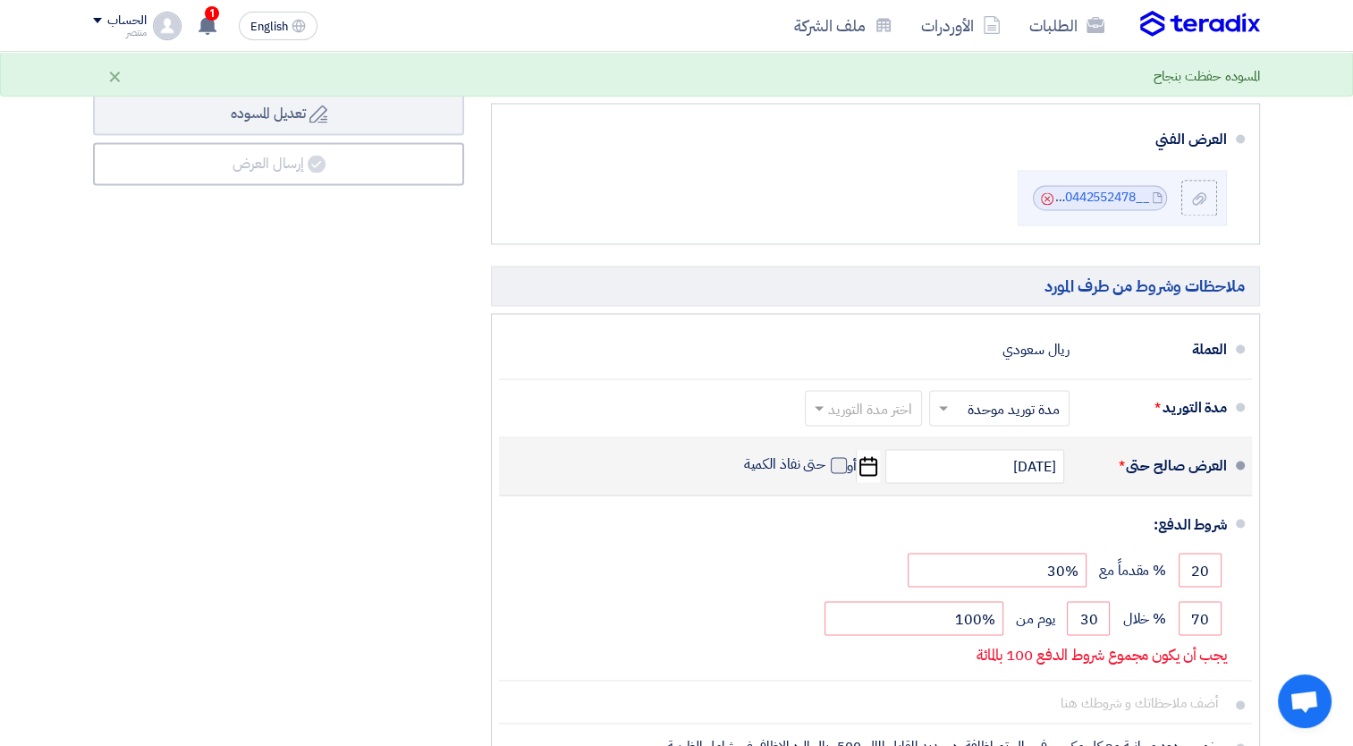
click at [833, 457] on span at bounding box center [839, 465] width 16 height 16
click at [826, 455] on input "حتى نفاذ الكمية" at bounding box center [783, 472] width 86 height 34
checkbox input "true"
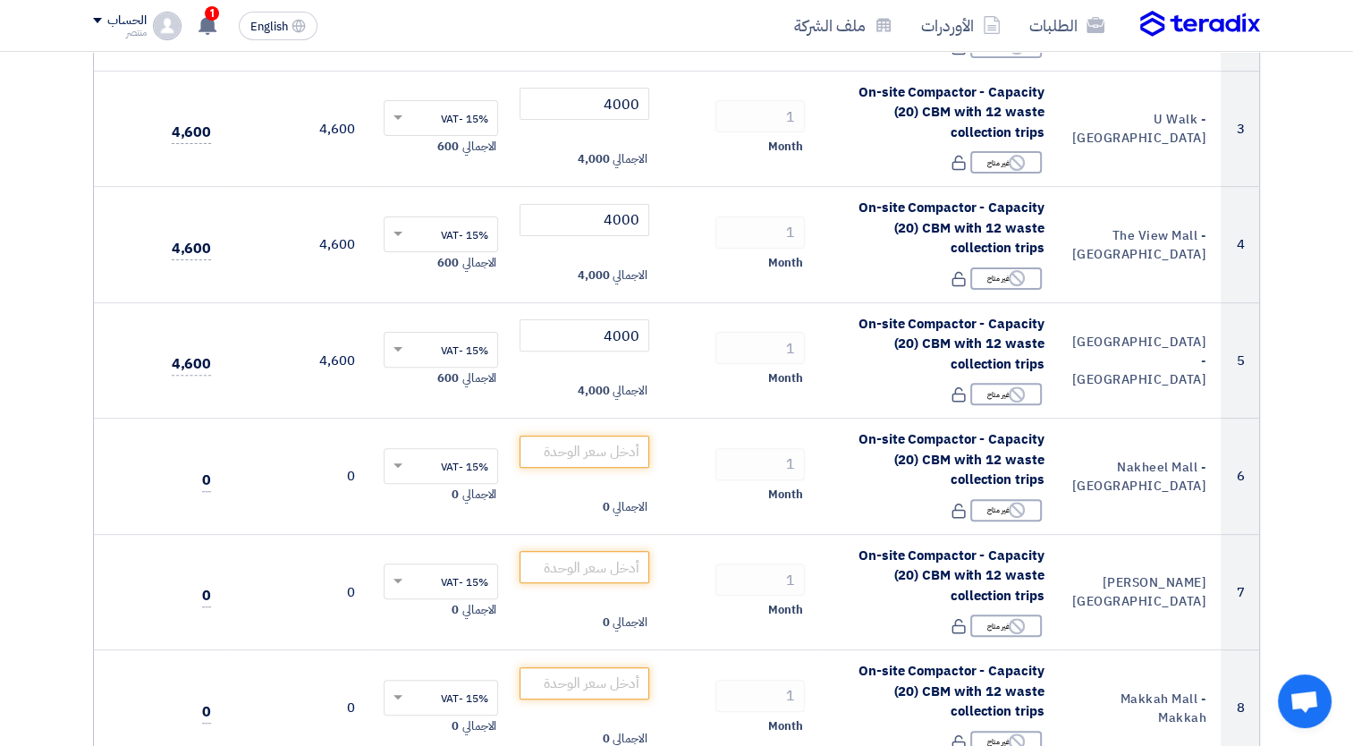
scroll to position [0, 0]
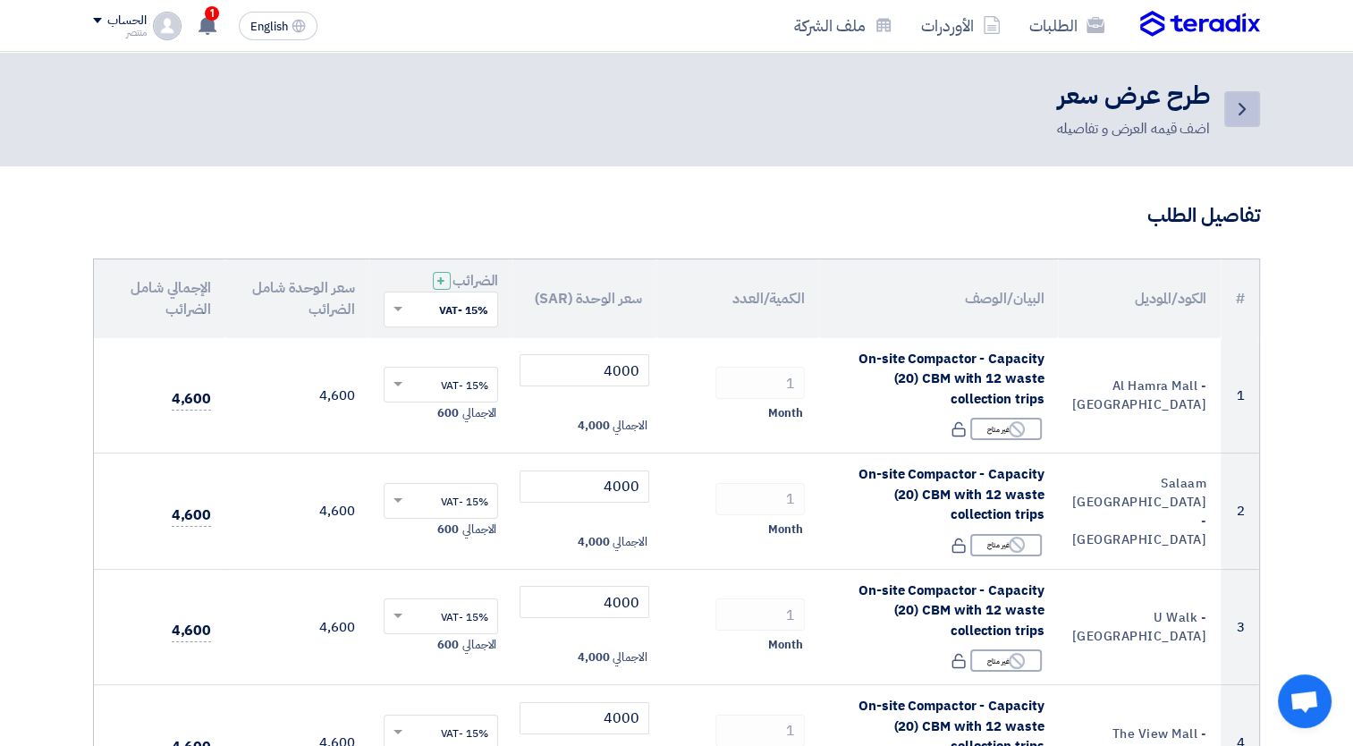
click at [1239, 106] on icon "Back" at bounding box center [1241, 108] width 21 height 21
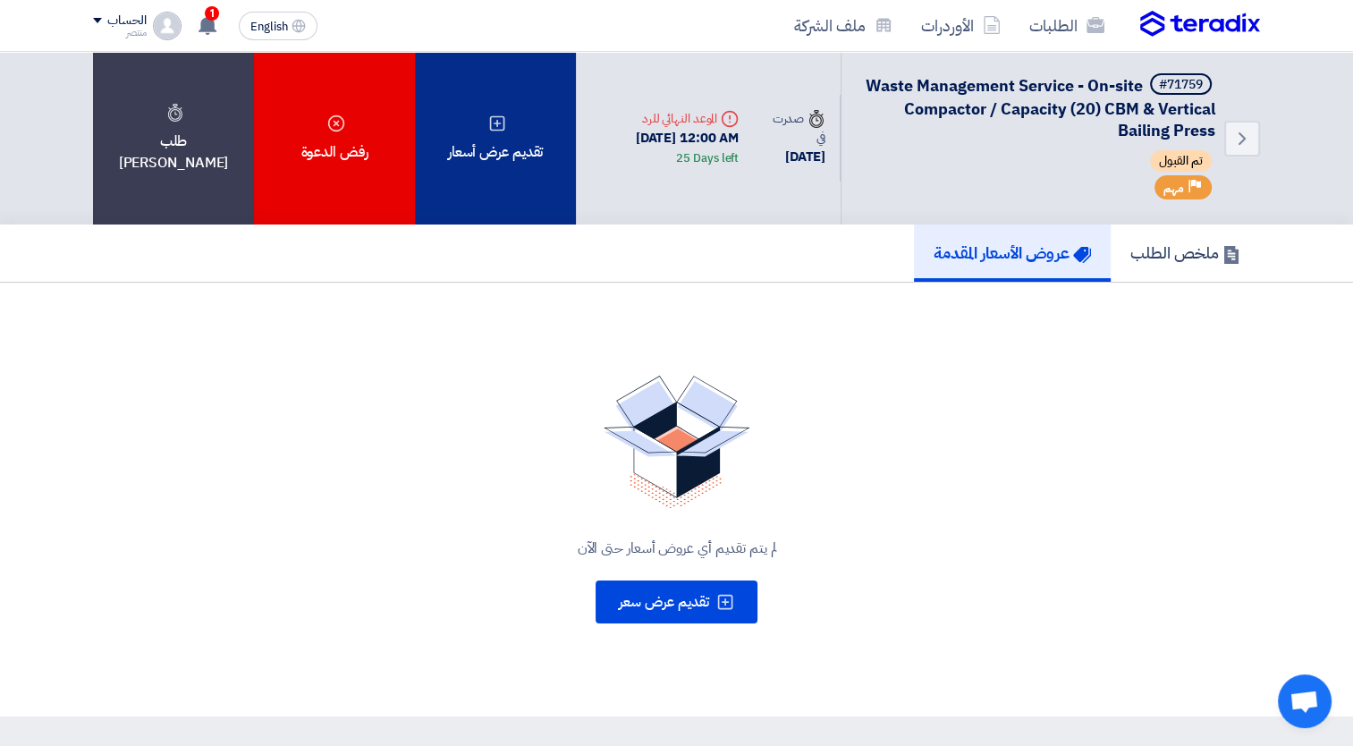
click at [525, 156] on div "تقديم عرض أسعار" at bounding box center [495, 138] width 161 height 173
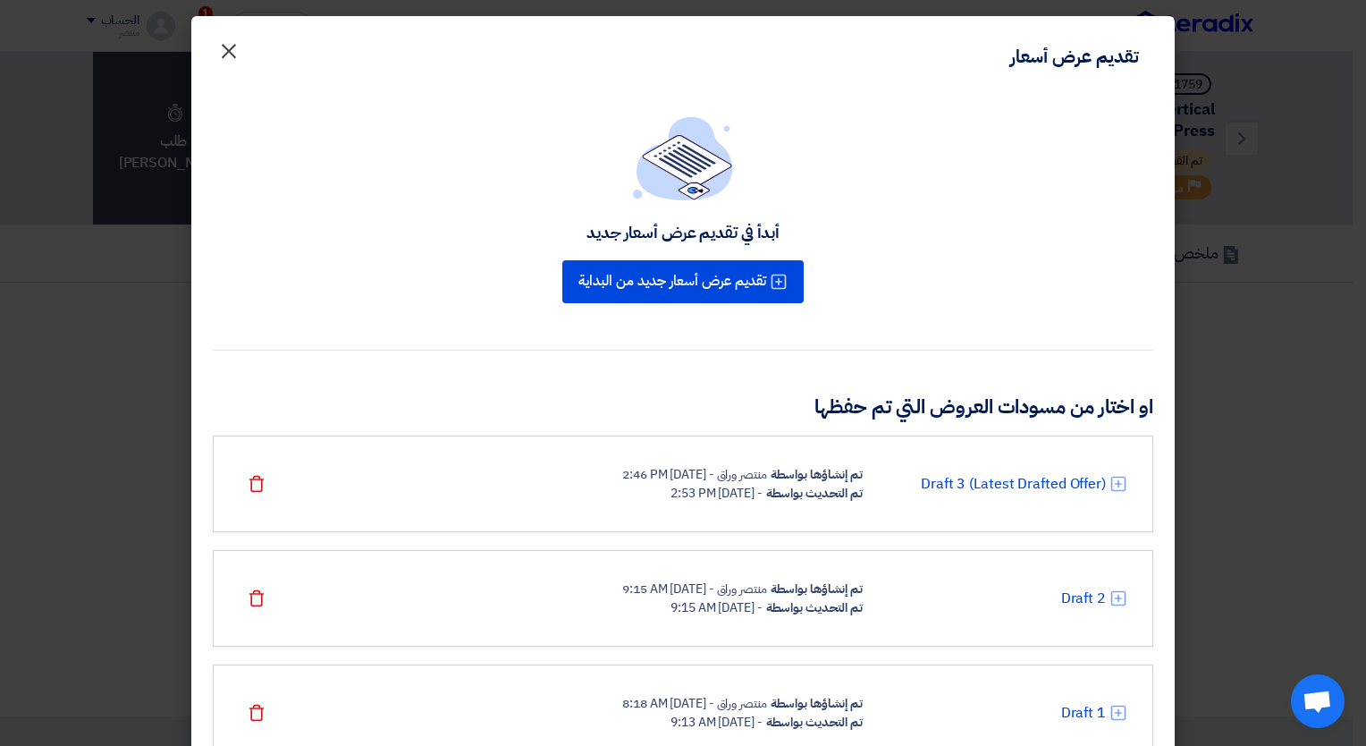
click at [234, 48] on span "×" at bounding box center [228, 50] width 21 height 54
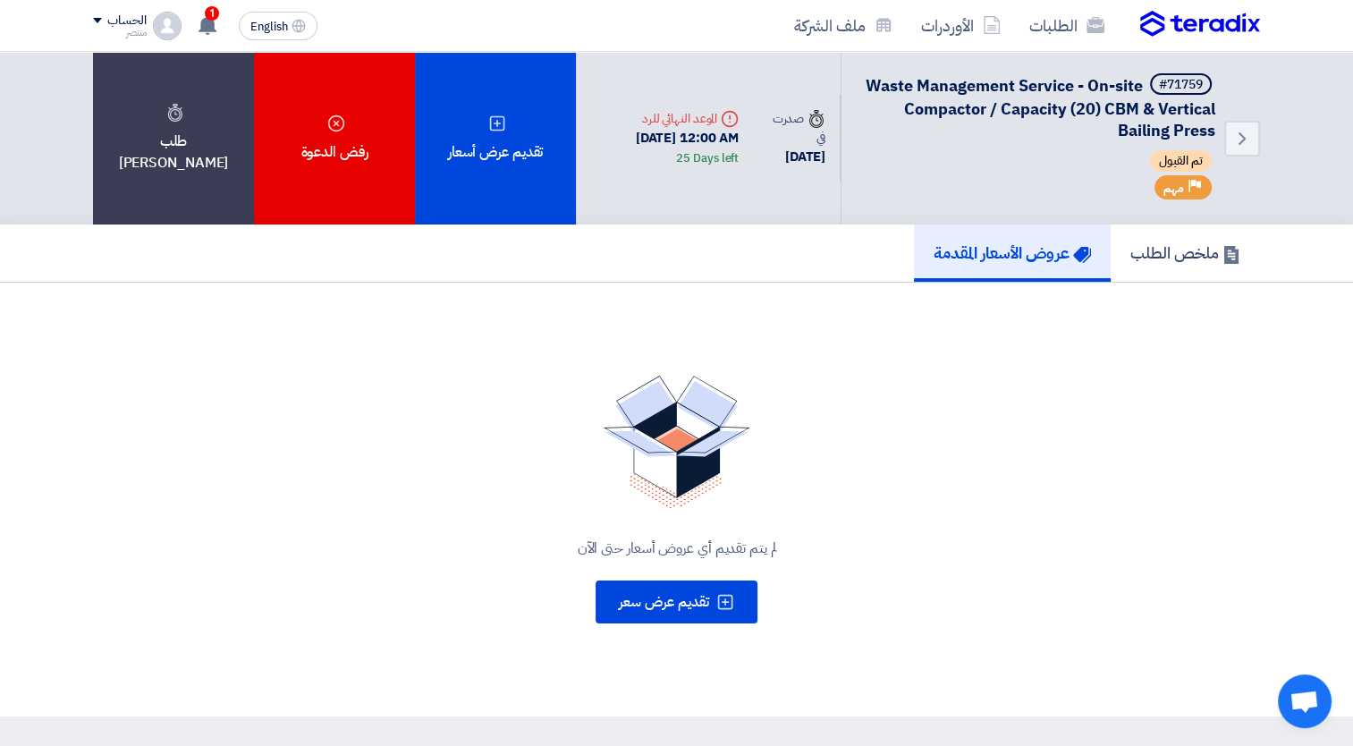
click at [1029, 259] on h5 "عروض الأسعار المقدمة" at bounding box center [1012, 252] width 157 height 21
click at [1172, 252] on h5 "ملخص الطلب" at bounding box center [1185, 252] width 110 height 21
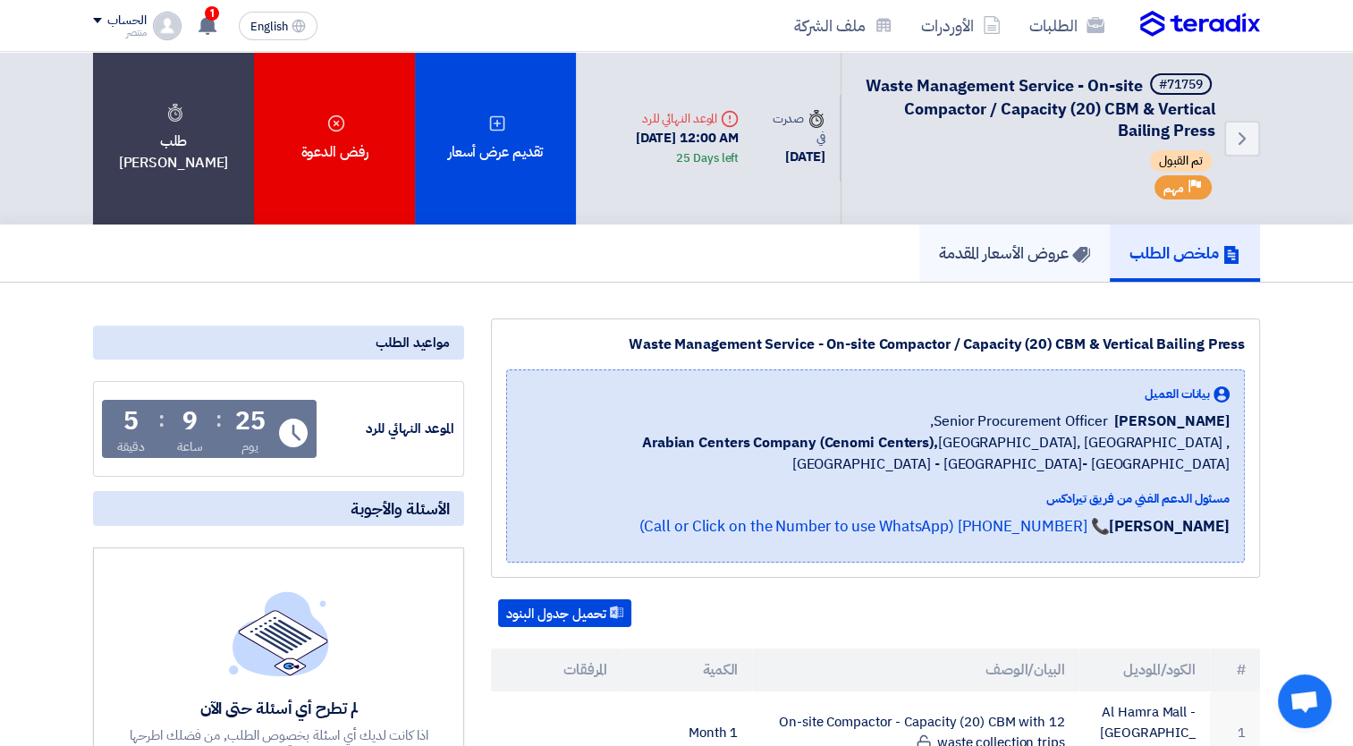
click at [1027, 250] on h5 "عروض الأسعار المقدمة" at bounding box center [1014, 252] width 151 height 21
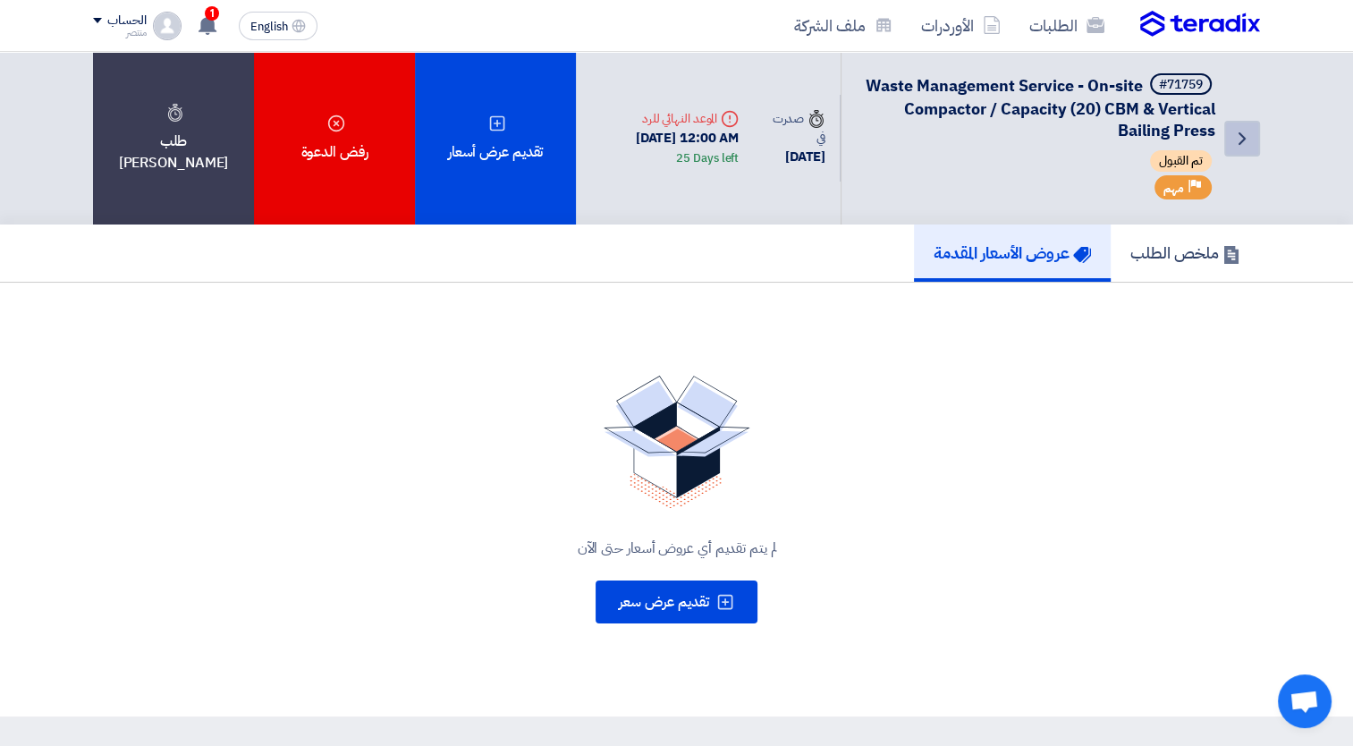
click at [1242, 131] on icon "Back" at bounding box center [1241, 138] width 21 height 21
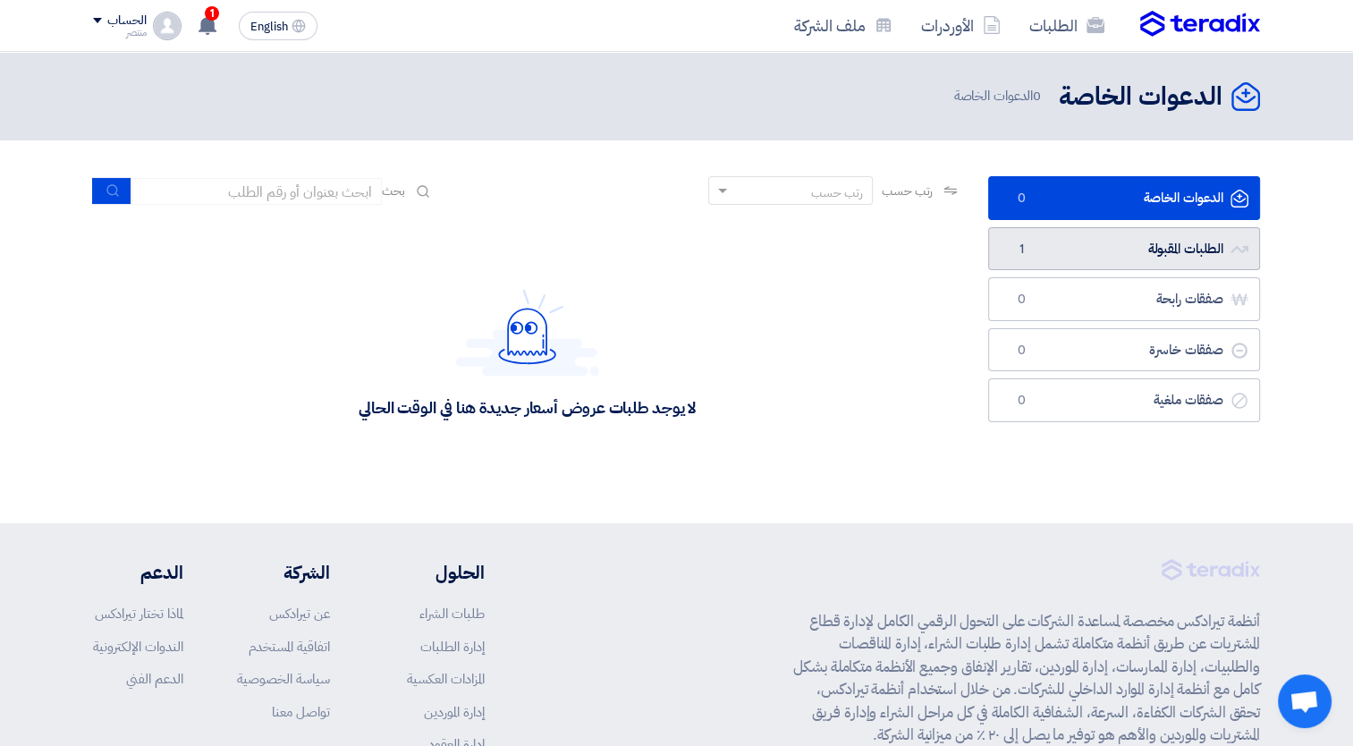
click at [1171, 245] on link "الطلبات المقبولة الطلبات المقبولة 1" at bounding box center [1124, 249] width 272 height 44
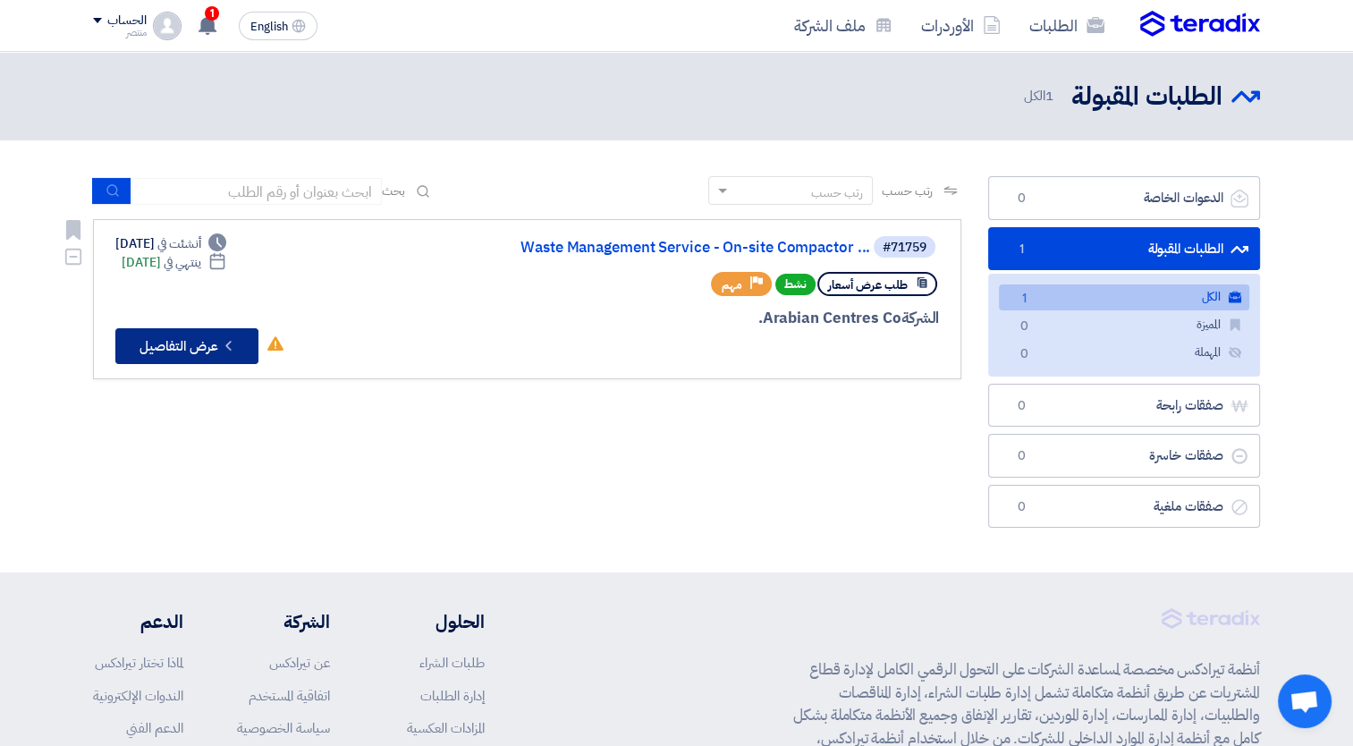
click at [188, 352] on button "Check details عرض التفاصيل" at bounding box center [186, 346] width 143 height 36
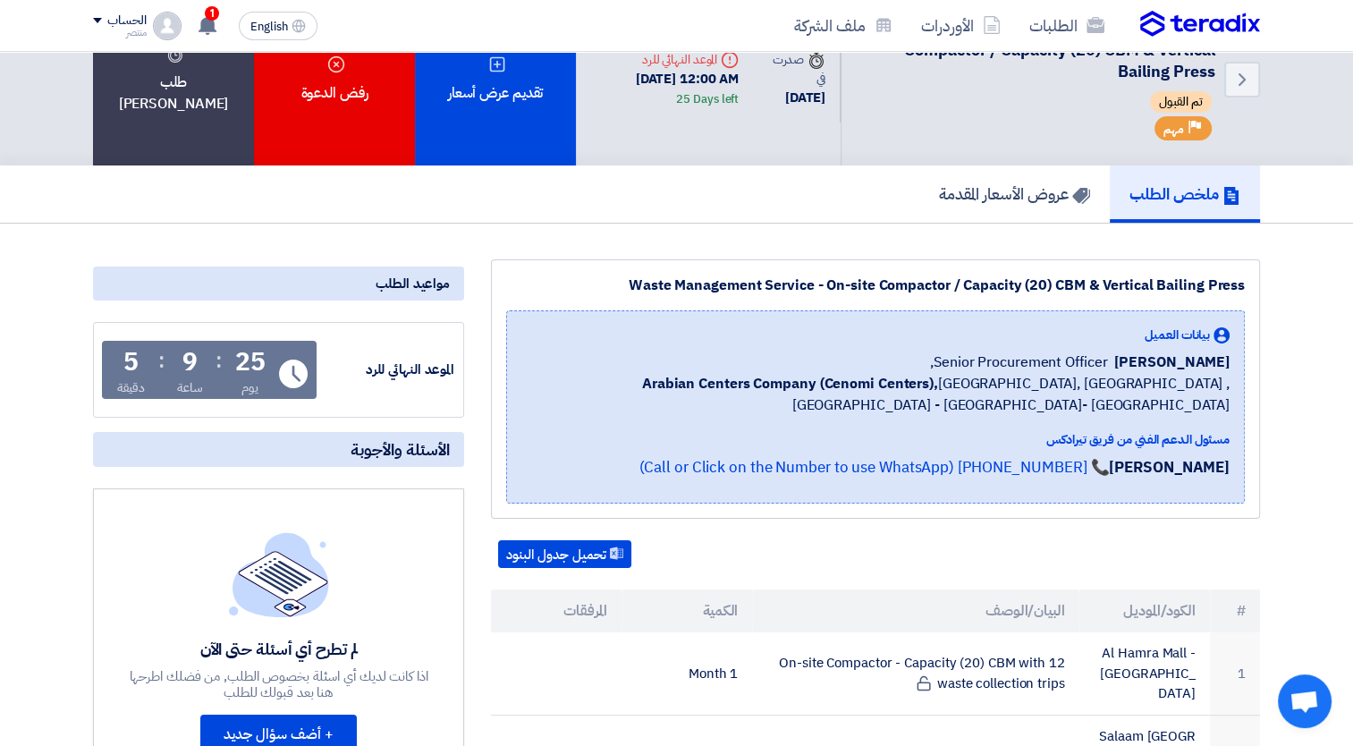
scroll to position [7, 0]
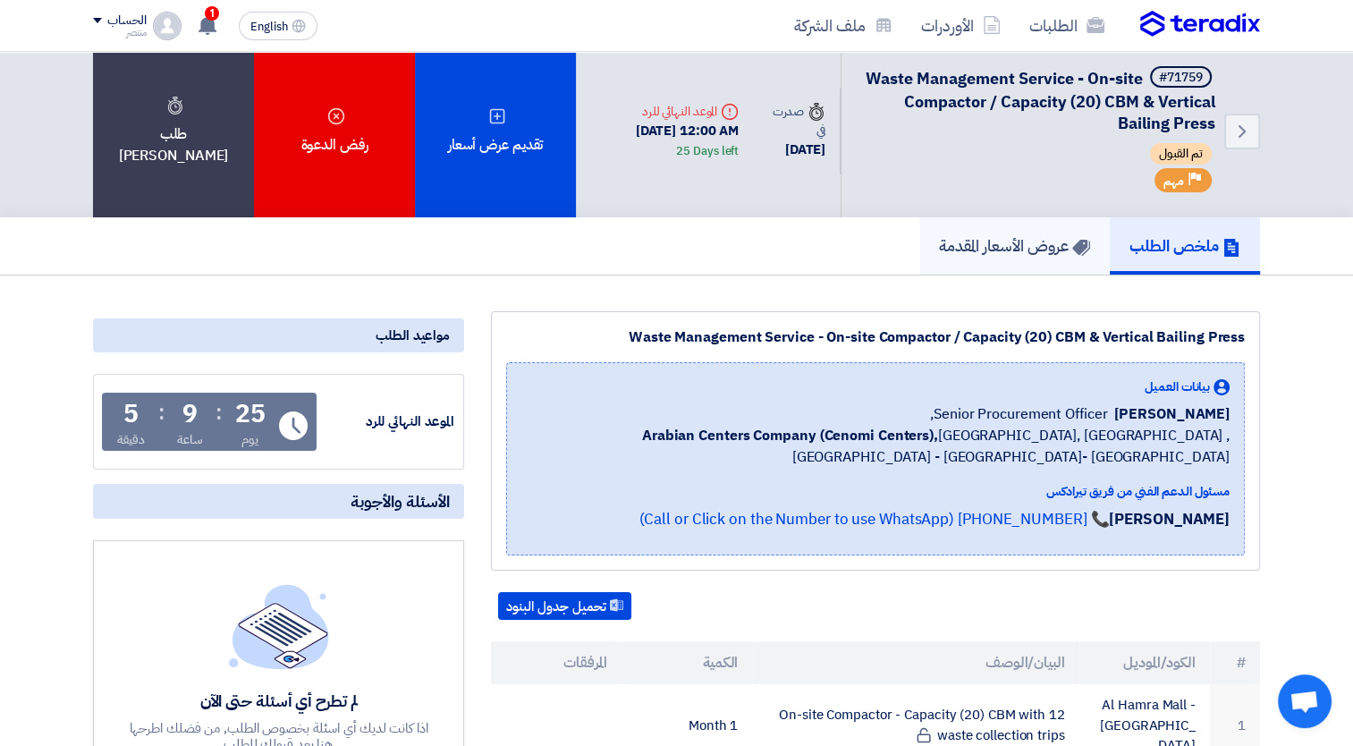
click at [990, 246] on h5 "عروض الأسعار المقدمة" at bounding box center [1014, 245] width 151 height 21
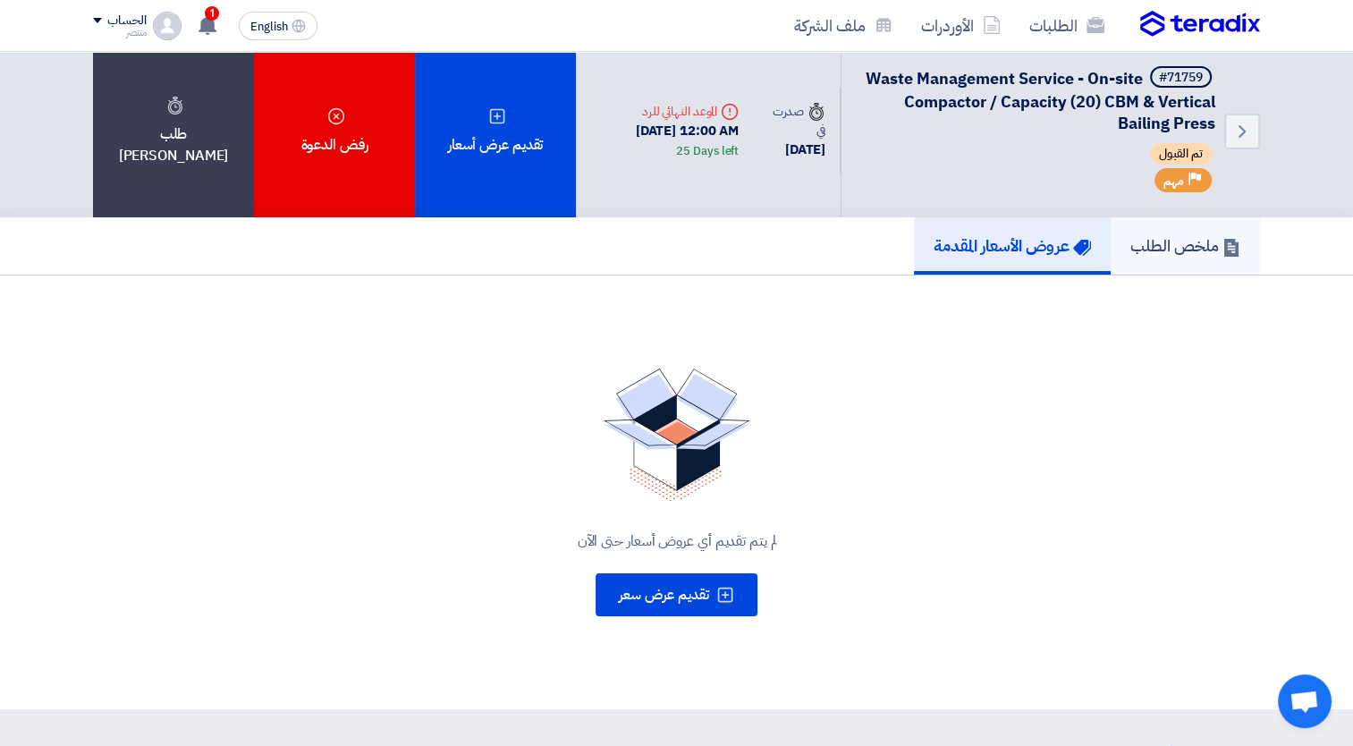
click at [1171, 250] on h5 "ملخص الطلب" at bounding box center [1185, 245] width 110 height 21
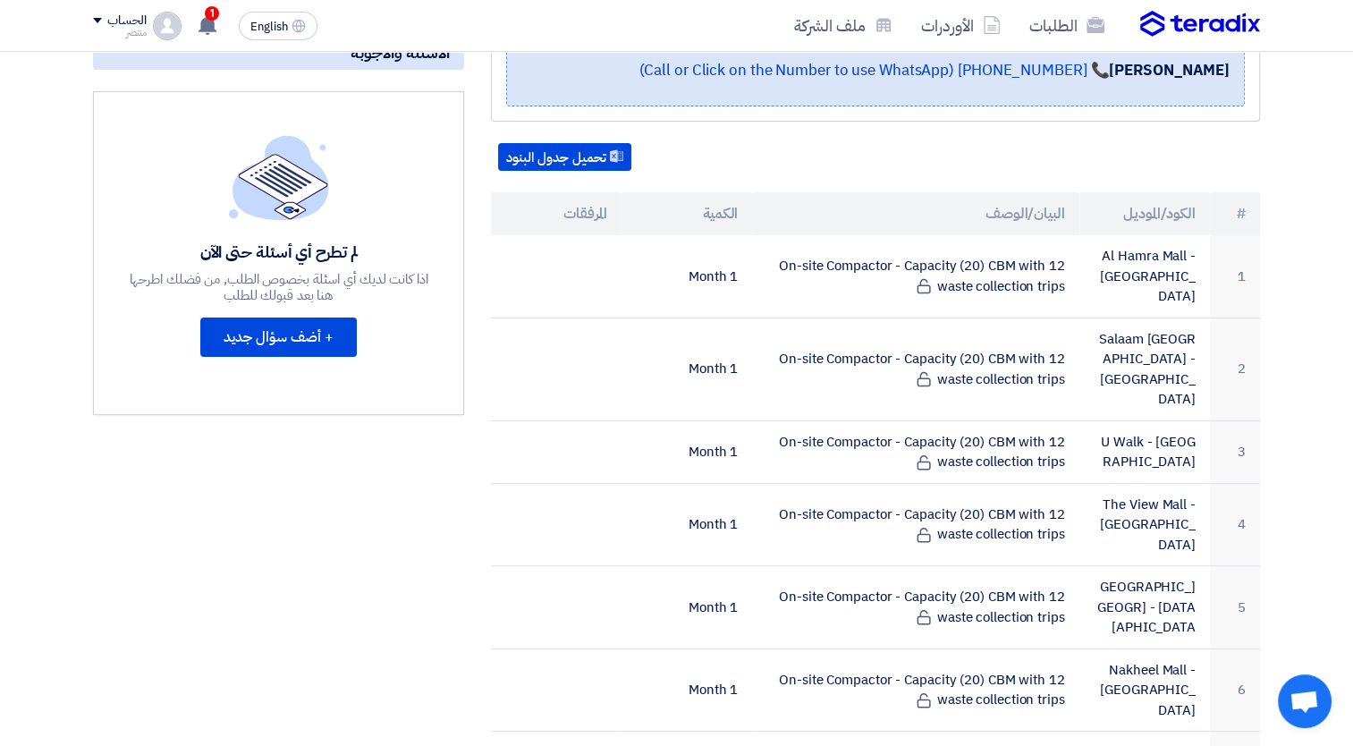
scroll to position [536, 0]
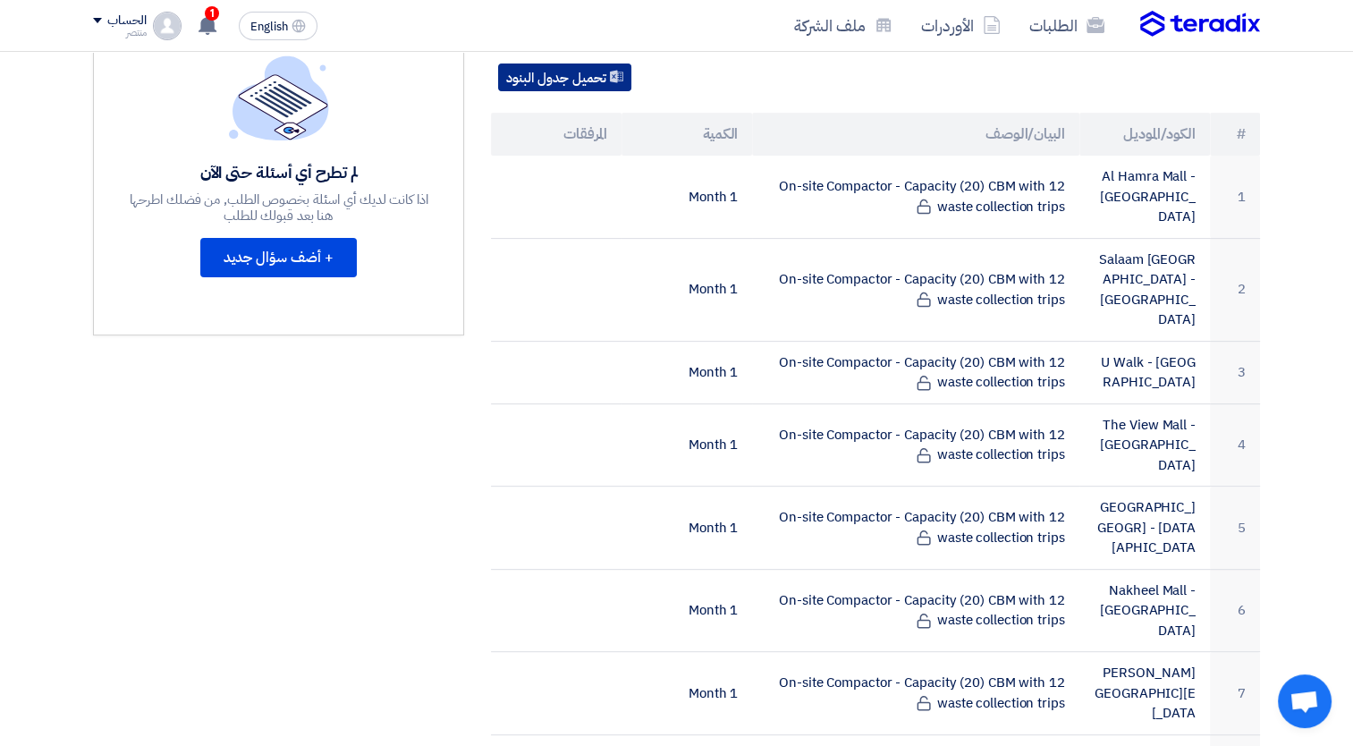
click at [591, 63] on button "تحميل جدول البنود" at bounding box center [564, 77] width 133 height 29
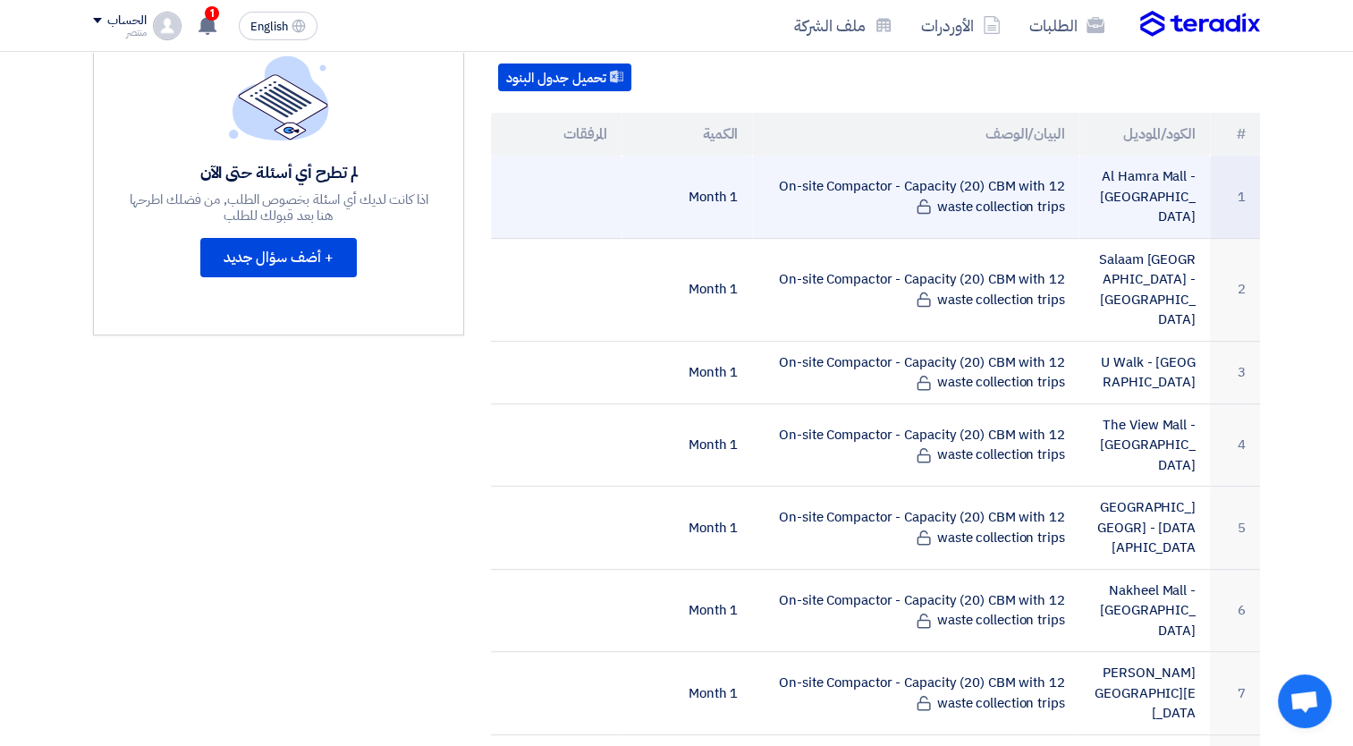
drag, startPoint x: 626, startPoint y: 101, endPoint x: 677, endPoint y: 148, distance: 69.0
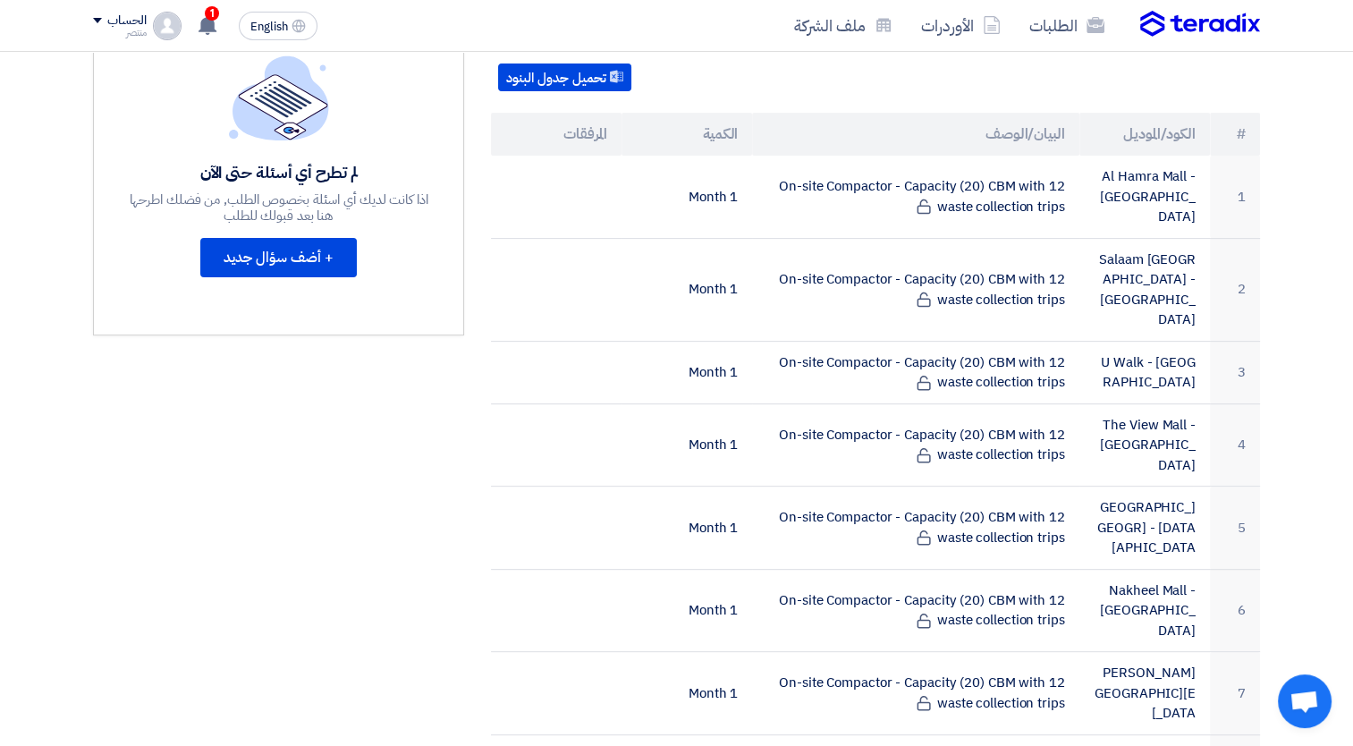
scroll to position [0, 0]
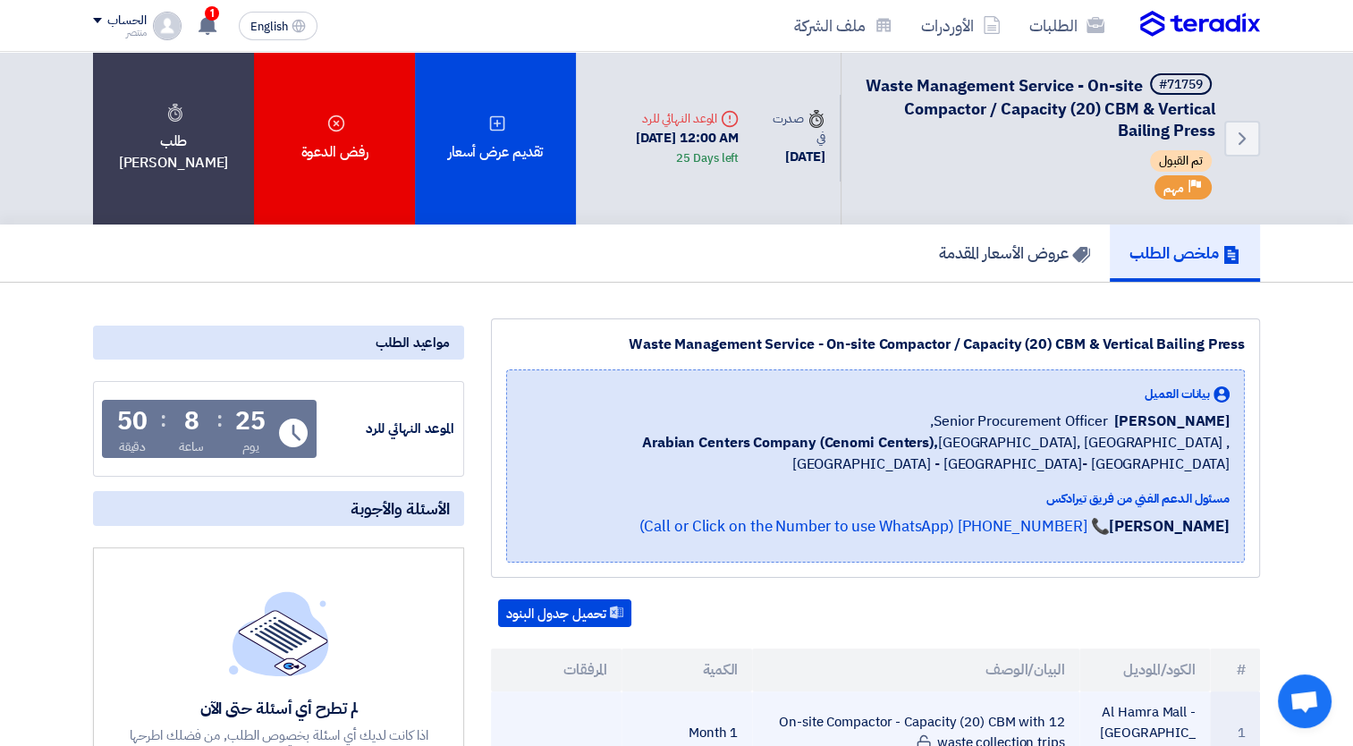
click at [625, 720] on td "1 Month" at bounding box center [687, 732] width 131 height 82
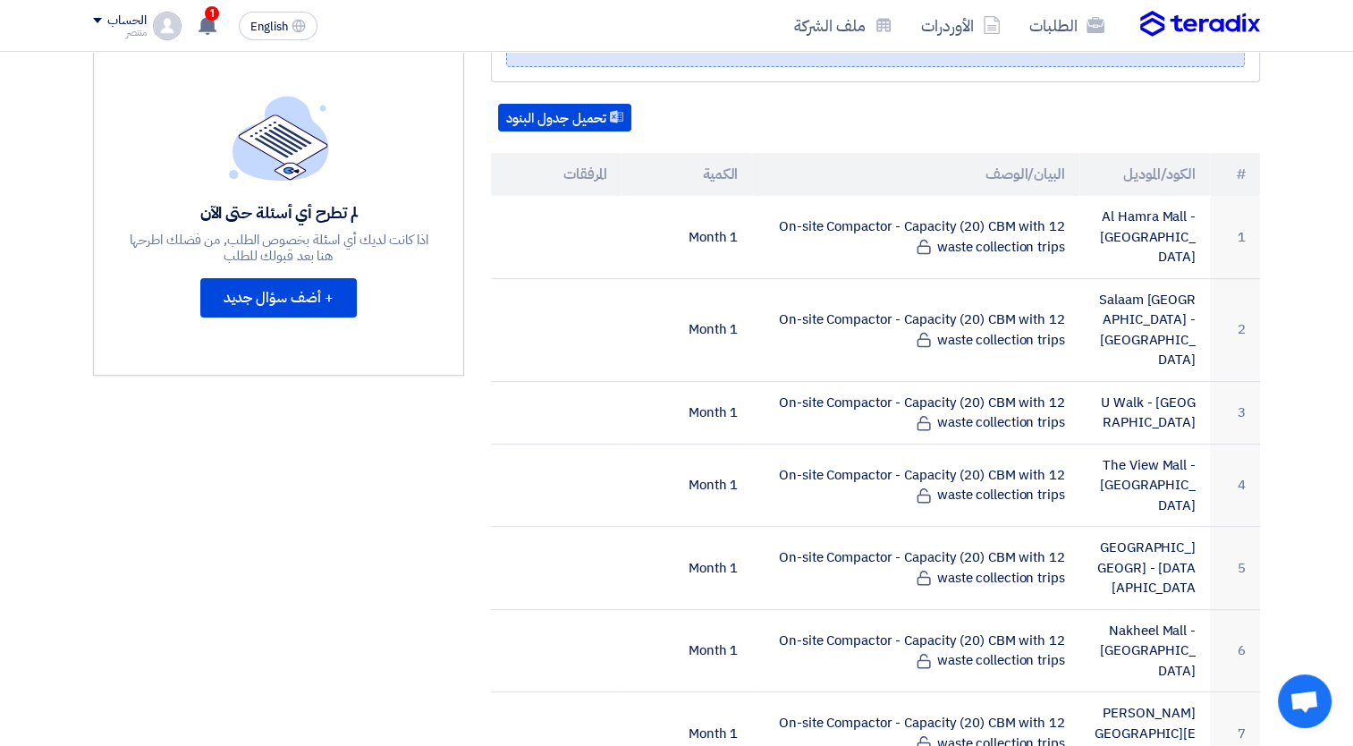
scroll to position [498, 0]
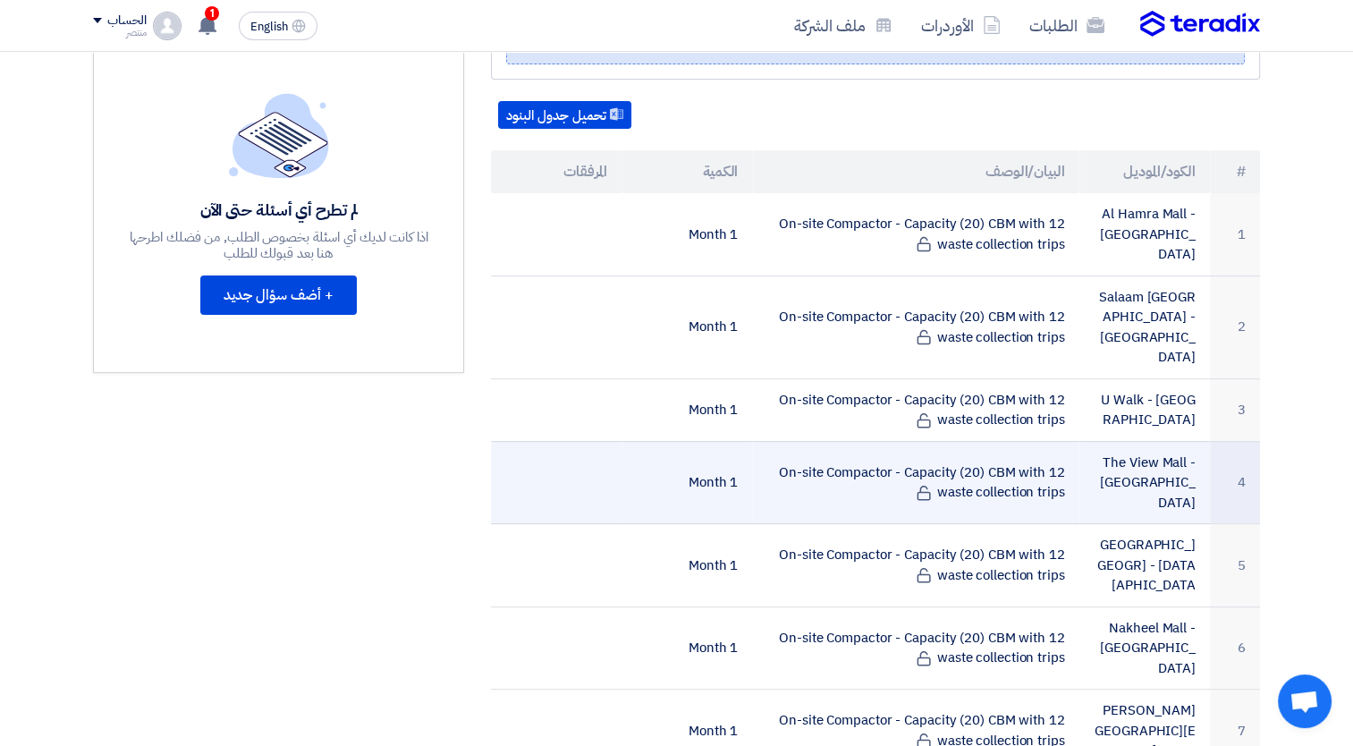
drag, startPoint x: 1261, startPoint y: 349, endPoint x: 1256, endPoint y: 368, distance: 20.4
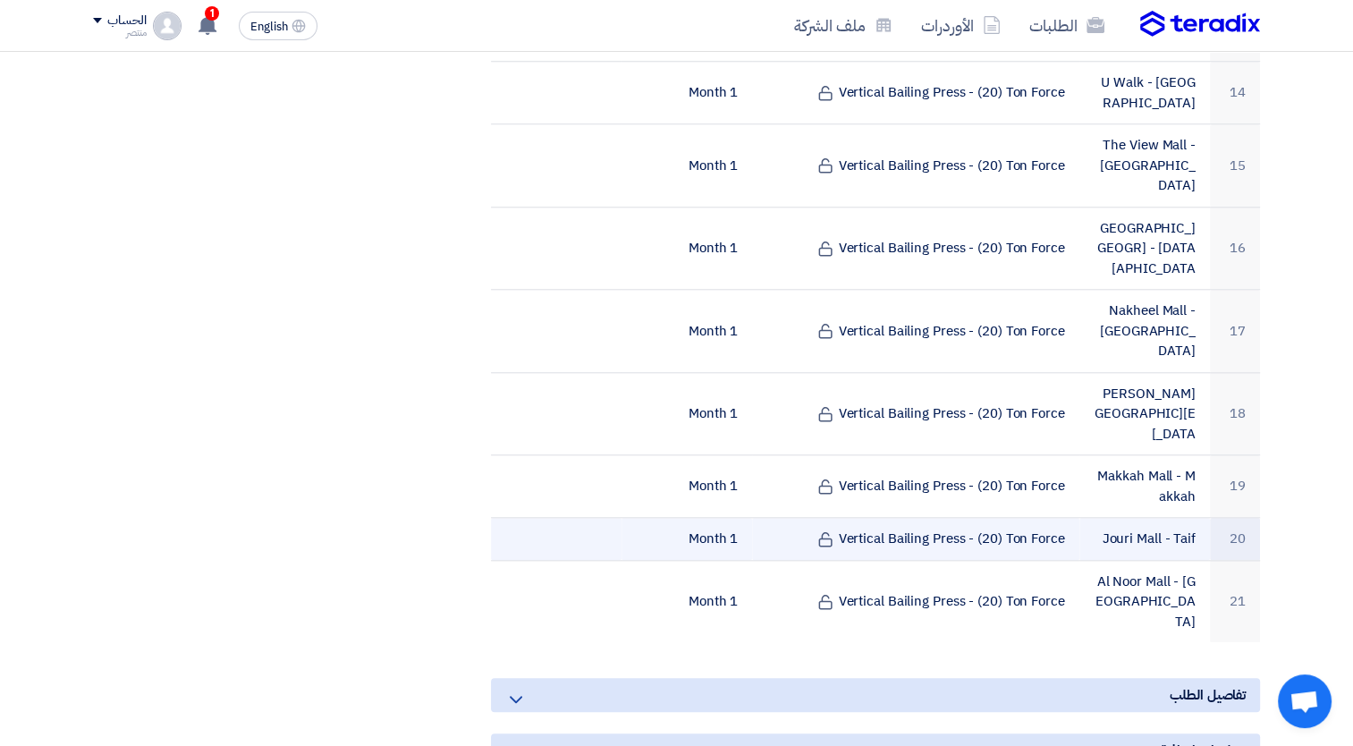
scroll to position [1645, 0]
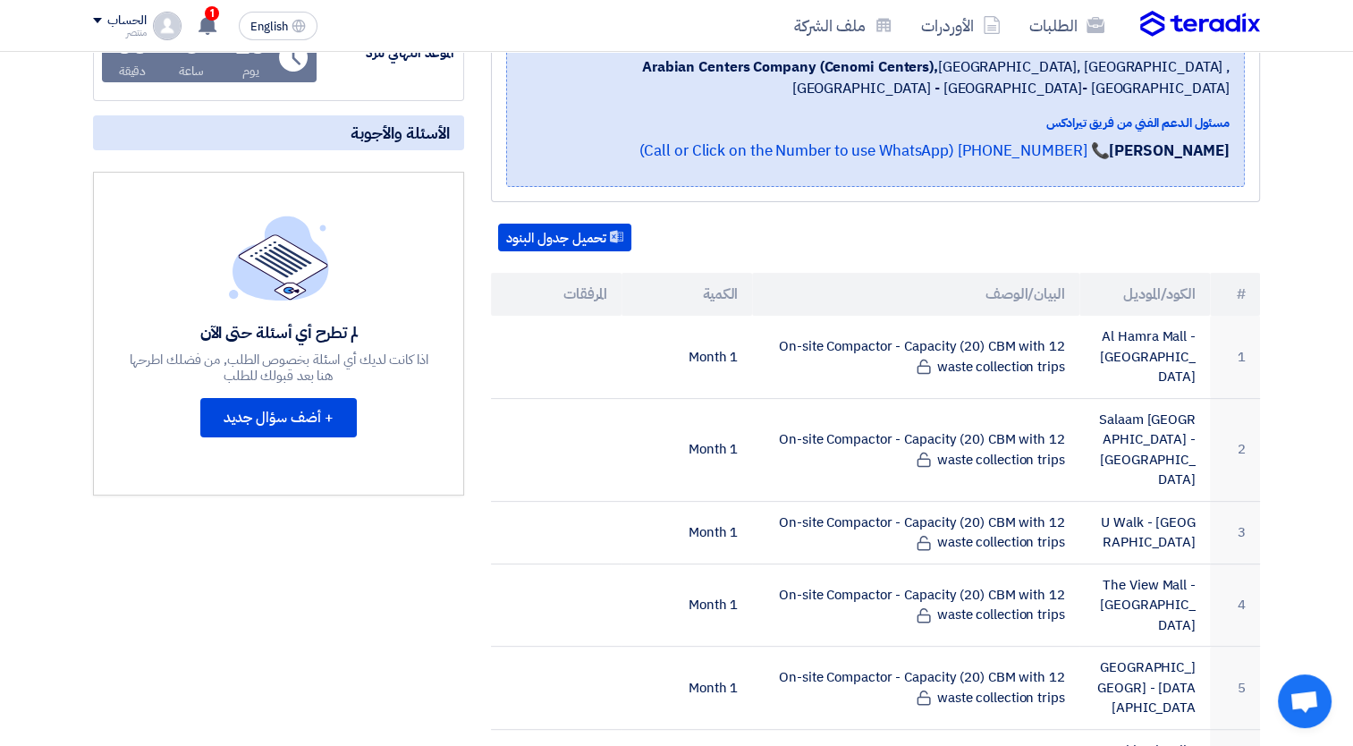
scroll to position [0, 0]
